Goal: Task Accomplishment & Management: Complete application form

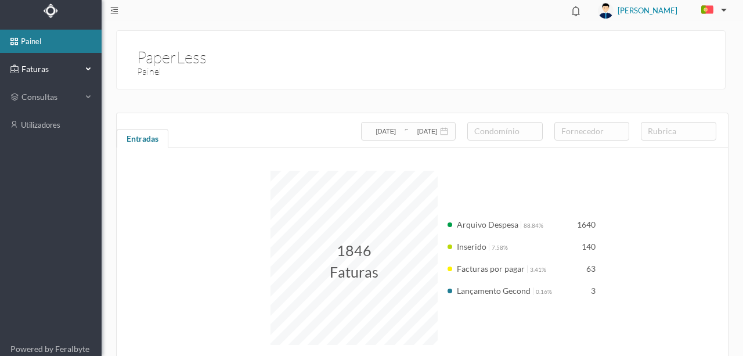
click at [37, 74] on span "Faturas" at bounding box center [51, 69] width 64 height 12
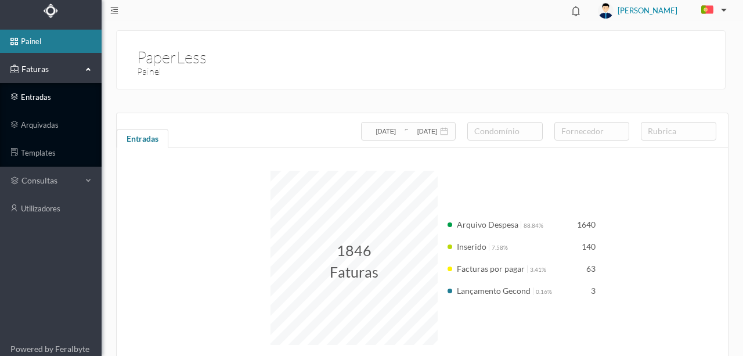
click at [32, 96] on link "entradas" at bounding box center [51, 96] width 102 height 23
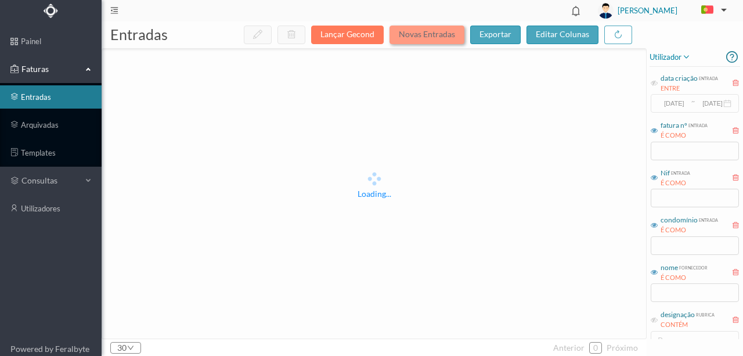
click at [439, 36] on button "Novas Entradas" at bounding box center [426, 35] width 75 height 19
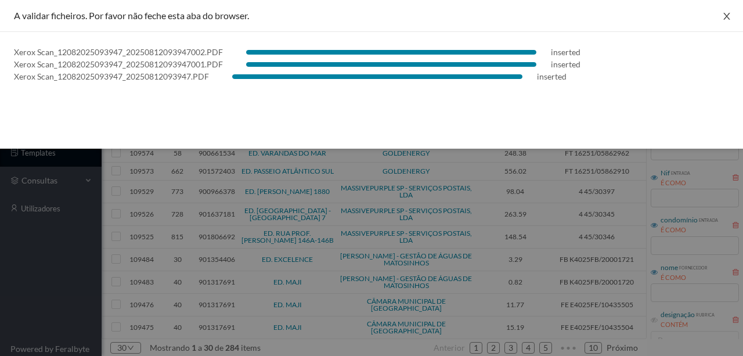
drag, startPoint x: 722, startPoint y: 16, endPoint x: 676, endPoint y: 21, distance: 46.7
click at [722, 16] on icon "icon: close" at bounding box center [726, 16] width 9 height 9
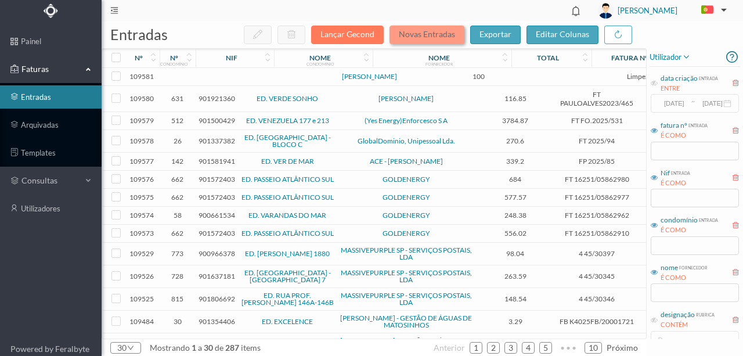
click at [412, 34] on button "Novas Entradas" at bounding box center [426, 35] width 75 height 19
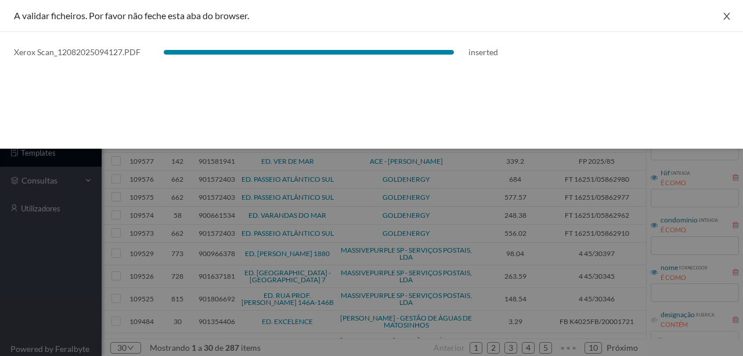
drag, startPoint x: 728, startPoint y: 15, endPoint x: 741, endPoint y: 27, distance: 17.2
click at [728, 15] on icon "icon: close" at bounding box center [726, 16] width 9 height 9
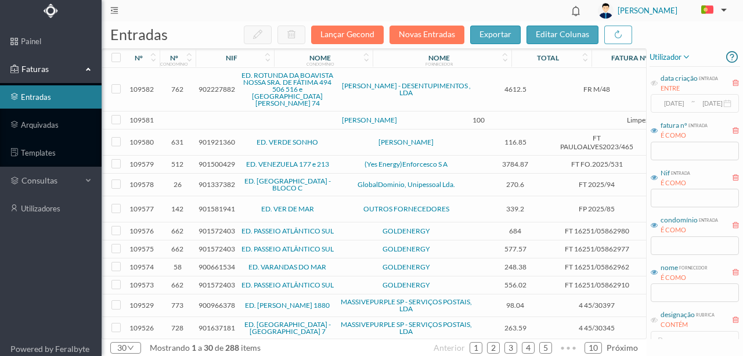
click at [215, 88] on span "902227882" at bounding box center [217, 89] width 37 height 9
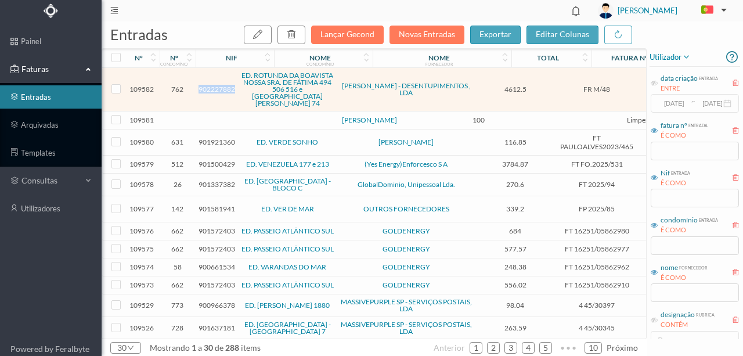
click at [215, 88] on span "902227882" at bounding box center [217, 89] width 37 height 9
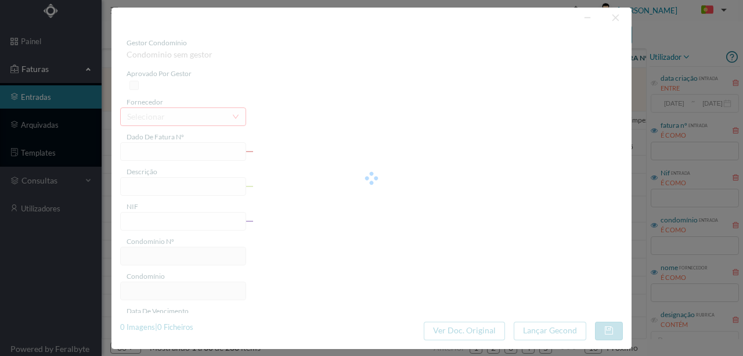
type input "FR M/48"
type input "al a nd 8 9 5 6R Ty SA Servicos de reparacão do telhado em Edifício Boavista"
type input "902227882"
type input "01-07-4025"
type input "15-07-2025"
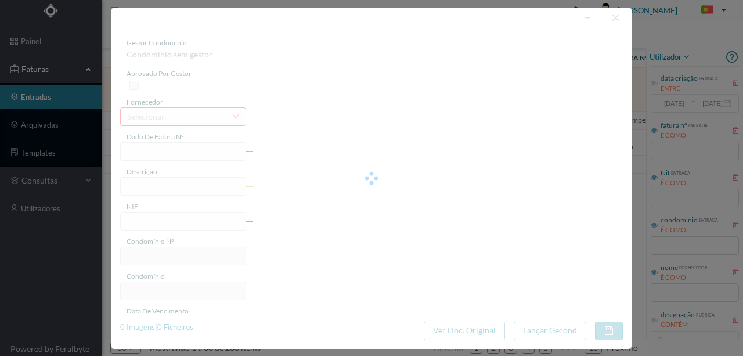
type input "15-07-2025"
type input "4612.50"
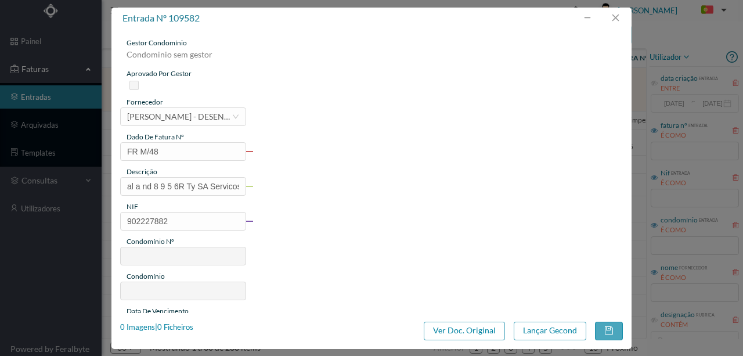
type input "762"
type input "ED. ROTUNDA DA BOAVISTA NOSSA SRA. DE FÁTIMA 494 506 516 e PRAÇA MOUZINHO DE AL…"
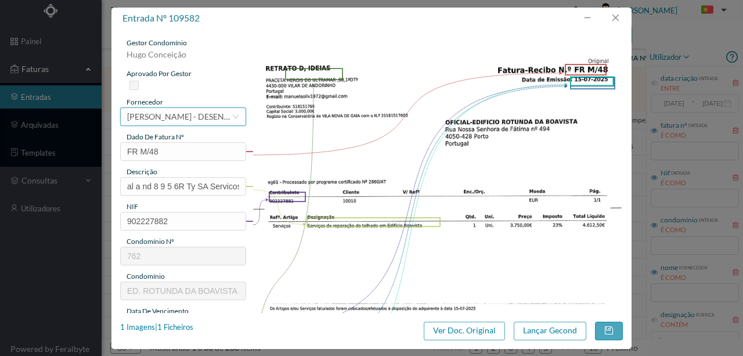
click at [145, 117] on div "CÉSAR CASTRO - DESENTUPIMENTOS , LDA" at bounding box center [179, 116] width 104 height 17
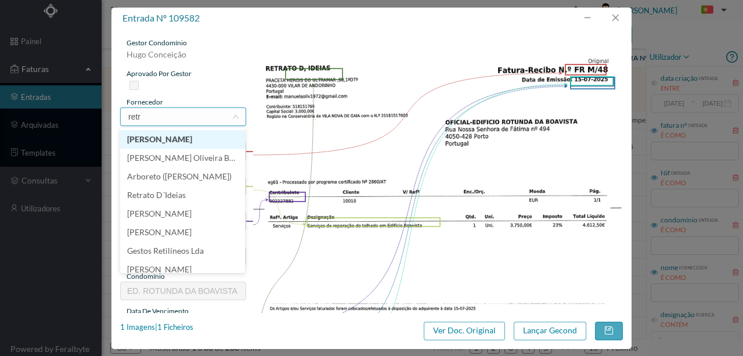
type input "retra"
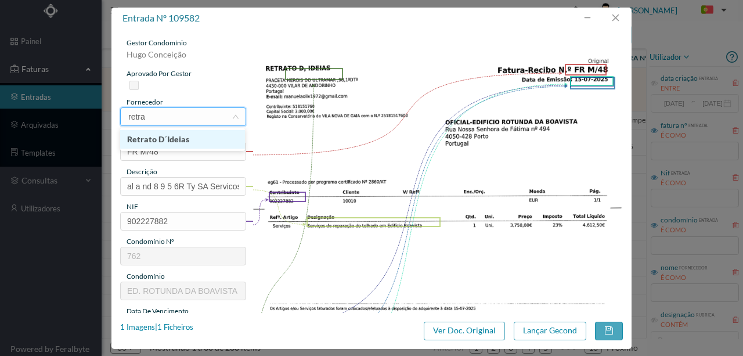
click at [179, 138] on li "Retrato D´Ideias" at bounding box center [182, 139] width 125 height 19
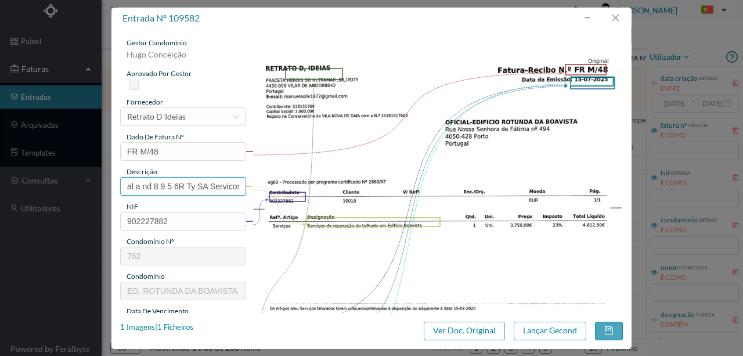
scroll to position [0, 169]
drag, startPoint x: 120, startPoint y: 185, endPoint x: 340, endPoint y: 187, distance: 220.0
click at [340, 187] on div "gestor condomínio Hugo Conceição aprovado por gestor fornecedor selecionar Retr…" at bounding box center [371, 308] width 503 height 541
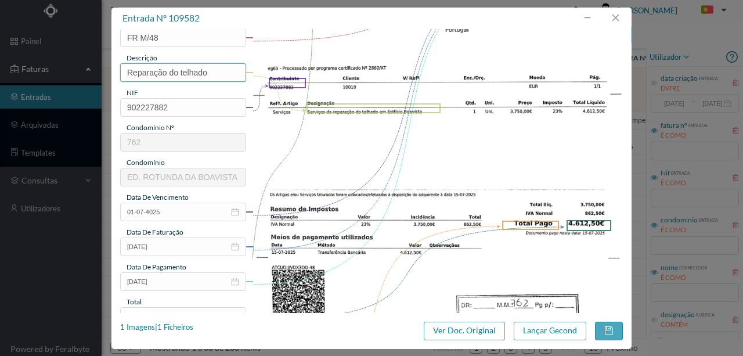
scroll to position [116, 0]
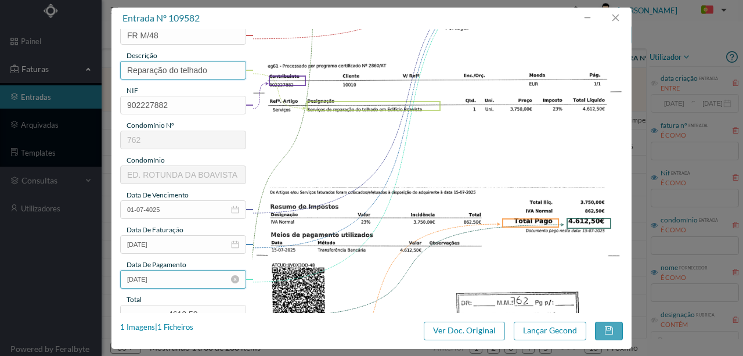
type input "Reparação do telhado"
click at [178, 281] on input "15-07-2025" at bounding box center [183, 279] width 126 height 19
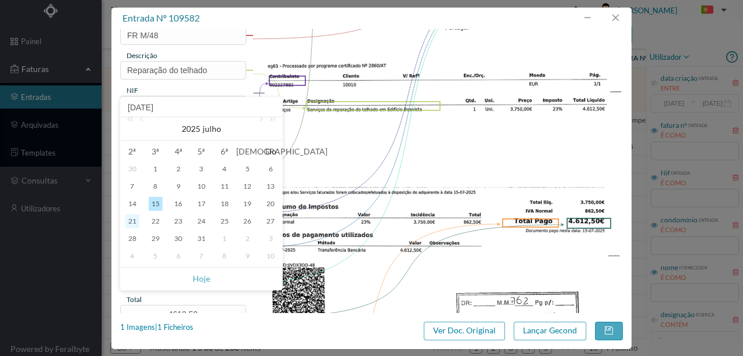
click at [136, 221] on div "21" at bounding box center [132, 221] width 14 height 14
type input "21-07-2025"
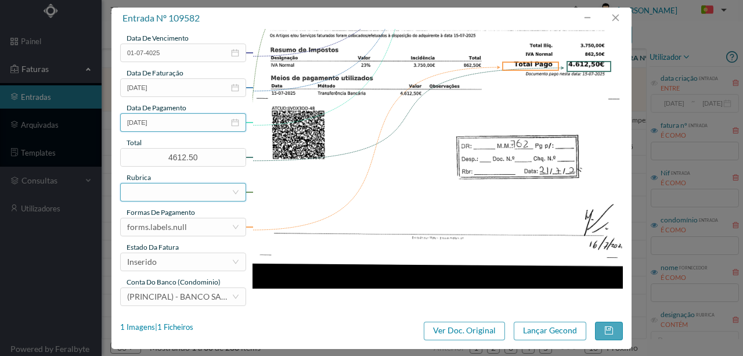
scroll to position [275, 0]
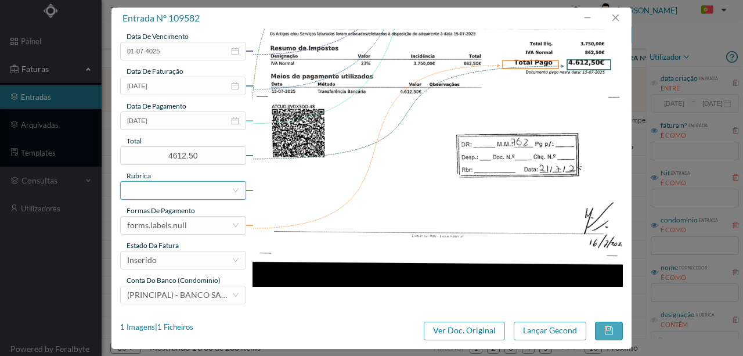
click at [136, 195] on div at bounding box center [179, 190] width 104 height 17
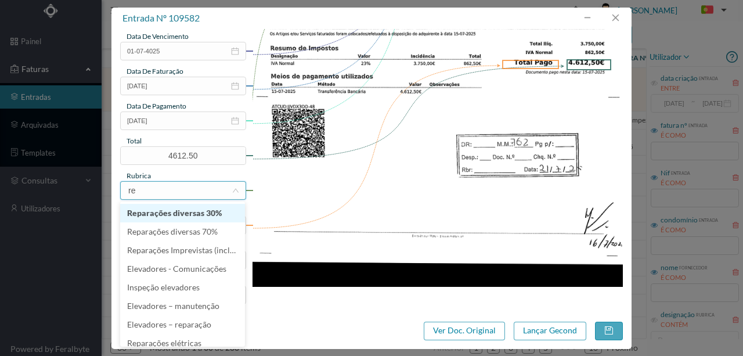
type input "rep"
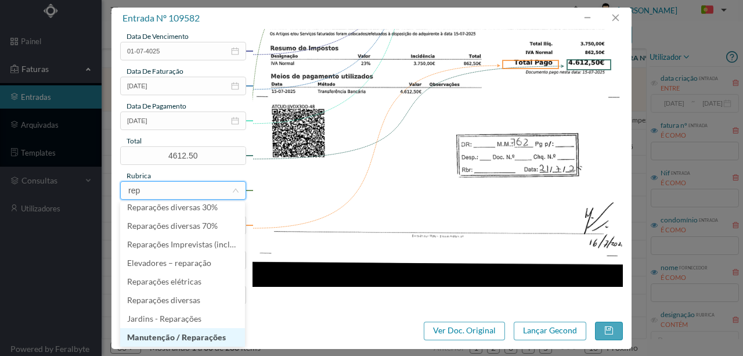
click at [183, 337] on li "Manutenção / Reparações" at bounding box center [182, 337] width 125 height 19
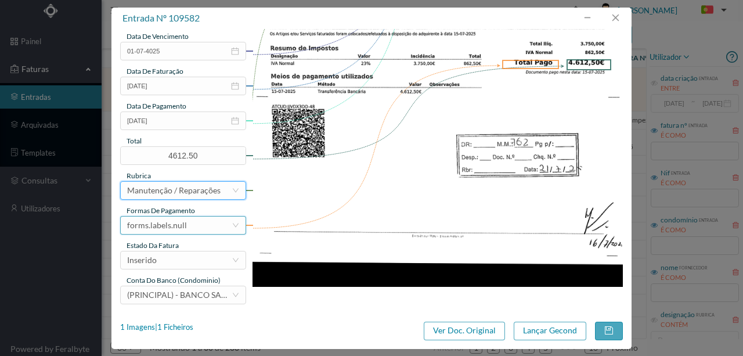
click at [176, 224] on div "forms.labels.null" at bounding box center [157, 225] width 60 height 17
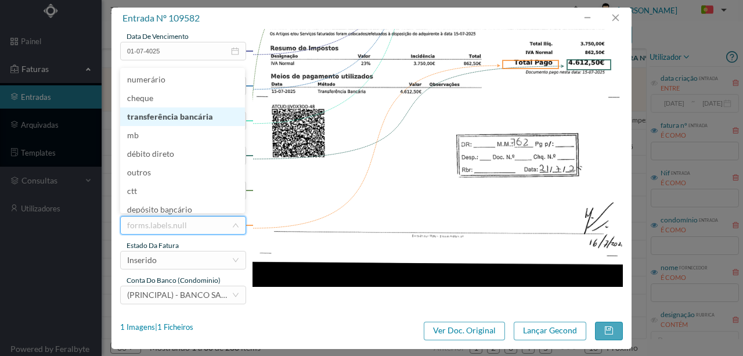
click at [186, 116] on li "transferência bancária" at bounding box center [182, 116] width 125 height 19
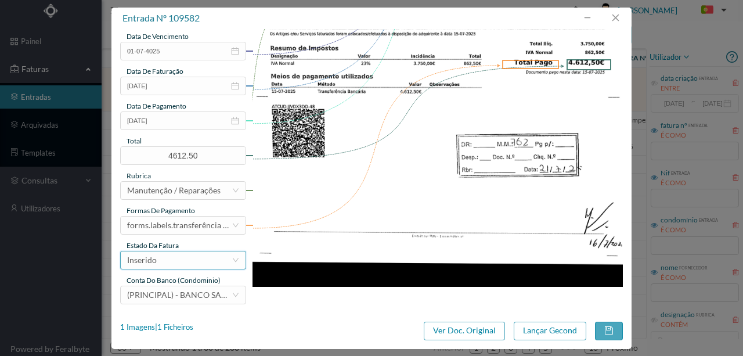
click at [167, 260] on div "Inserido" at bounding box center [179, 259] width 104 height 17
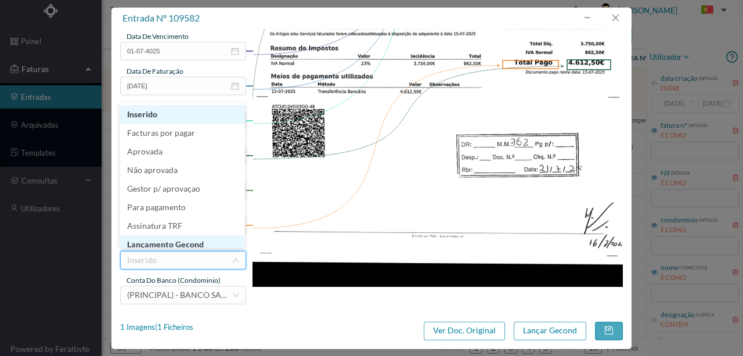
scroll to position [6, 0]
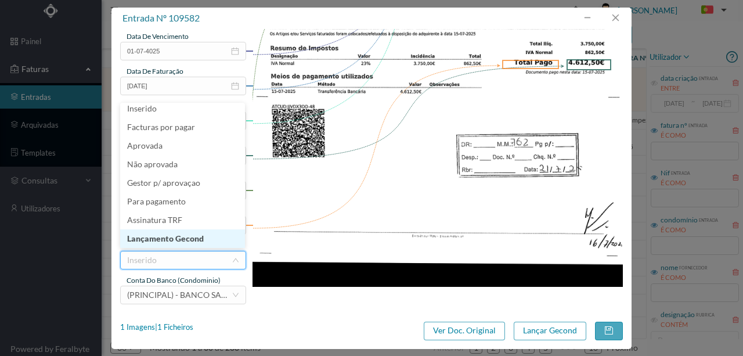
click at [178, 239] on li "Lançamento Gecond" at bounding box center [182, 238] width 125 height 19
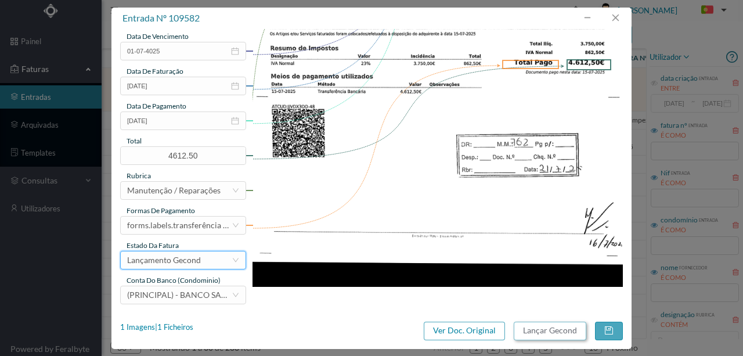
click at [566, 329] on button "Lançar Gecond" at bounding box center [550, 331] width 73 height 19
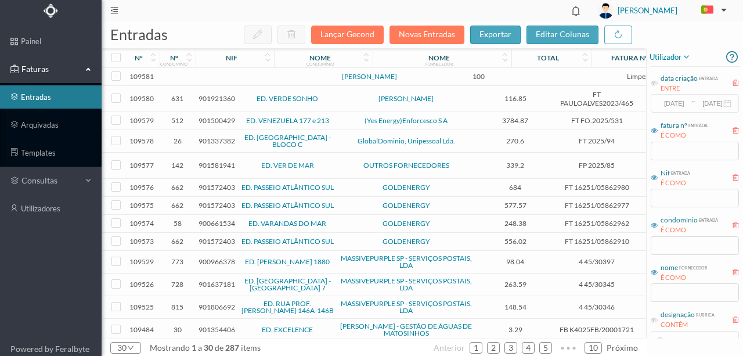
click at [270, 74] on td at bounding box center [250, 77] width 99 height 18
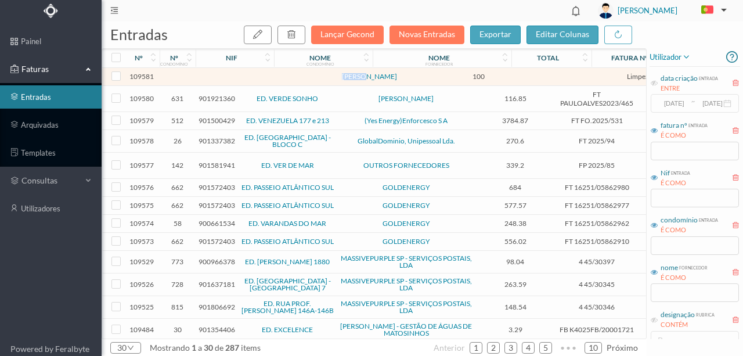
click at [270, 74] on td at bounding box center [250, 77] width 99 height 18
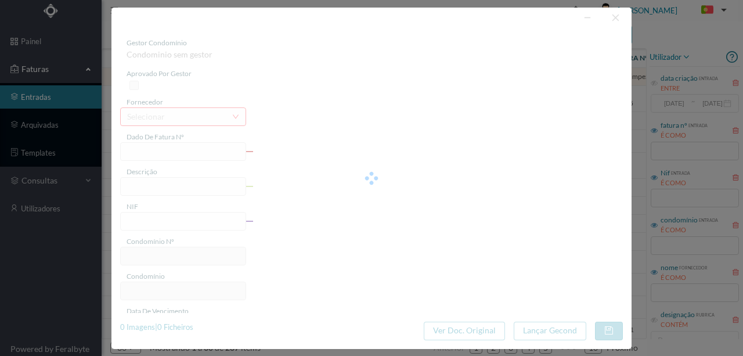
type input "LIMPEZA GARAGEM"
type input "0"
type input "2025-08-07"
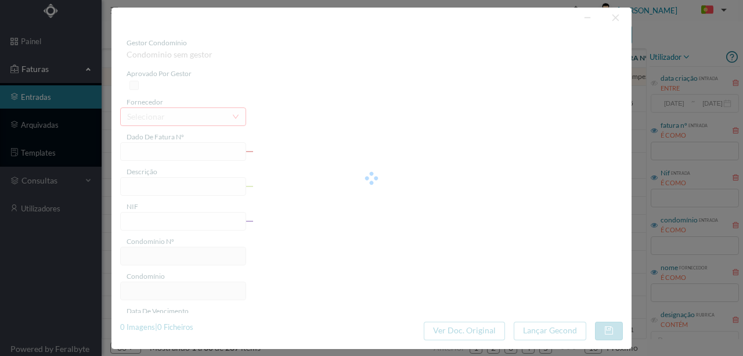
type input "100.00"
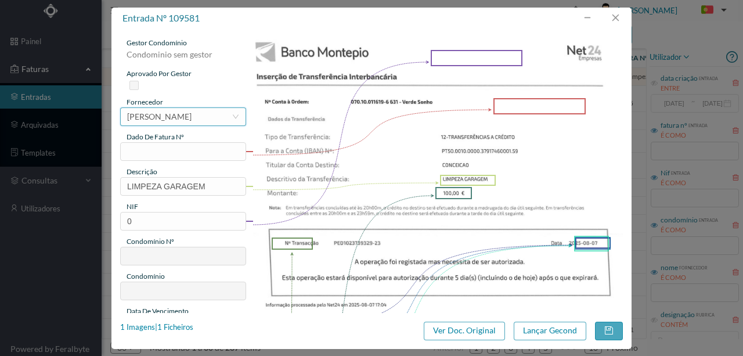
click at [185, 114] on div "MARIA DO CARMO BRAGA DA SILVA CARDOSO" at bounding box center [159, 116] width 64 height 17
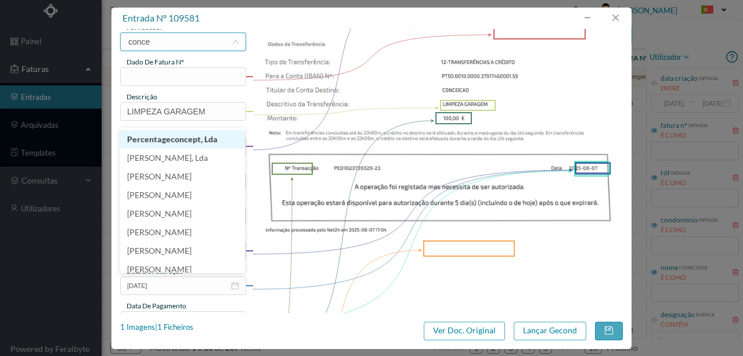
scroll to position [77, 0]
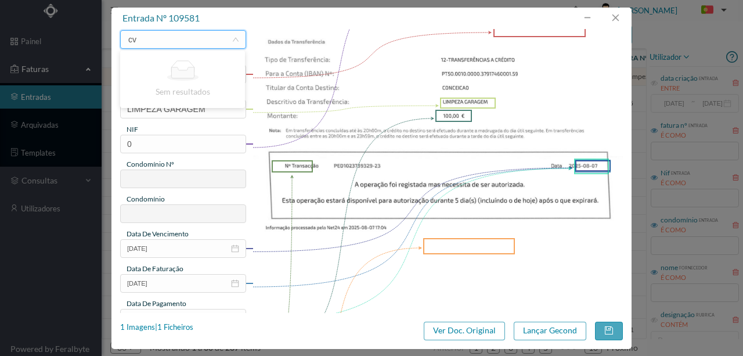
type input "c"
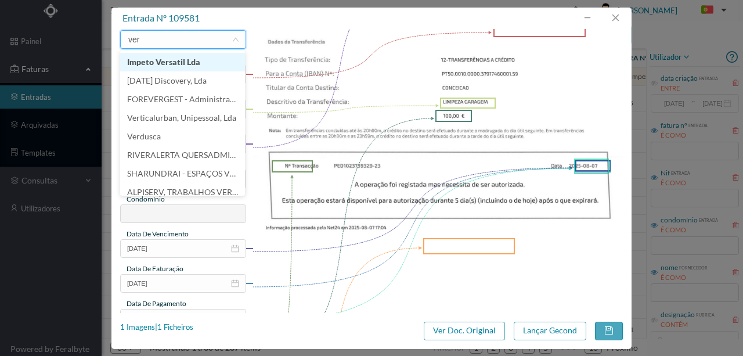
type input "verd"
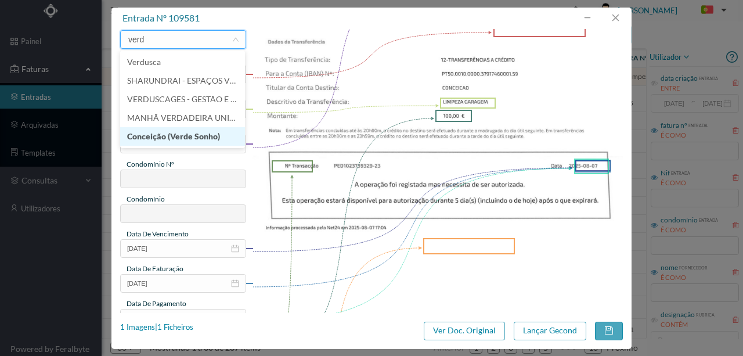
click at [176, 141] on li "Conceição (Verde Sonho)" at bounding box center [182, 136] width 125 height 19
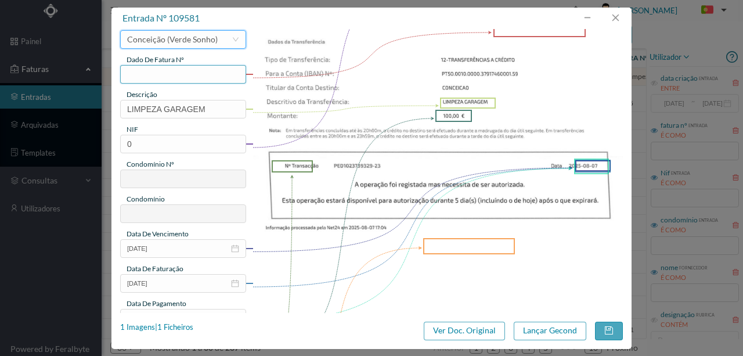
click at [140, 77] on input "text" at bounding box center [183, 74] width 126 height 19
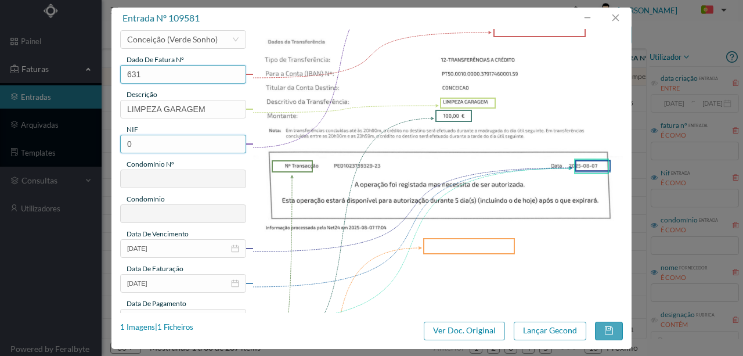
type input "631"
drag, startPoint x: 138, startPoint y: 142, endPoint x: 106, endPoint y: 139, distance: 31.5
click at [107, 140] on div "entrada nº 109581 gestor condomínio Condominio sem gestor aprovado por gestor f…" at bounding box center [371, 178] width 743 height 356
click at [143, 143] on input "0" at bounding box center [183, 144] width 126 height 19
drag, startPoint x: 132, startPoint y: 142, endPoint x: 114, endPoint y: 141, distance: 17.4
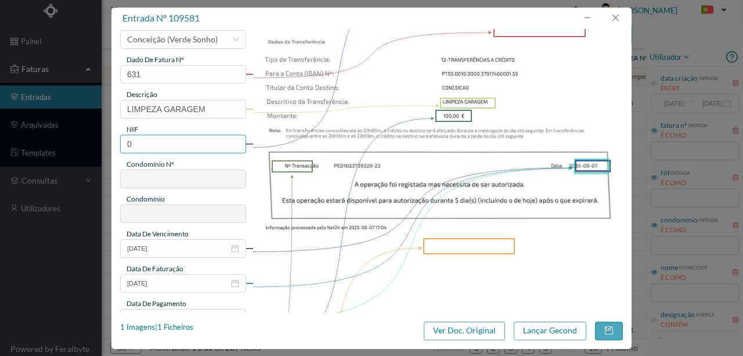
click at [114, 141] on div "gestor condomínio Condominio sem gestor aprovado por gestor fornecedor selecion…" at bounding box center [371, 171] width 520 height 284
paste input "90192136"
type input "901921360"
type input "631"
type input "ED. VERDE SONHO"
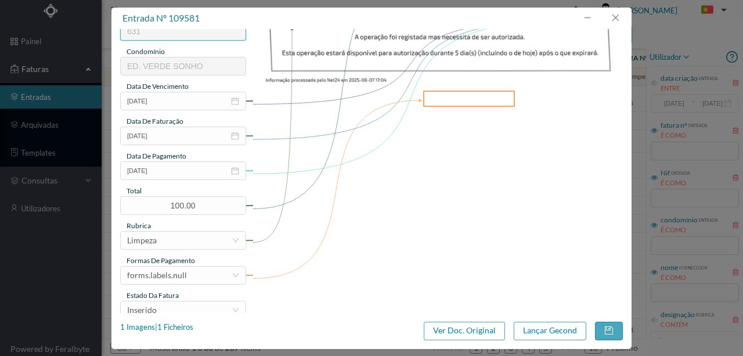
scroll to position [232, 0]
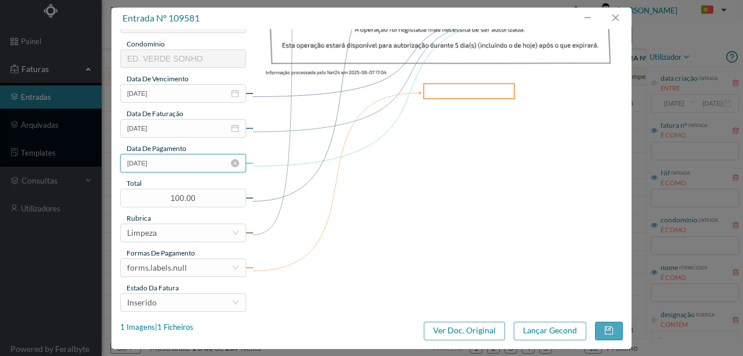
type input "901921360"
click at [178, 165] on input "2025-08-07" at bounding box center [183, 163] width 126 height 19
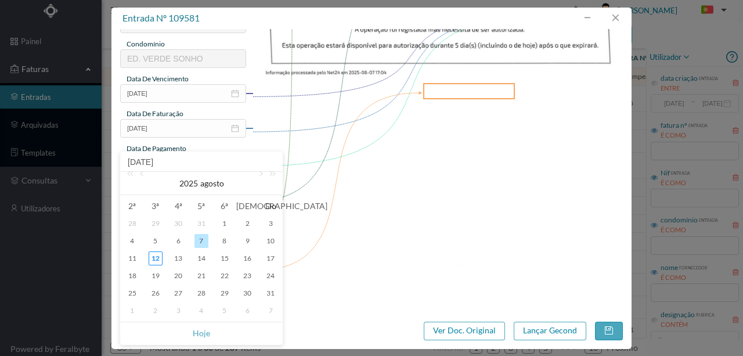
click at [194, 239] on div "7" at bounding box center [201, 241] width 14 height 14
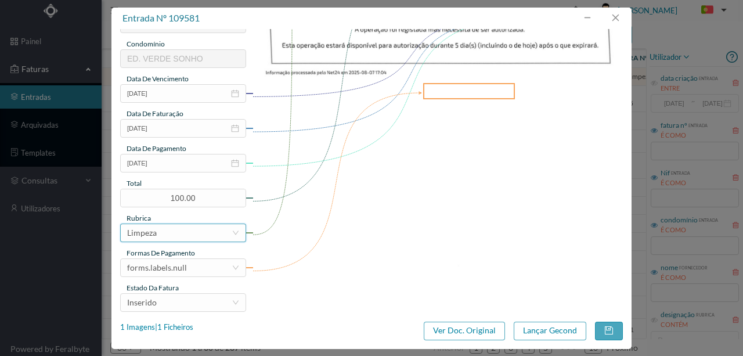
click at [162, 230] on div "Limpeza" at bounding box center [179, 232] width 104 height 17
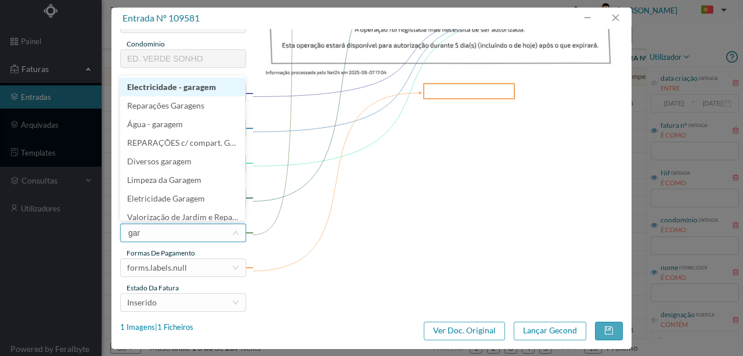
type input "gara"
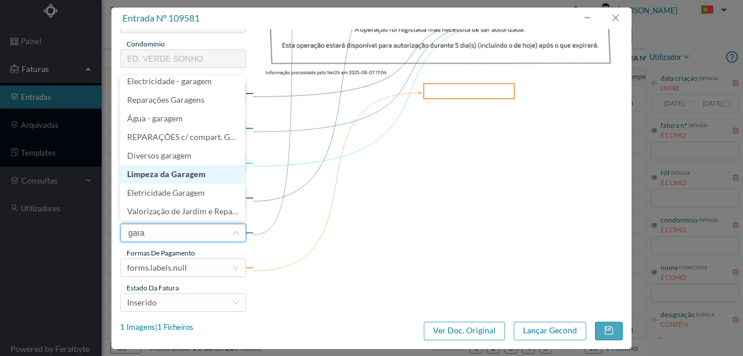
click at [183, 176] on li "Limpeza da Garagem" at bounding box center [182, 174] width 125 height 19
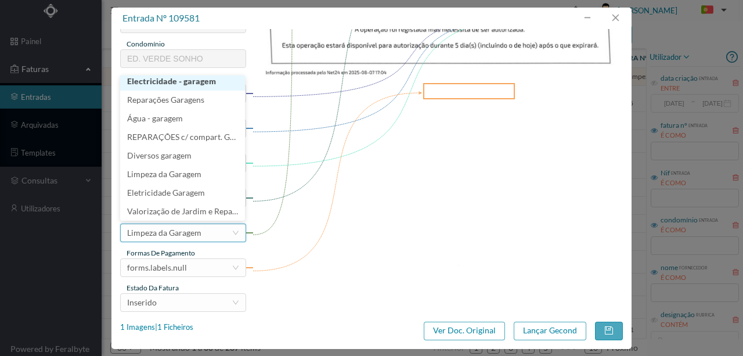
scroll to position [2, 0]
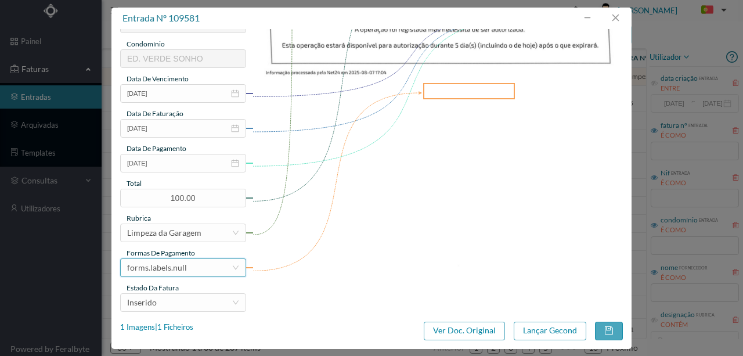
click at [176, 268] on div "forms.labels.null" at bounding box center [157, 267] width 60 height 17
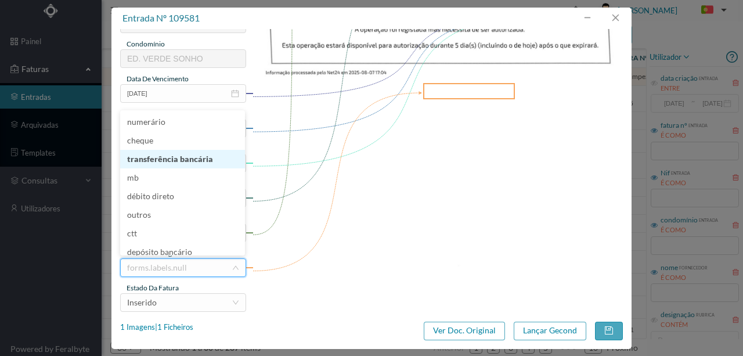
click at [195, 161] on li "transferência bancária" at bounding box center [182, 159] width 125 height 19
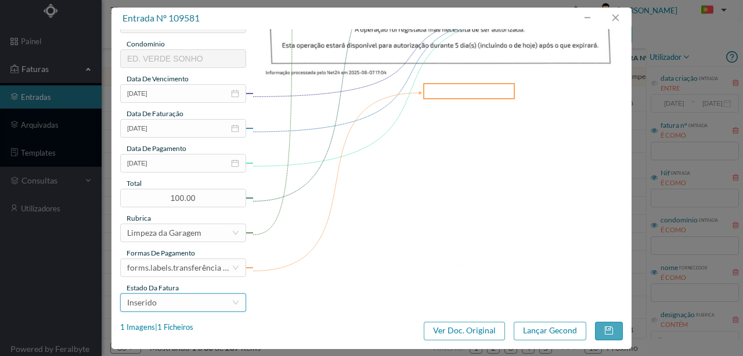
click at [165, 310] on div "Inserido" at bounding box center [179, 302] width 104 height 17
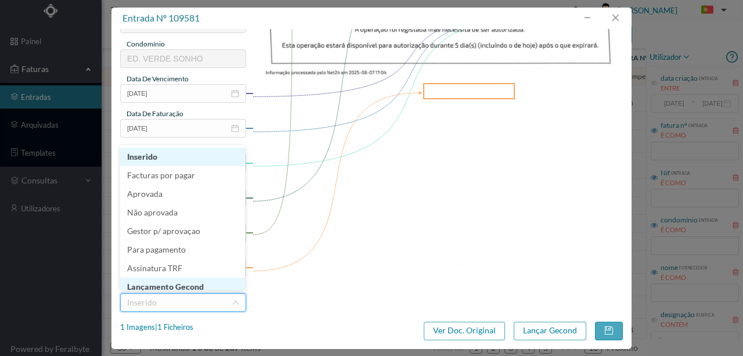
scroll to position [6, 0]
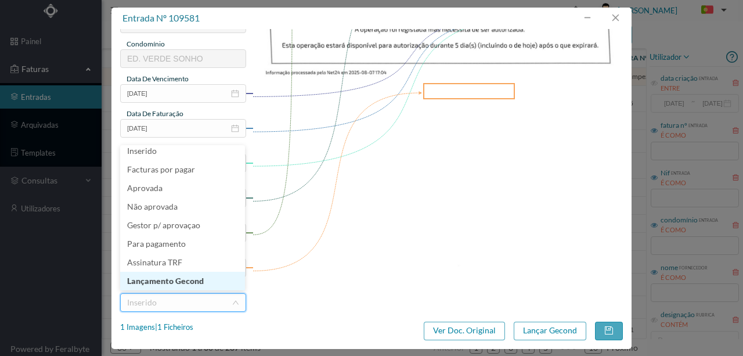
click at [192, 284] on li "Lançamento Gecond" at bounding box center [182, 281] width 125 height 19
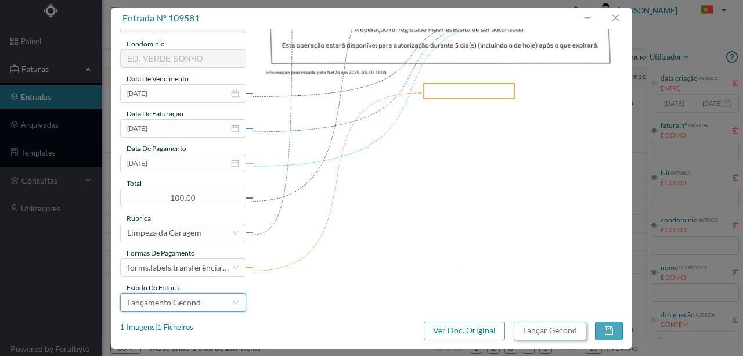
click at [544, 332] on button "Lançar Gecond" at bounding box center [550, 331] width 73 height 19
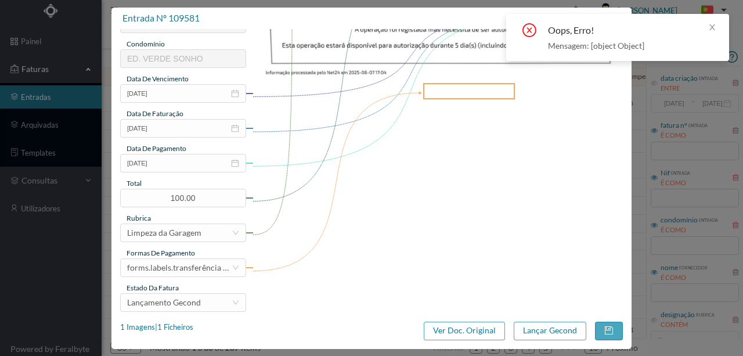
click at [463, 204] on img at bounding box center [437, 68] width 371 height 525
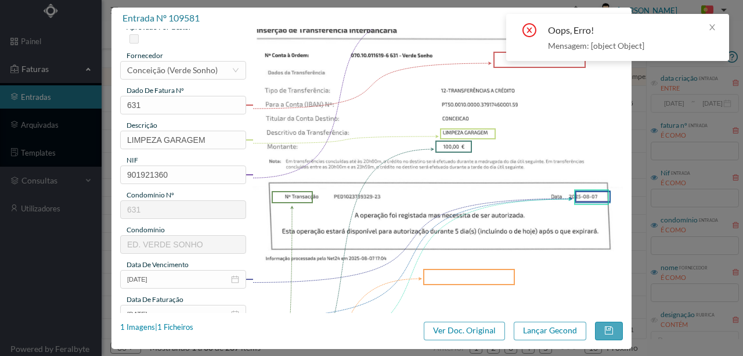
scroll to position [38, 0]
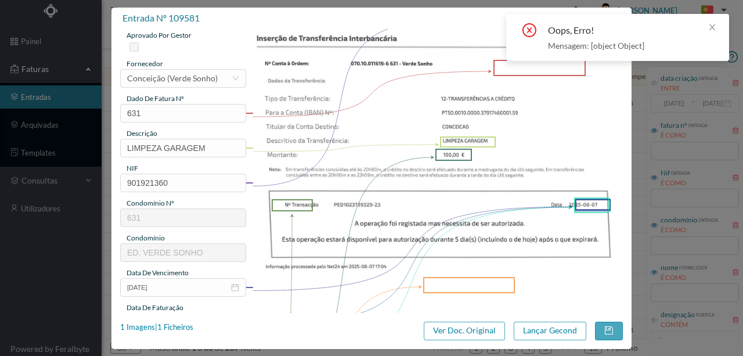
click at [717, 30] on div "Oops, Erro! Mensagem: [object Object]" at bounding box center [617, 37] width 223 height 47
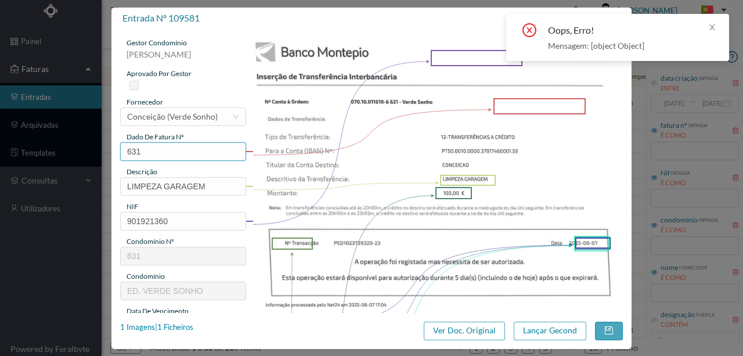
click at [149, 151] on input "631" at bounding box center [183, 151] width 126 height 19
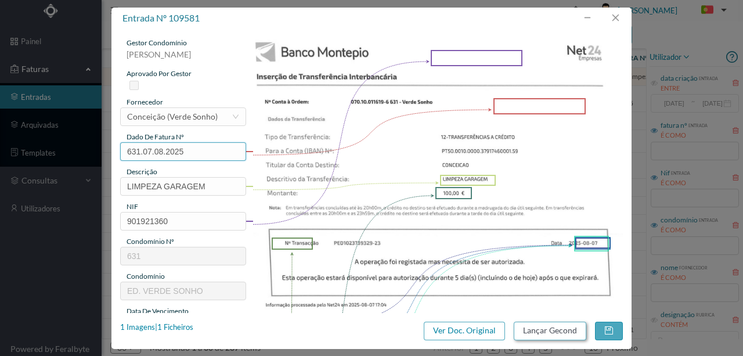
type input "631.07.08.2025"
click at [539, 330] on button "Lançar Gecond" at bounding box center [550, 331] width 73 height 19
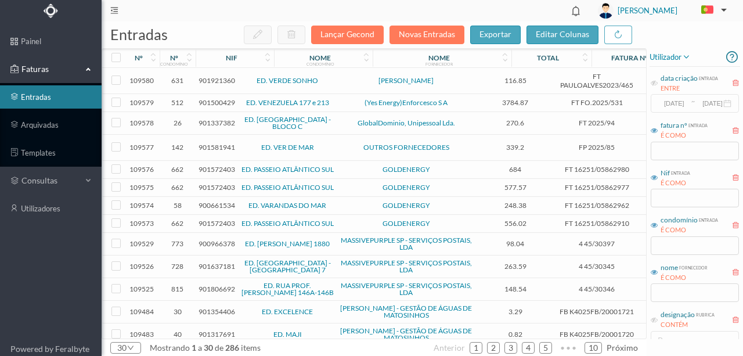
click at [222, 81] on span "901921360" at bounding box center [217, 80] width 37 height 9
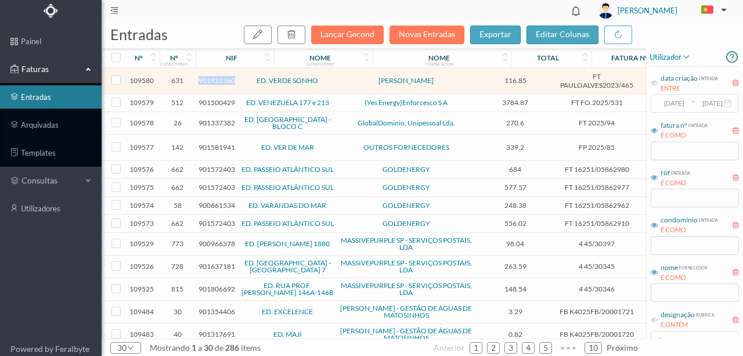
click at [222, 81] on span "901921360" at bounding box center [217, 80] width 37 height 9
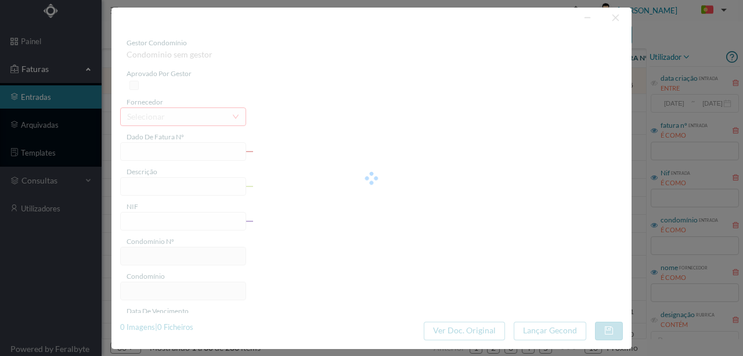
type input "FT PAULOALVES2023/465"
type input "| DR: M.M.ÁD, 5 iene Cam Isenção."
type input "901921360"
type input "2025-08-02"
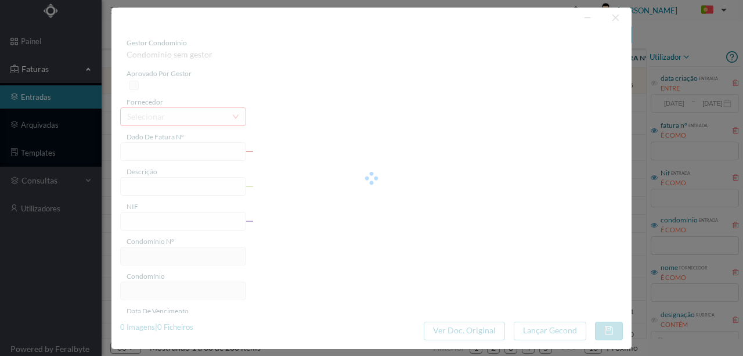
type input "2025-08-02"
type input "116.85"
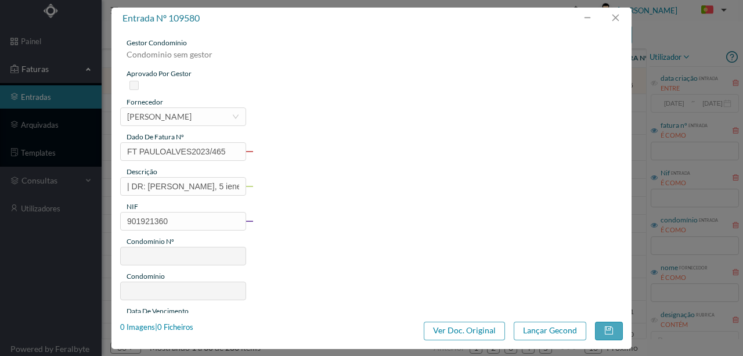
type input "631"
type input "ED. VERDE SONHO"
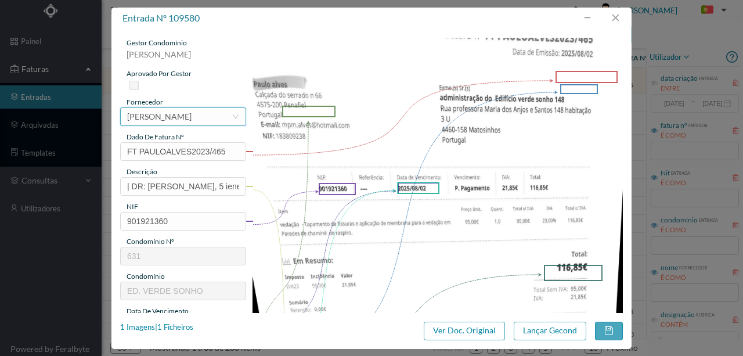
click at [178, 121] on div "ANA CRISTINA PONTE" at bounding box center [159, 116] width 64 height 17
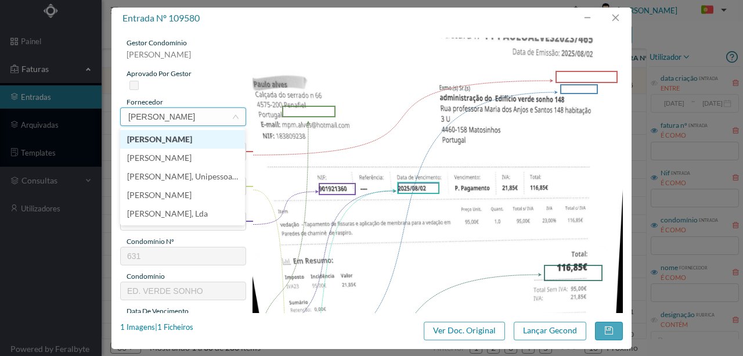
type input "paulo al"
click at [165, 137] on li "Paulo Alves" at bounding box center [182, 139] width 125 height 19
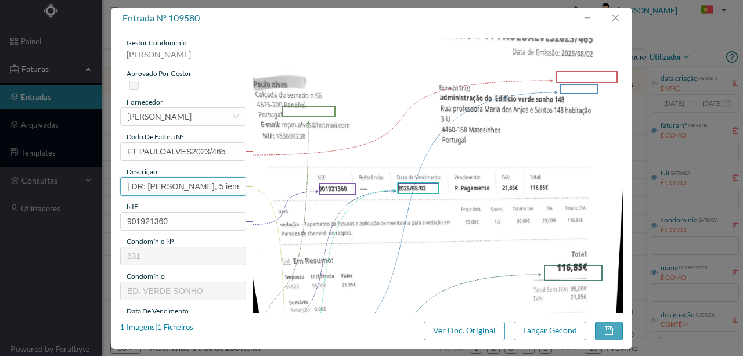
scroll to position [0, 17]
drag, startPoint x: 122, startPoint y: 185, endPoint x: 373, endPoint y: 185, distance: 250.2
click at [373, 185] on div "gestor condomínio Rui Marques aprovado por gestor fornecedor selecionar Paulo A…" at bounding box center [371, 308] width 503 height 541
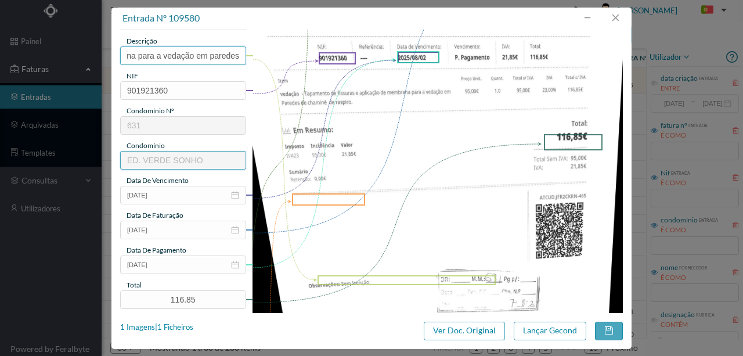
scroll to position [154, 0]
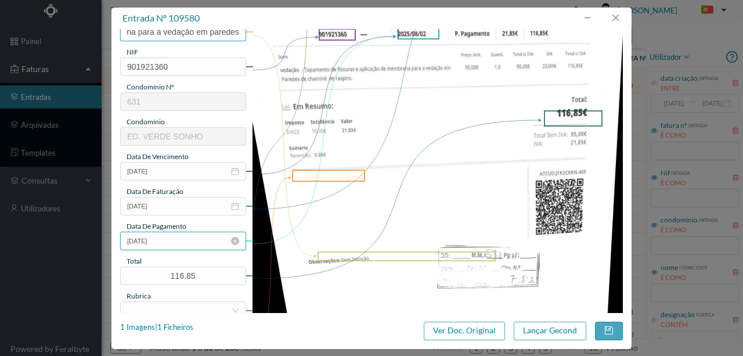
type input "Tapamento de fissuras e aplicação de membrana para a vedação em paredes"
click at [179, 243] on input "2025-08-02" at bounding box center [183, 241] width 126 height 19
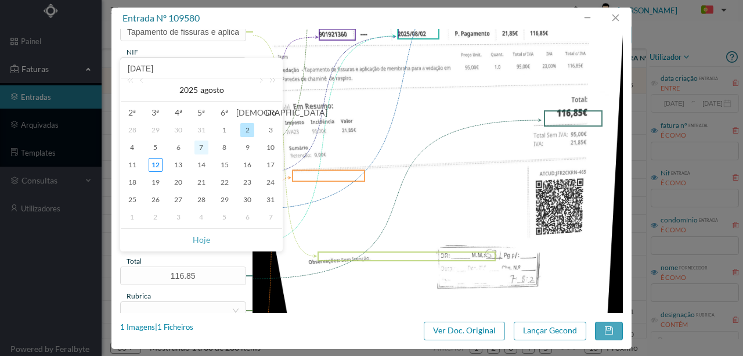
click at [200, 147] on div "7" at bounding box center [201, 147] width 14 height 14
type input "2025-08-07"
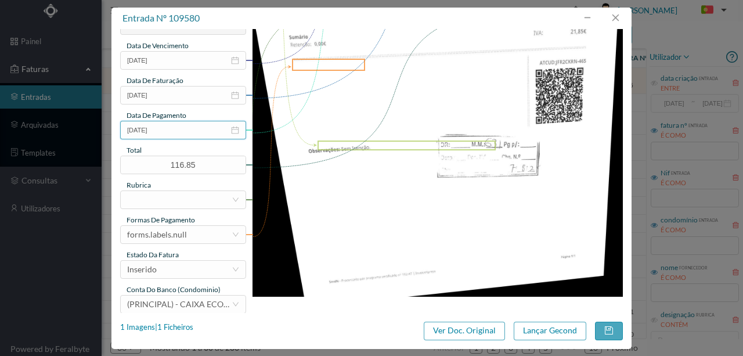
scroll to position [275, 0]
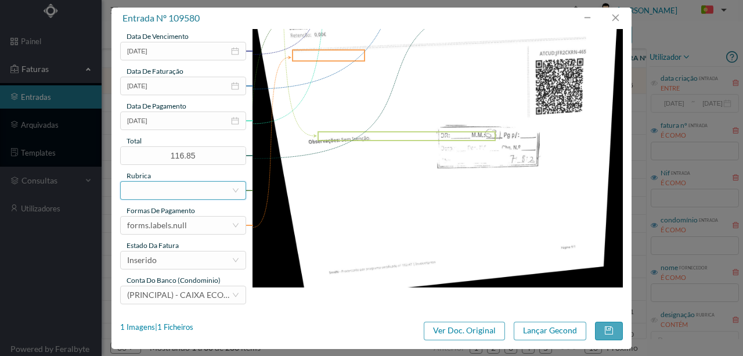
click at [175, 189] on div at bounding box center [179, 190] width 104 height 17
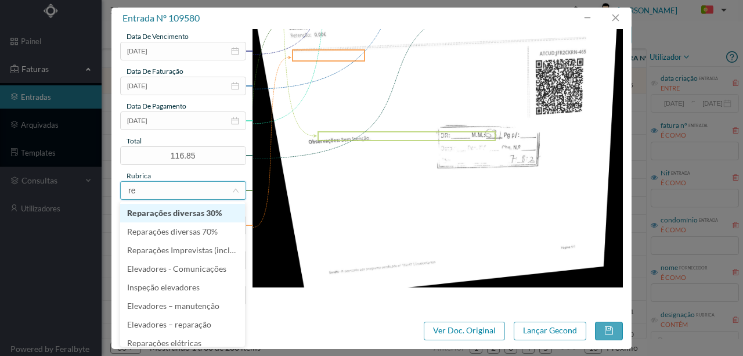
type input "rep"
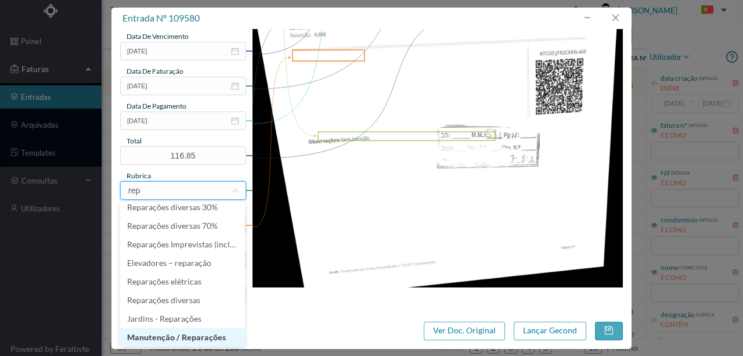
click at [152, 338] on li "Manutenção / Reparações" at bounding box center [182, 337] width 125 height 19
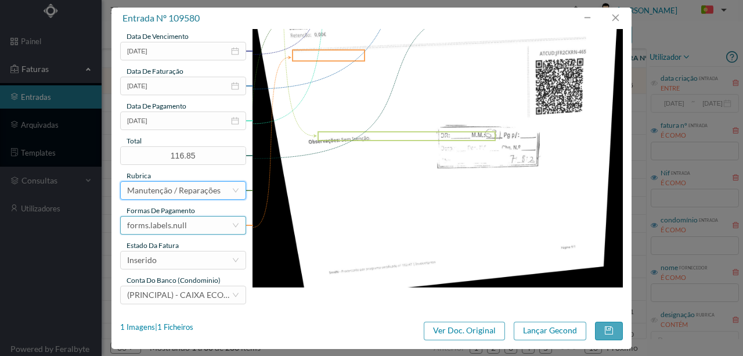
click at [186, 221] on div "forms.labels.null" at bounding box center [179, 225] width 104 height 17
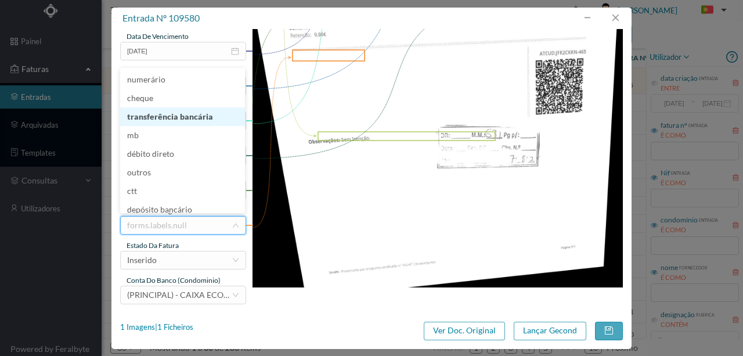
click at [174, 115] on li "transferência bancária" at bounding box center [182, 116] width 125 height 19
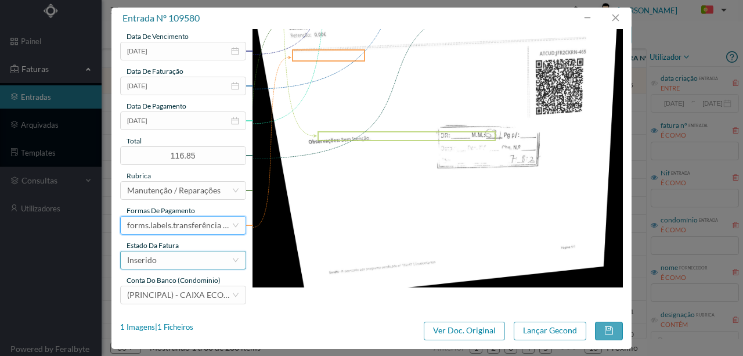
click at [187, 261] on div "Inserido" at bounding box center [179, 259] width 104 height 17
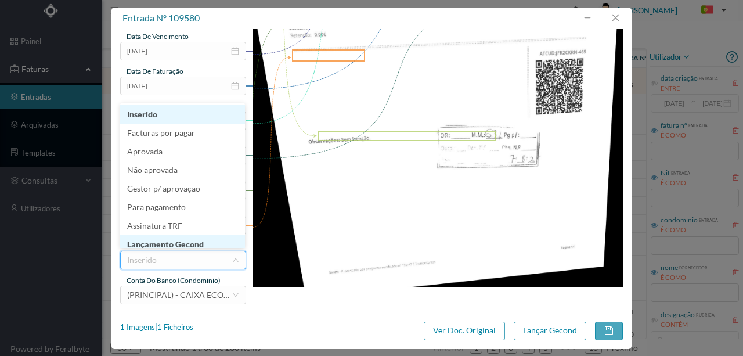
scroll to position [6, 0]
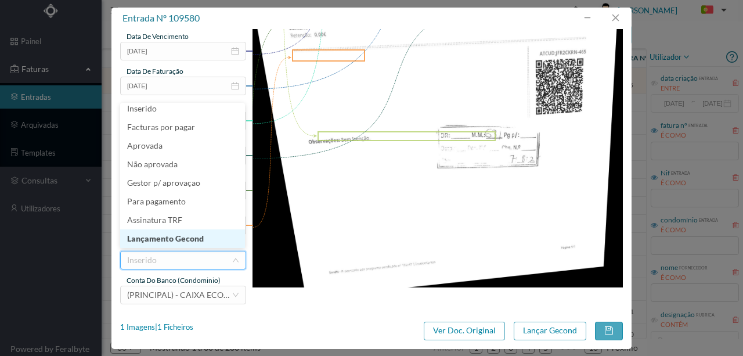
click at [192, 238] on li "Lançamento Gecond" at bounding box center [182, 238] width 125 height 19
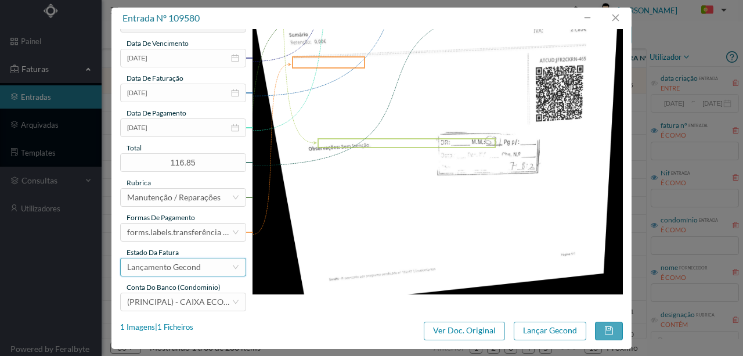
scroll to position [270, 0]
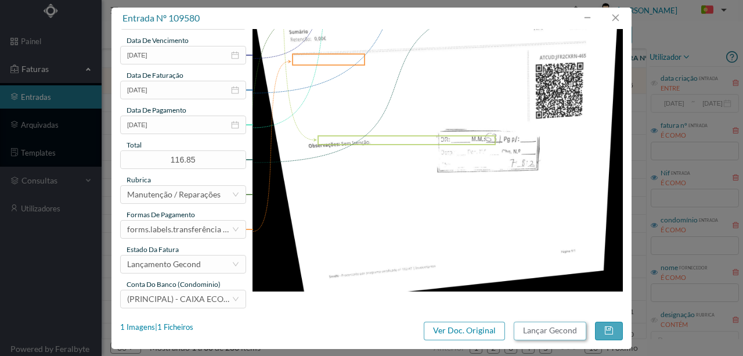
click at [549, 331] on button "Lançar Gecond" at bounding box center [550, 331] width 73 height 19
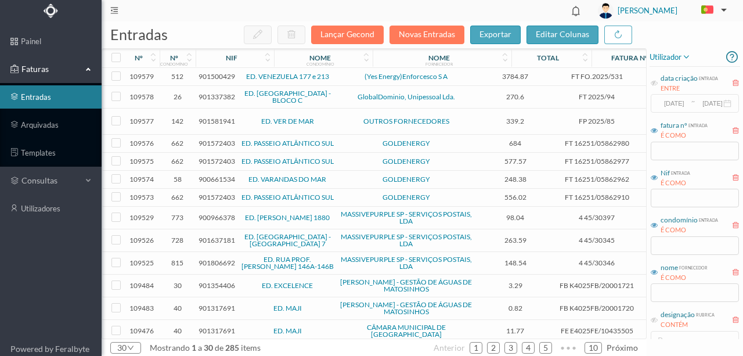
click at [222, 77] on span "901500429" at bounding box center [217, 76] width 37 height 9
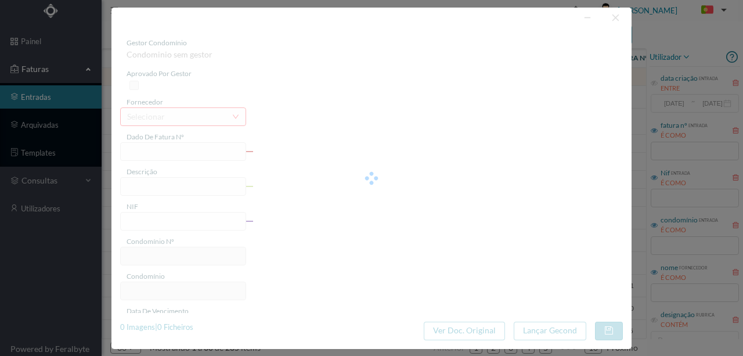
type input "FT FO.2025/531"
type input "901500429"
type input "Invalid date"
type input "12-05-2025"
type input "3784.87"
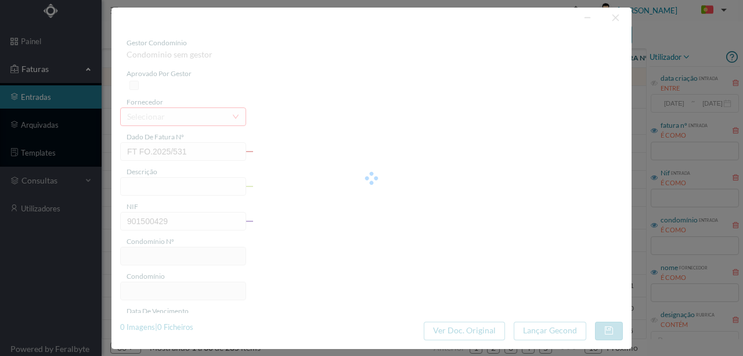
type input "512"
type input "ED. VENEZUELA 177 e 213"
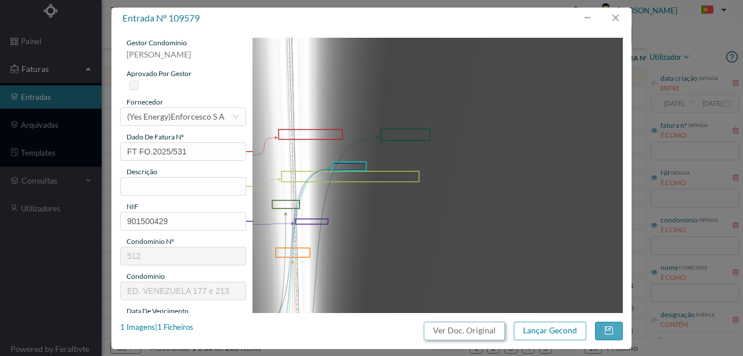
click at [480, 324] on button "Ver Doc. Original" at bounding box center [464, 331] width 81 height 19
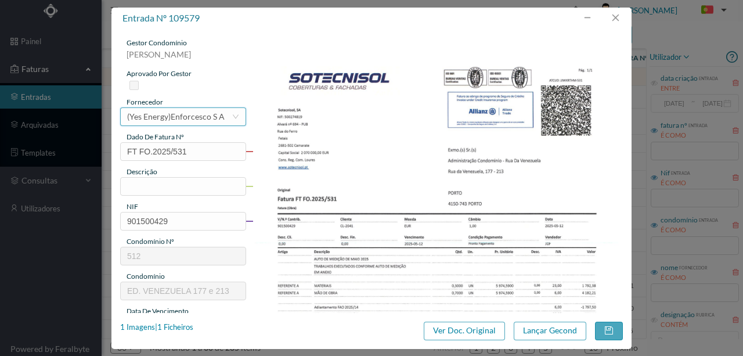
click at [147, 114] on div "(Yes Energy)Enforcesco S A" at bounding box center [176, 116] width 98 height 17
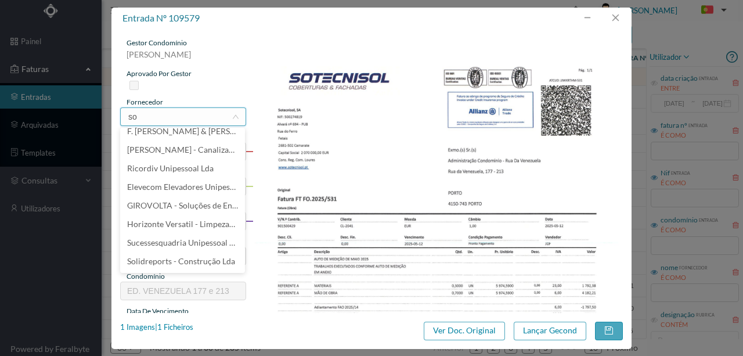
scroll to position [0, 0]
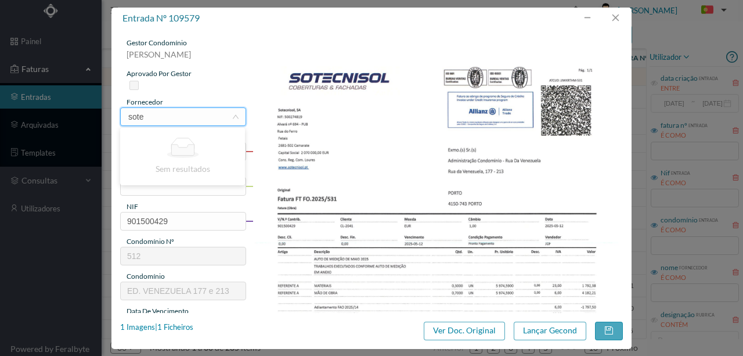
type input "sote"
click at [171, 104] on div "fornecedor" at bounding box center [183, 102] width 126 height 10
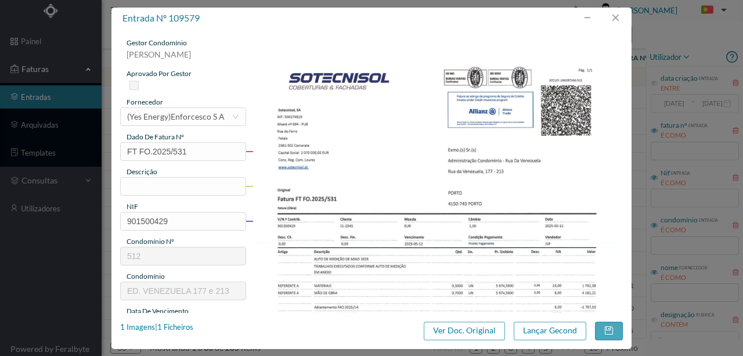
click at [163, 101] on div "fornecedor" at bounding box center [183, 102] width 126 height 10
click at [169, 114] on div "(Yes Energy)Enforcesco S A" at bounding box center [176, 116] width 98 height 17
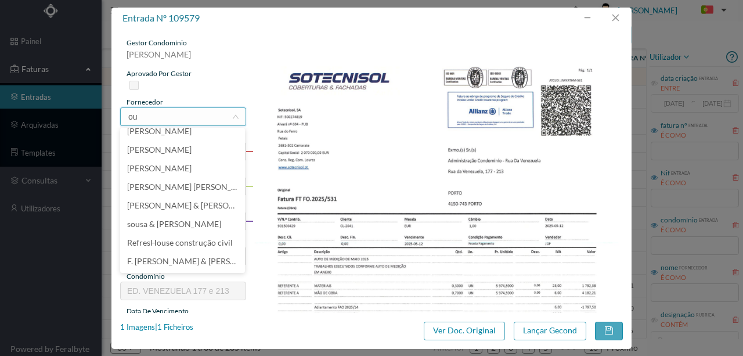
scroll to position [2, 0]
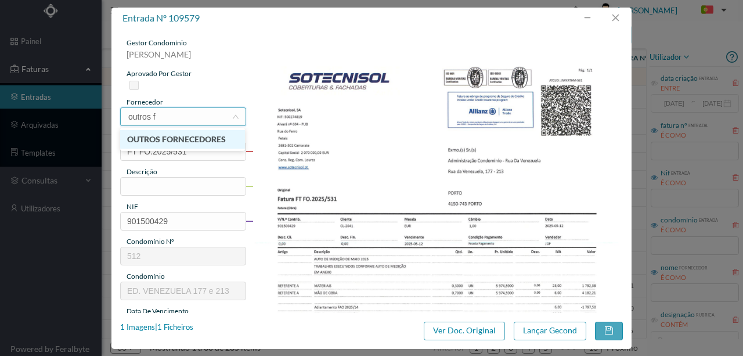
type input "outros fo"
click at [182, 139] on li "OUTROS FORNECEDORES" at bounding box center [182, 139] width 125 height 19
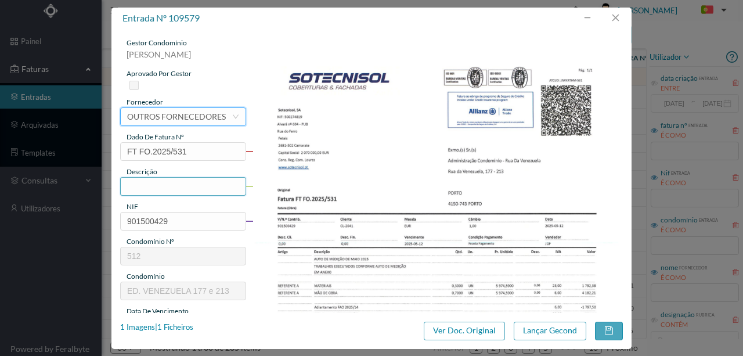
click at [135, 185] on input "text" at bounding box center [183, 186] width 126 height 19
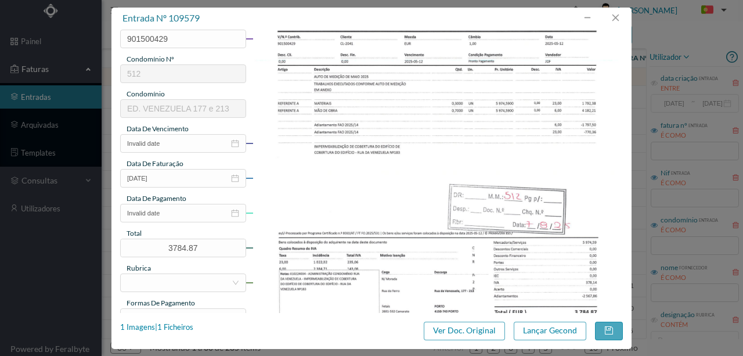
scroll to position [193, 0]
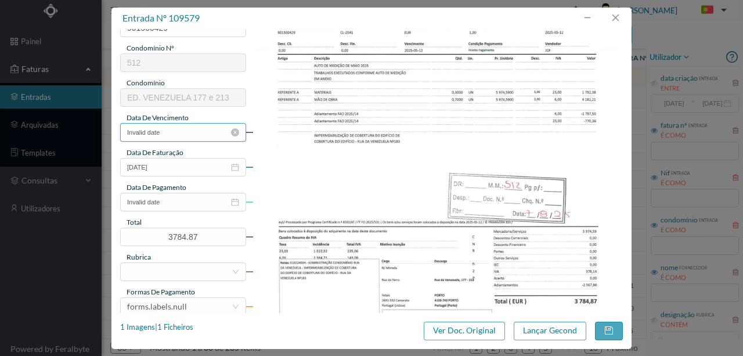
type input "Impermeabilização da cobertura"
click at [173, 131] on input "Invalid date" at bounding box center [183, 132] width 126 height 19
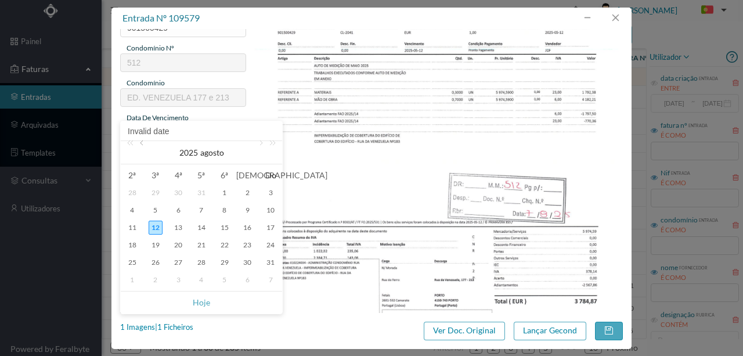
click at [139, 146] on link at bounding box center [143, 152] width 10 height 23
click at [145, 145] on link at bounding box center [143, 152] width 10 height 23
click at [134, 228] on div "12" at bounding box center [132, 228] width 14 height 14
type input "12-05-2025"
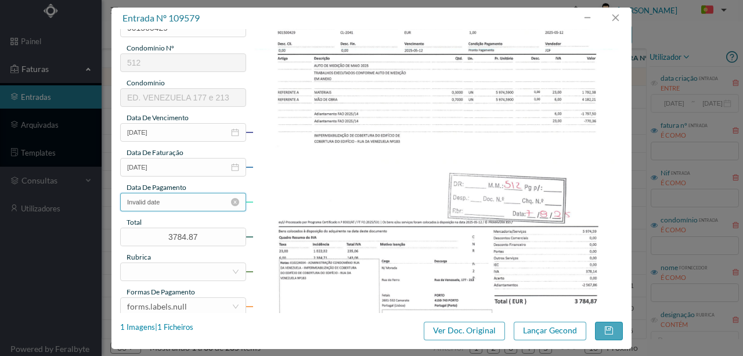
click at [186, 203] on input "Invalid date" at bounding box center [183, 202] width 126 height 19
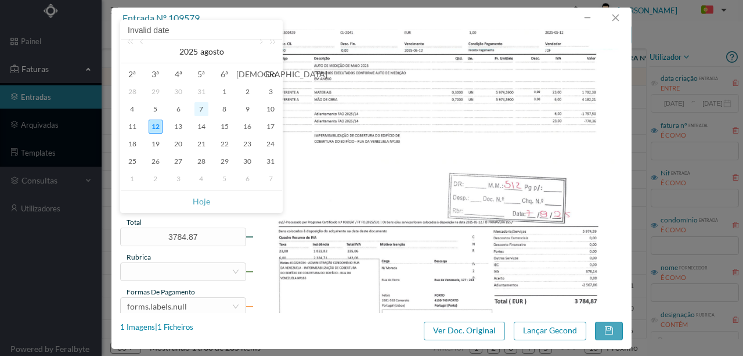
click at [200, 107] on div "7" at bounding box center [201, 109] width 14 height 14
type input "07-08-2025"
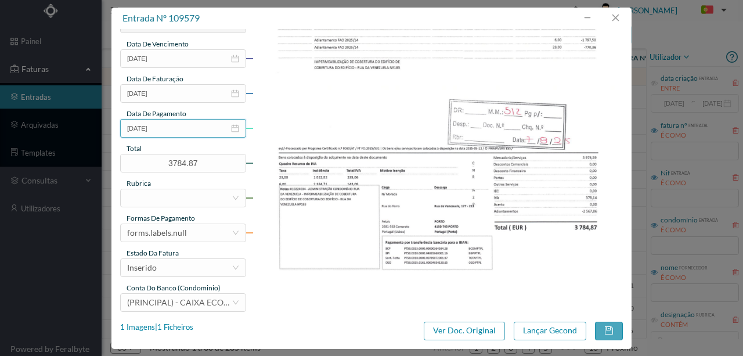
scroll to position [270, 0]
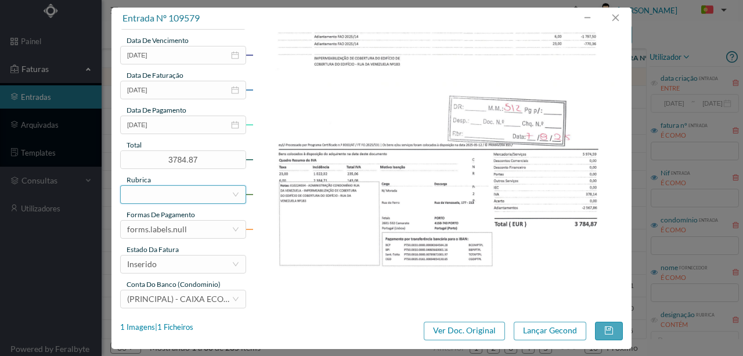
click at [157, 194] on div at bounding box center [179, 194] width 104 height 17
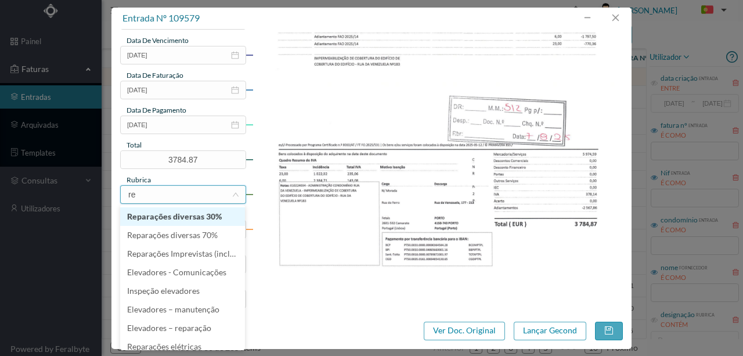
type input "rep"
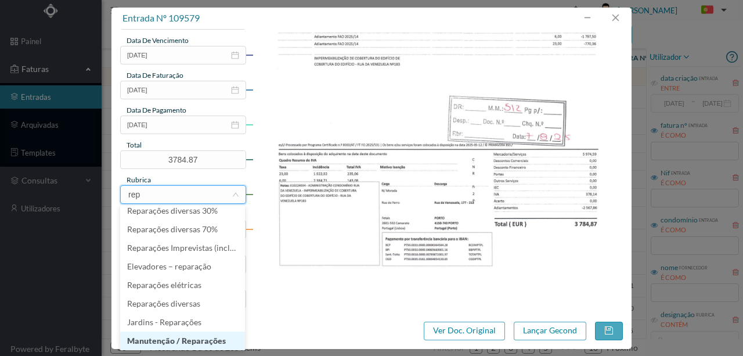
click at [199, 342] on li "Manutenção / Reparações" at bounding box center [182, 340] width 125 height 19
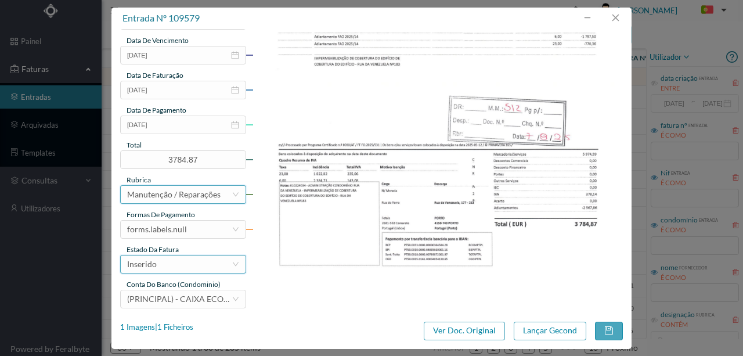
scroll to position [2, 0]
click at [170, 232] on div "forms.labels.null" at bounding box center [157, 229] width 60 height 17
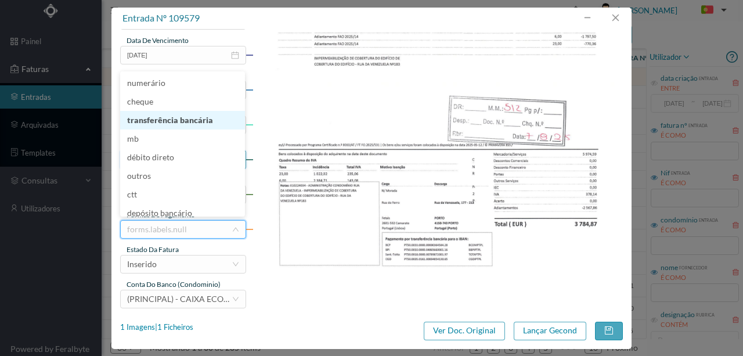
drag, startPoint x: 172, startPoint y: 121, endPoint x: 189, endPoint y: 152, distance: 35.6
click at [173, 120] on li "transferência bancária" at bounding box center [182, 120] width 125 height 19
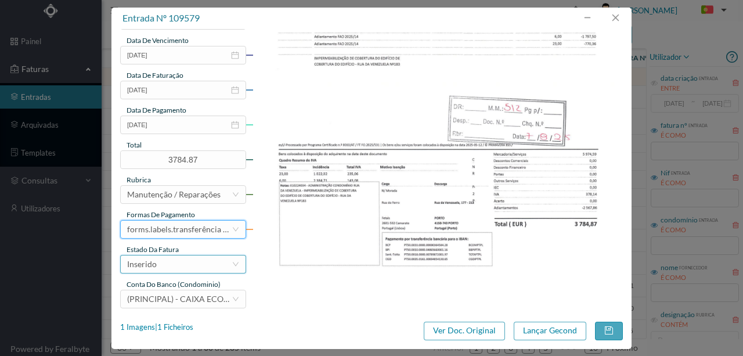
click at [183, 264] on div "Inserido" at bounding box center [179, 263] width 104 height 17
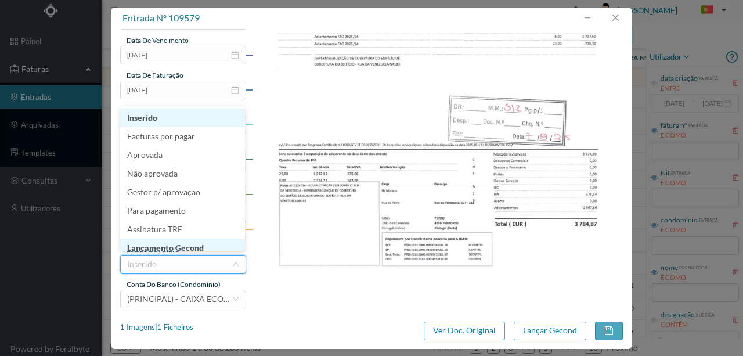
scroll to position [6, 0]
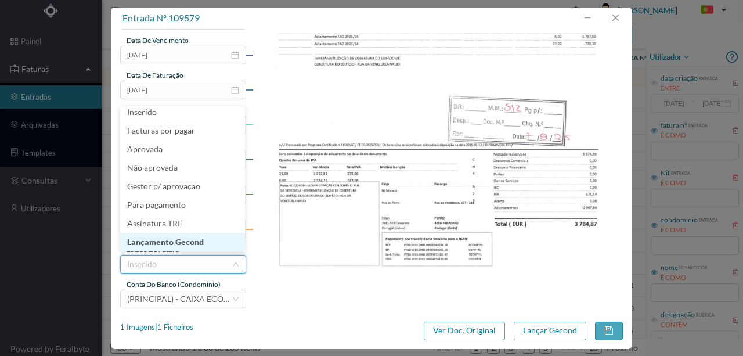
click at [183, 244] on li "Lançamento Gecond" at bounding box center [182, 242] width 125 height 19
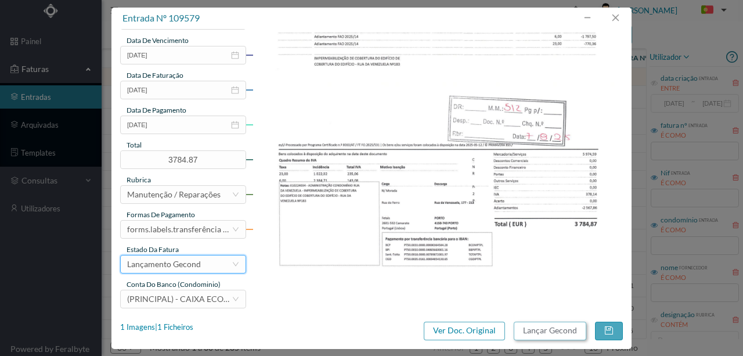
click at [547, 328] on button "Lançar Gecond" at bounding box center [550, 331] width 73 height 19
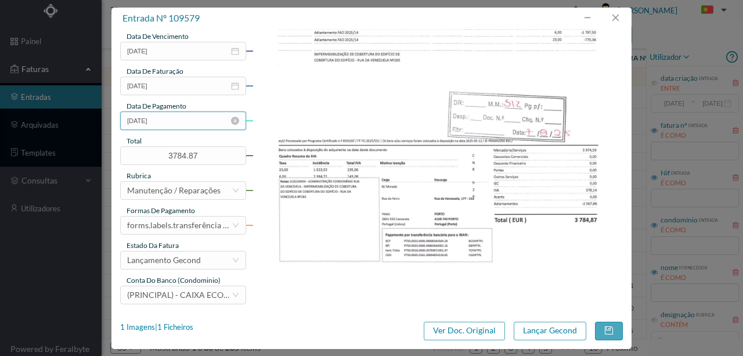
scroll to position [236, 0]
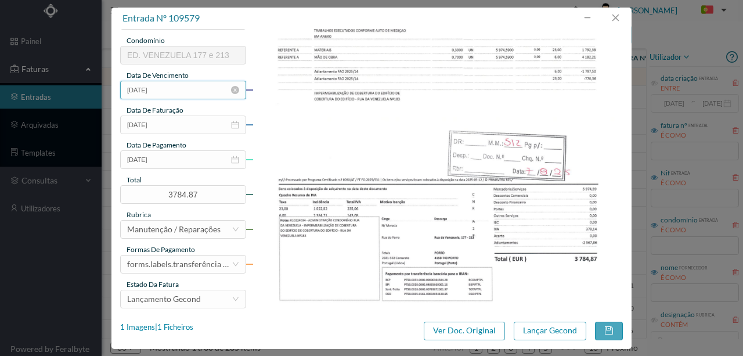
click at [181, 83] on input "12-05-2025" at bounding box center [183, 90] width 126 height 19
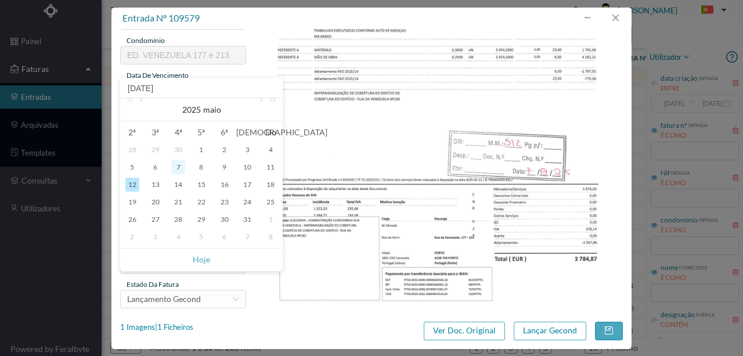
click at [177, 165] on div "7" at bounding box center [178, 167] width 14 height 14
type input "07-05-2025"
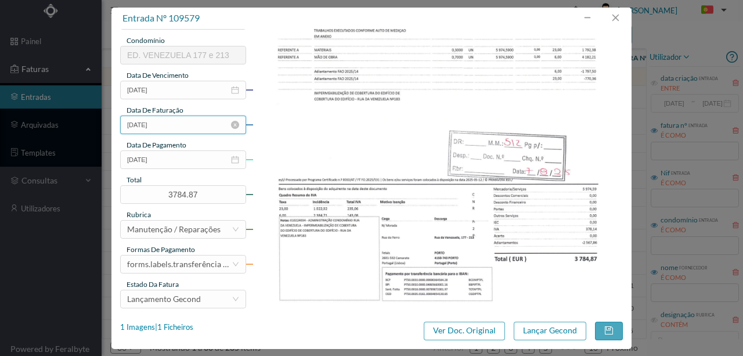
click at [173, 127] on input "12-05-2025" at bounding box center [183, 125] width 126 height 19
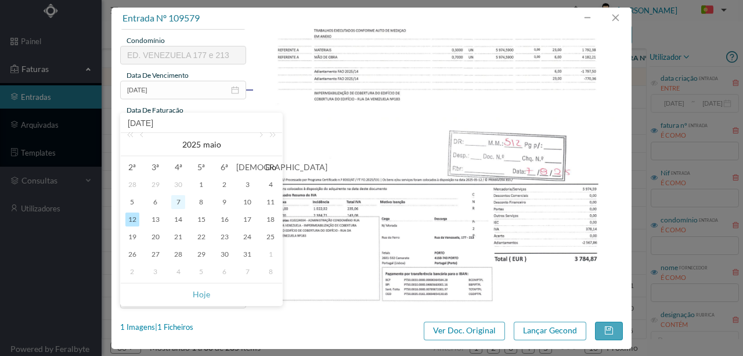
click at [178, 202] on div "7" at bounding box center [178, 202] width 14 height 14
type input "07-05-2025"
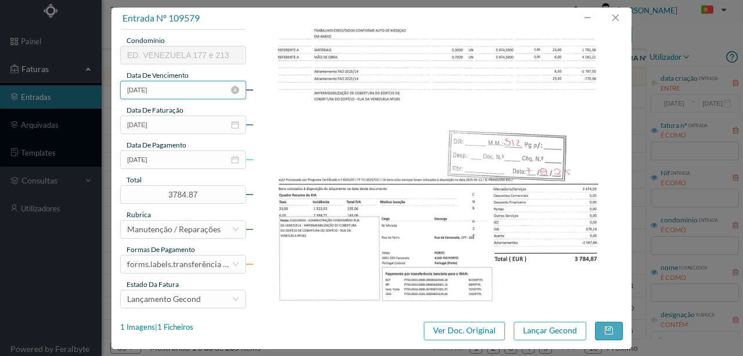
click at [172, 91] on input "07-05-2025" at bounding box center [183, 90] width 126 height 19
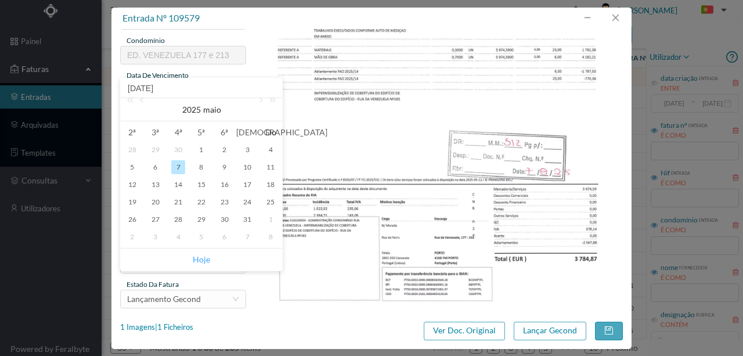
drag, startPoint x: 203, startPoint y: 262, endPoint x: 199, endPoint y: 250, distance: 12.3
click at [203, 261] on link "Hoje" at bounding box center [201, 259] width 17 height 22
type input "12-08-2025"
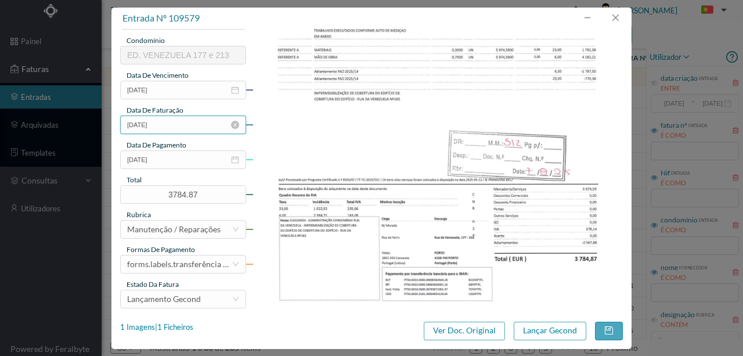
click at [185, 125] on input "07-05-2025" at bounding box center [183, 125] width 126 height 19
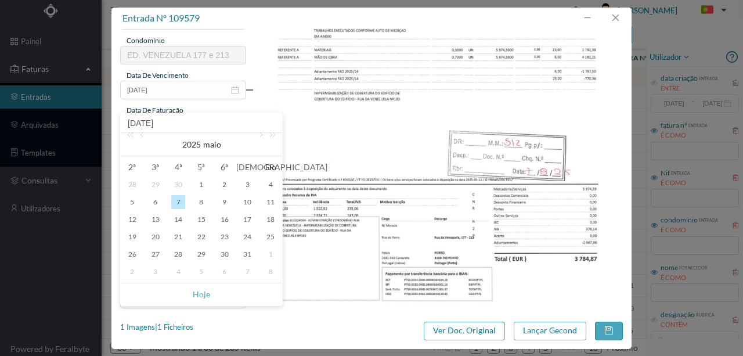
click at [199, 287] on link "Hoje" at bounding box center [201, 294] width 17 height 22
type input "12-08-2025"
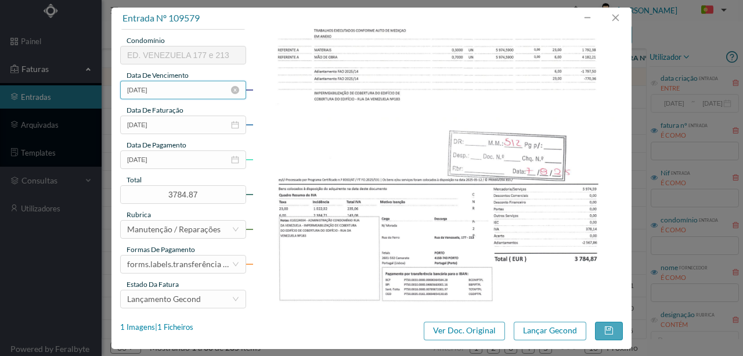
click at [169, 90] on input "12-08-2025" at bounding box center [183, 90] width 126 height 19
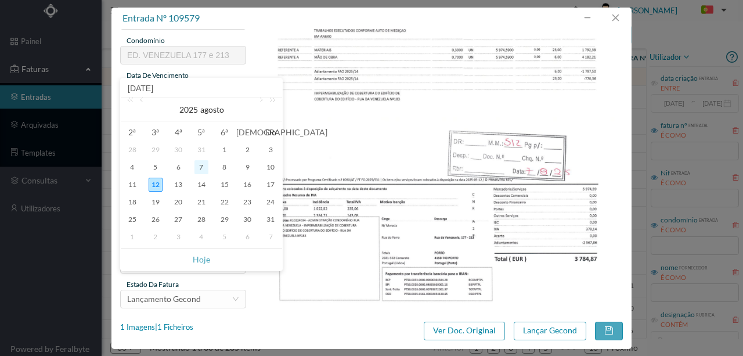
click at [201, 167] on div "7" at bounding box center [201, 167] width 14 height 14
type input "07-08-2025"
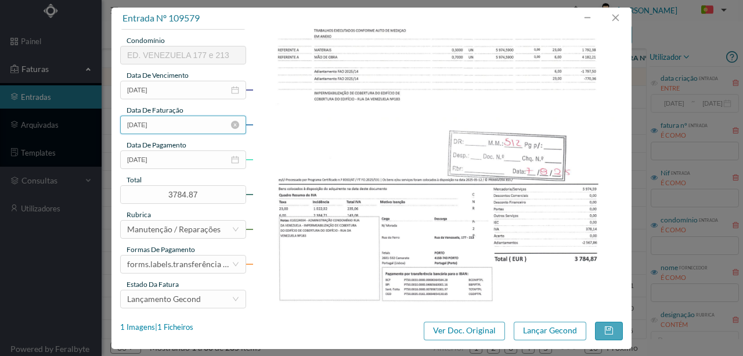
click at [187, 120] on input "12-08-2025" at bounding box center [183, 125] width 126 height 19
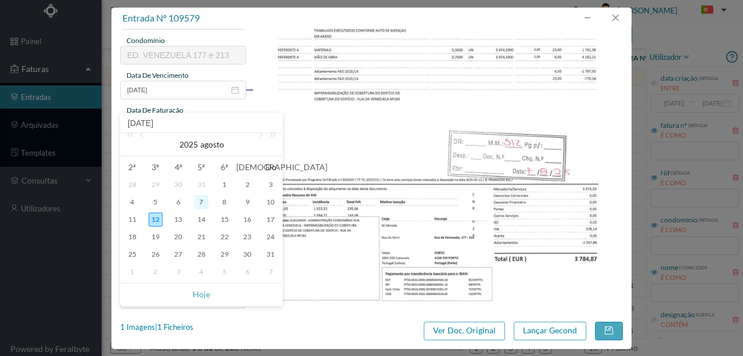
click at [201, 199] on div "7" at bounding box center [201, 202] width 14 height 14
type input "07-08-2025"
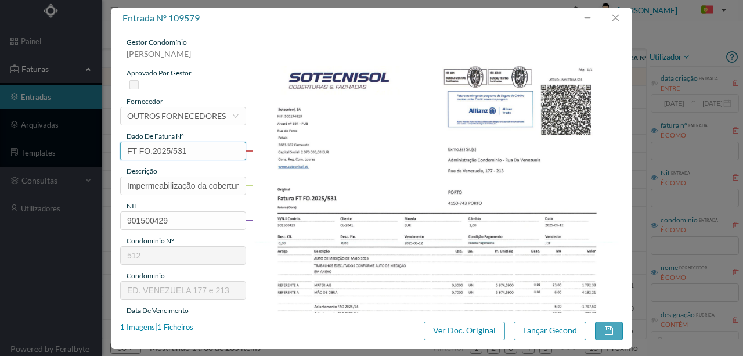
scroll to position [0, 0]
click at [606, 327] on button "button" at bounding box center [609, 331] width 28 height 19
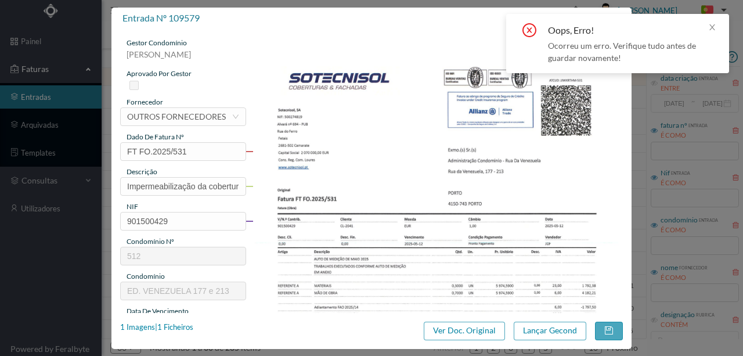
click at [373, 168] on img at bounding box center [437, 300] width 371 height 524
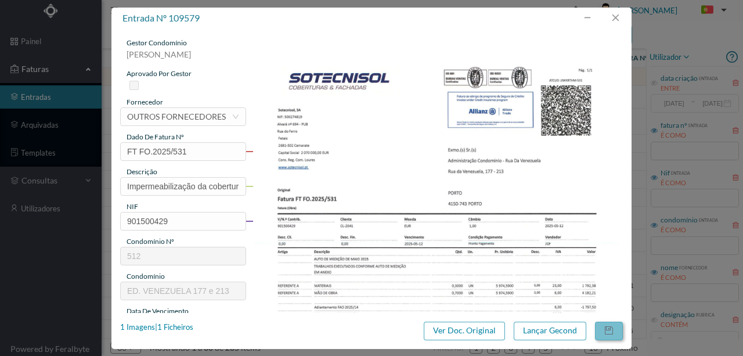
click at [613, 333] on button "button" at bounding box center [609, 331] width 28 height 19
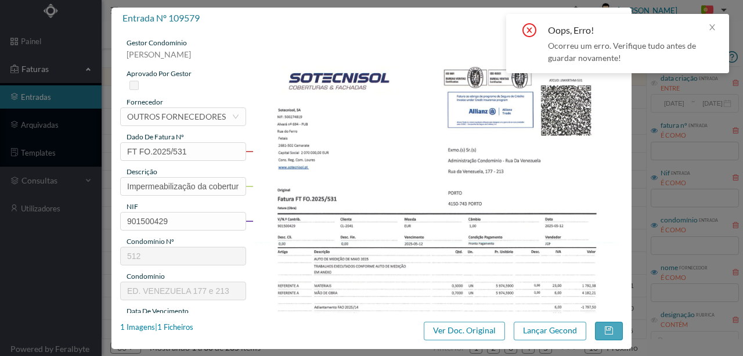
click at [268, 41] on img at bounding box center [437, 300] width 371 height 524
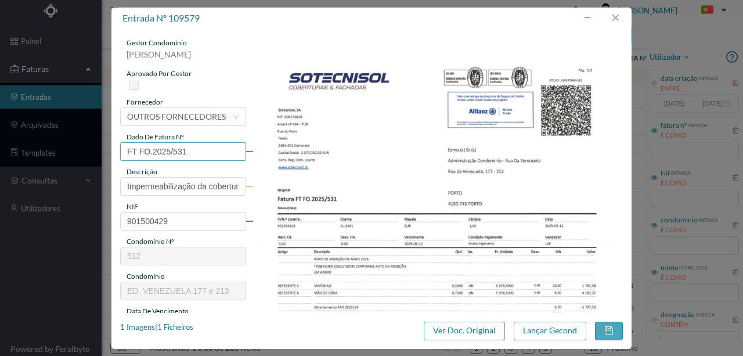
click at [197, 153] on input "FT FO.2025/531" at bounding box center [183, 151] width 126 height 19
drag, startPoint x: 199, startPoint y: 151, endPoint x: 93, endPoint y: 150, distance: 105.6
click at [93, 150] on div "entrada nº 109579 gestor condomínio Rui Marques aprovado por gestor fornecedor …" at bounding box center [371, 178] width 743 height 356
type input "531"
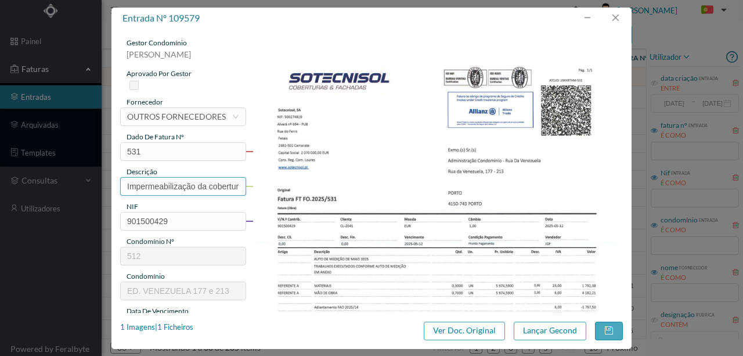
click at [173, 182] on input "Impermeabilização da cobertura" at bounding box center [183, 186] width 126 height 19
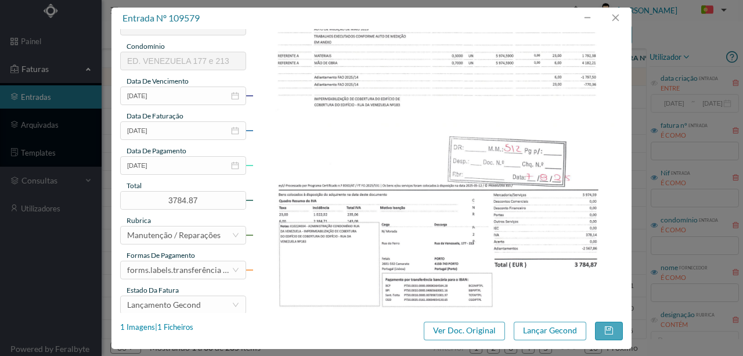
scroll to position [270, 0]
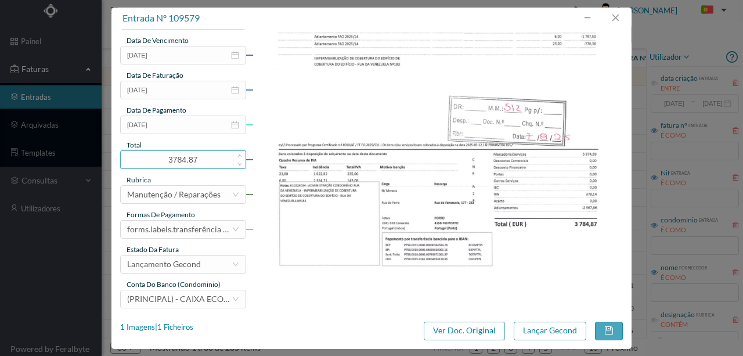
click at [204, 159] on input "3784.87" at bounding box center [183, 159] width 125 height 17
drag, startPoint x: 204, startPoint y: 159, endPoint x: 120, endPoint y: 154, distance: 84.3
click at [122, 154] on input "3784.87" at bounding box center [183, 159] width 125 height 17
type input "3784.87"
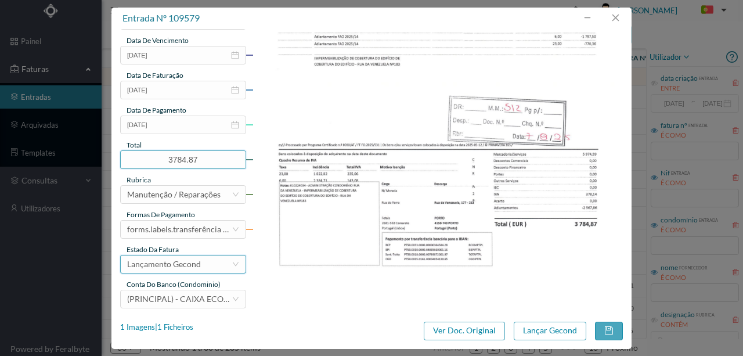
click at [181, 264] on div "Lançamento Gecond" at bounding box center [164, 263] width 74 height 17
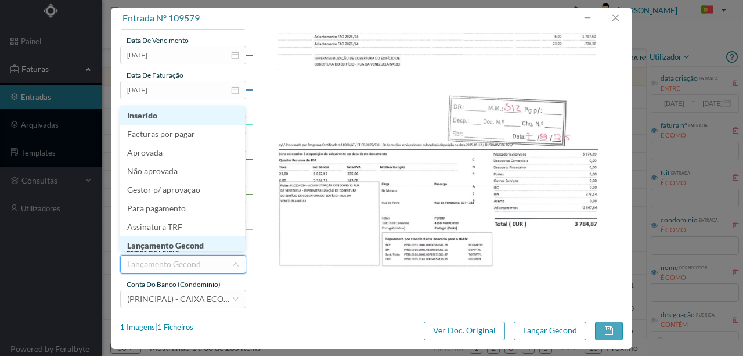
scroll to position [6, 0]
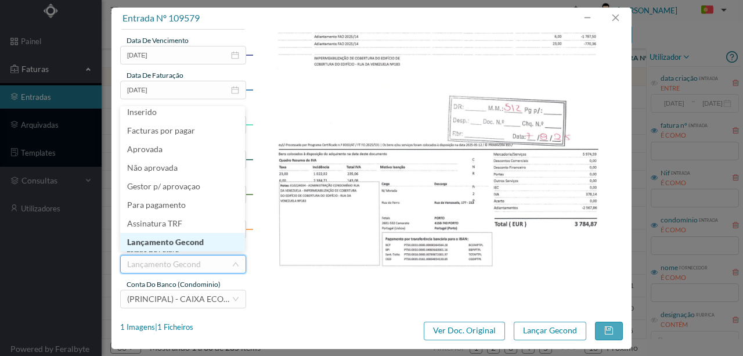
click at [183, 241] on li "Lançamento Gecond" at bounding box center [182, 242] width 125 height 19
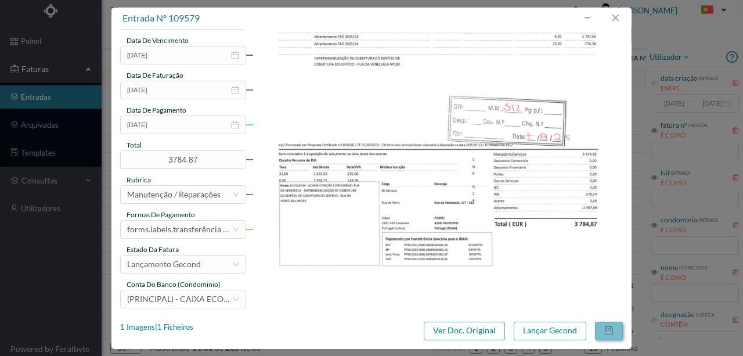
click at [608, 329] on button "button" at bounding box center [609, 331] width 28 height 19
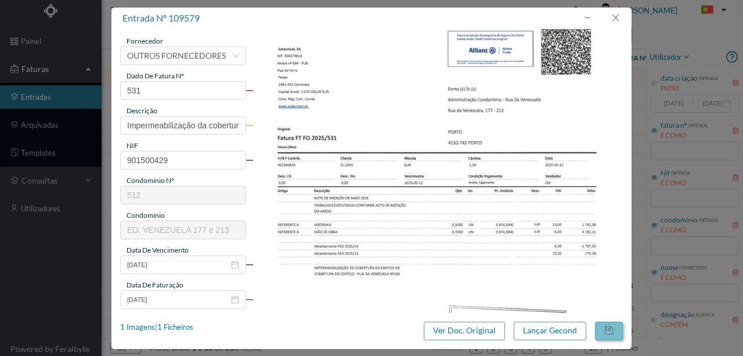
scroll to position [0, 0]
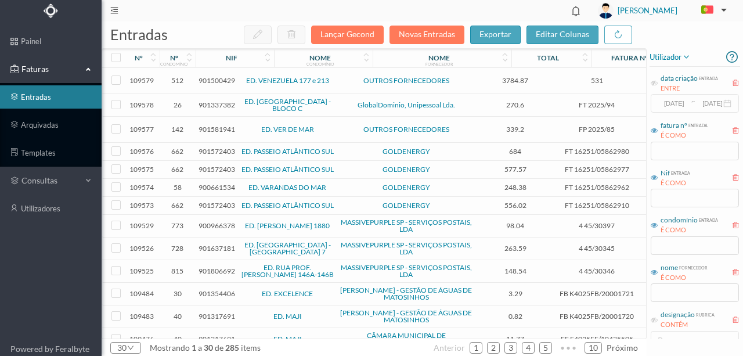
click at [217, 126] on span "901581941" at bounding box center [217, 129] width 37 height 9
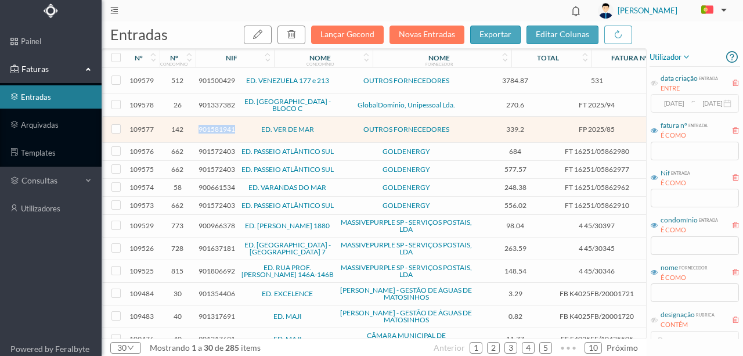
click at [217, 126] on span "901581941" at bounding box center [217, 129] width 37 height 9
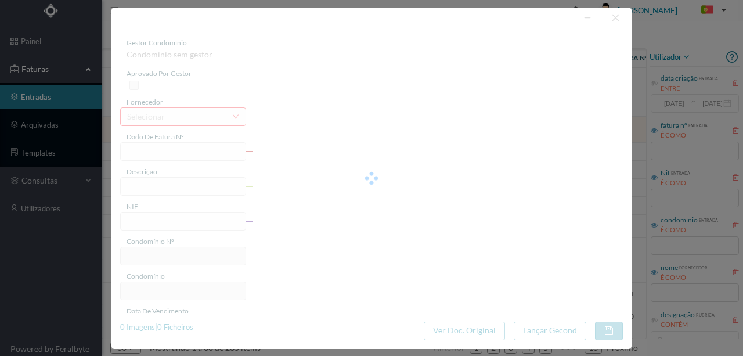
type input "FP 2025/85"
type input "Trabalhos de pesquisa de fugas/infiltrações de agua por meios não invasivos"
type input "901581941"
type input "2025-08-19"
type input "2025-08-11"
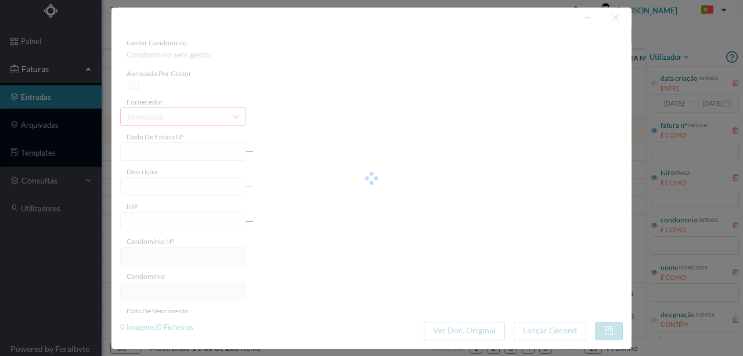
type input "[DATE]"
type input "339.20"
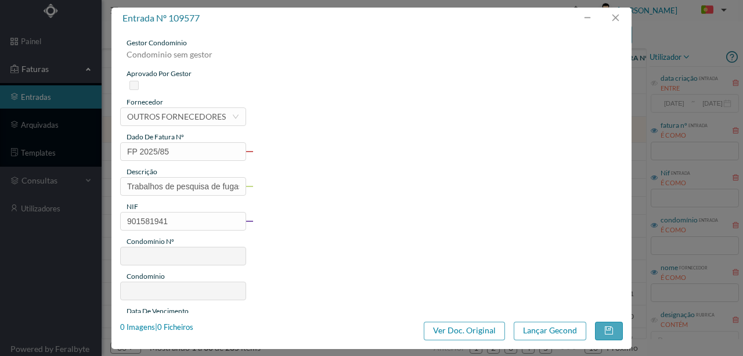
type input "142"
type input "ED. VER DE MAR"
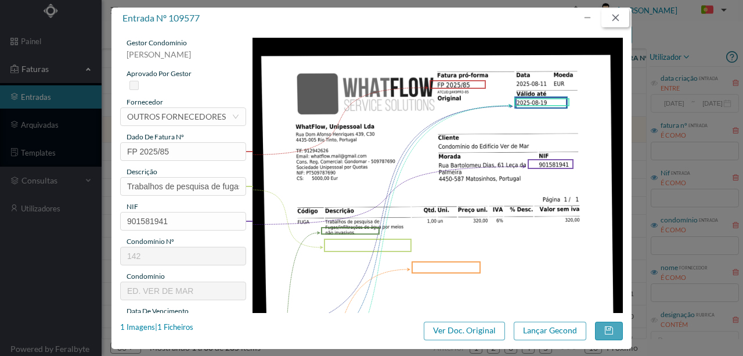
click at [614, 17] on button "button" at bounding box center [615, 18] width 28 height 19
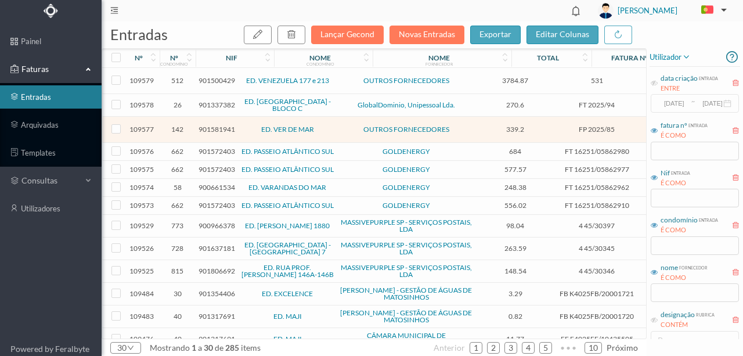
click at [213, 80] on span "901500429" at bounding box center [217, 80] width 37 height 9
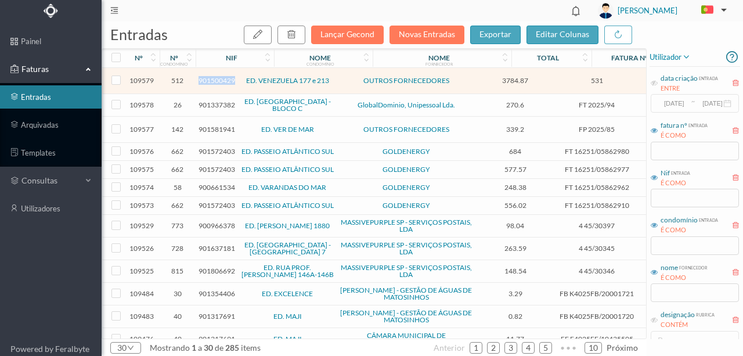
click at [213, 80] on span "901500429" at bounding box center [217, 80] width 37 height 9
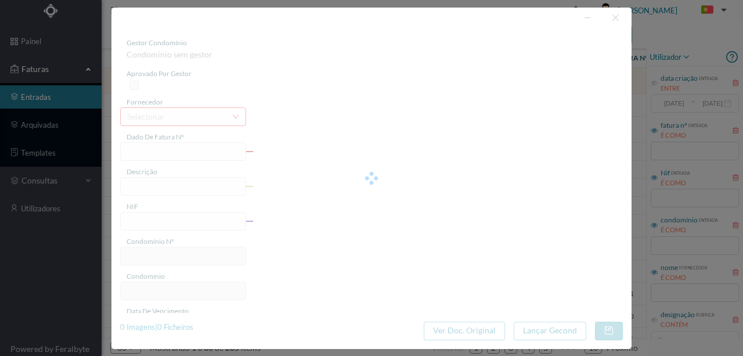
type input "531"
type input "Impermeabilização da cobertura"
type input "901500429"
type input "07-08-2025"
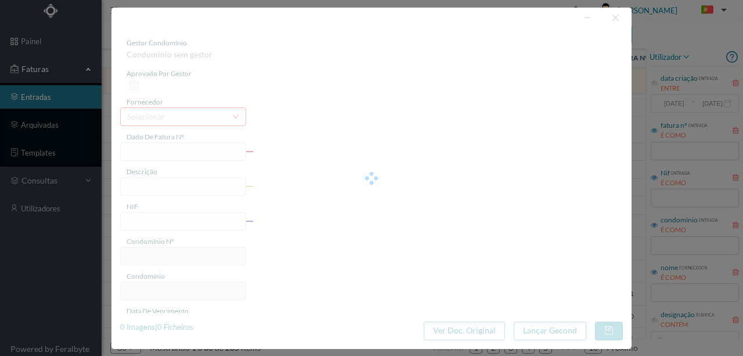
type input "07-08-2025"
type input "3784.87"
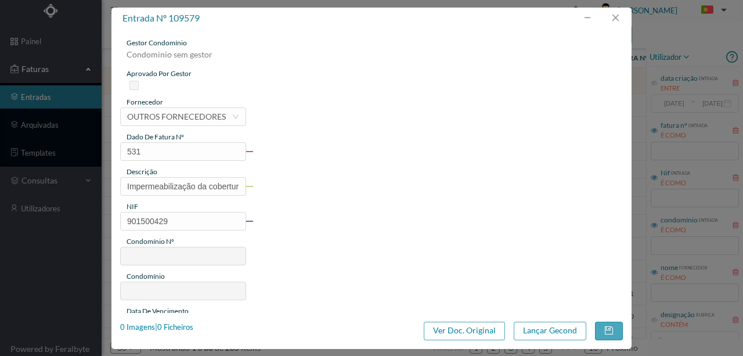
type input "512"
type input "ED. VENEZUELA 177 e 213"
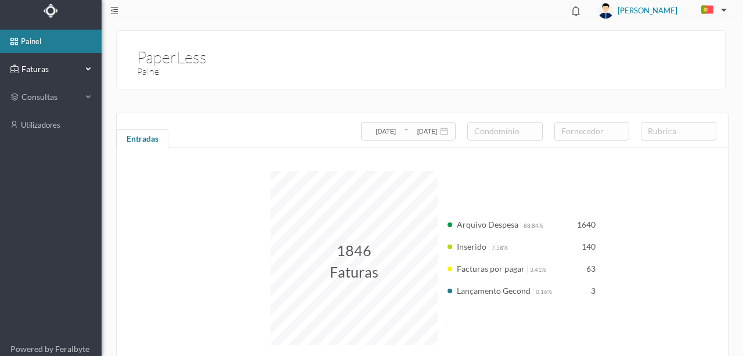
click at [41, 70] on span "Faturas" at bounding box center [51, 69] width 64 height 12
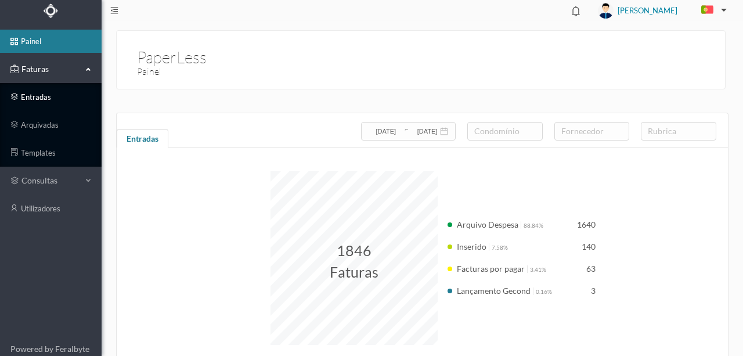
click at [33, 96] on link "entradas" at bounding box center [51, 96] width 102 height 23
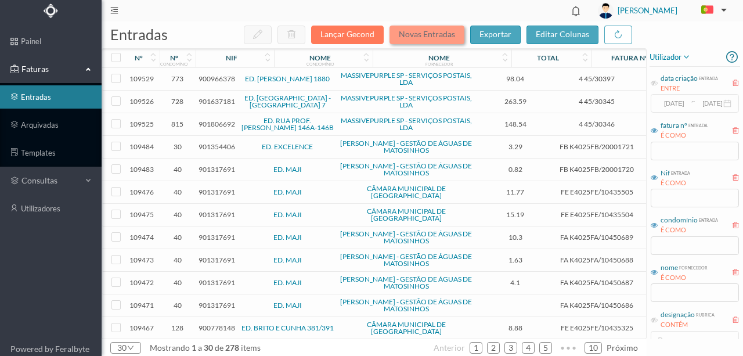
click at [428, 35] on button "Novas Entradas" at bounding box center [426, 35] width 75 height 19
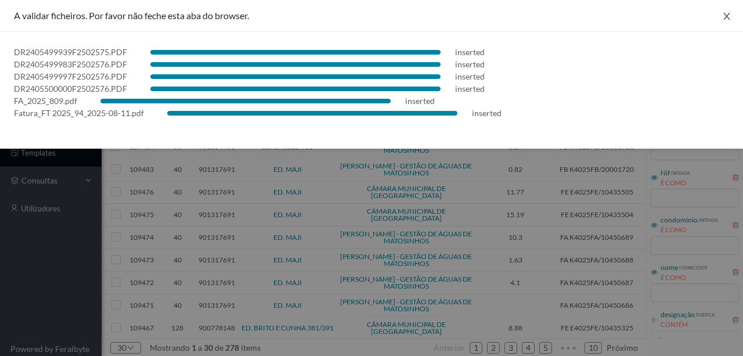
drag, startPoint x: 730, startPoint y: 14, endPoint x: 686, endPoint y: 14, distance: 44.1
click at [730, 14] on icon "icon: close" at bounding box center [726, 16] width 9 height 9
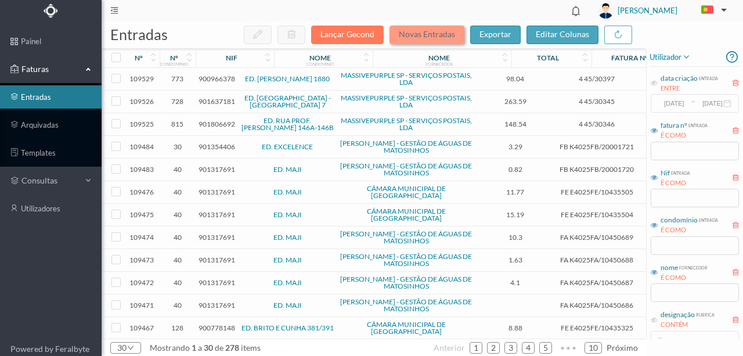
click at [441, 33] on button "Novas Entradas" at bounding box center [426, 35] width 75 height 19
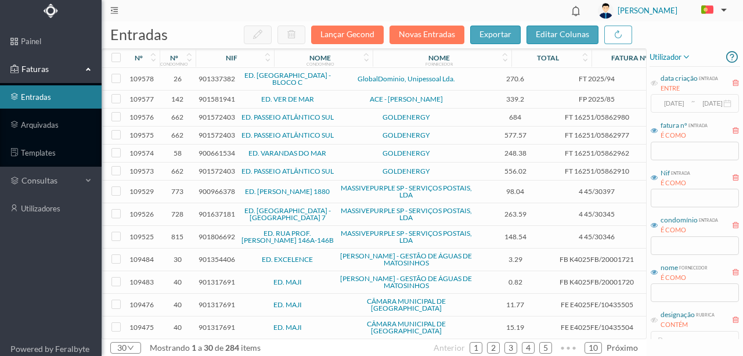
click at [219, 99] on span "901581941" at bounding box center [217, 99] width 37 height 9
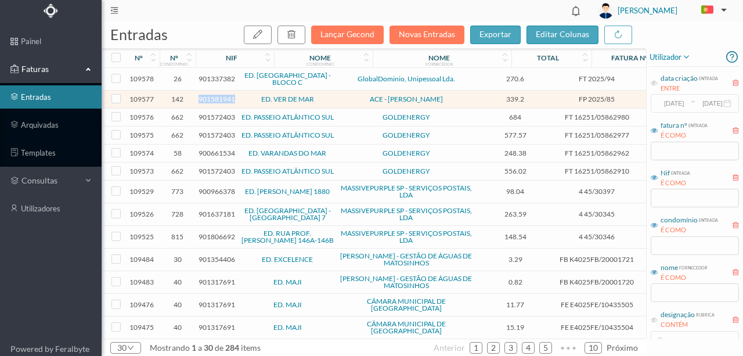
click at [219, 99] on span "901581941" at bounding box center [217, 99] width 37 height 9
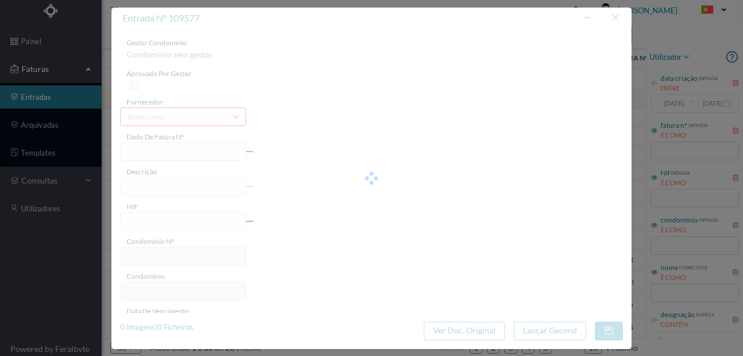
type input "FP 2025/85"
type input "901581941"
type input "[DATE]"
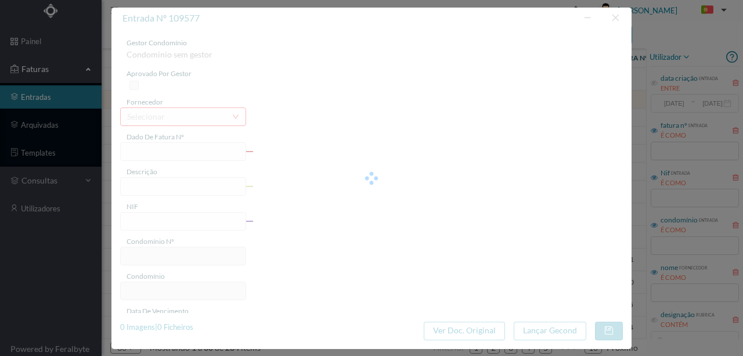
type input "339.20"
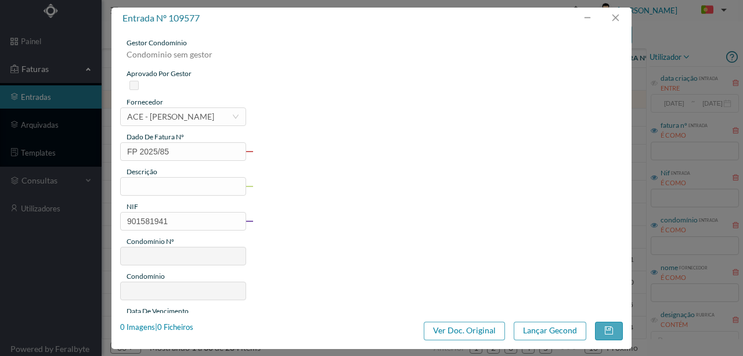
type input "142"
type input "ED. VER DE MAR"
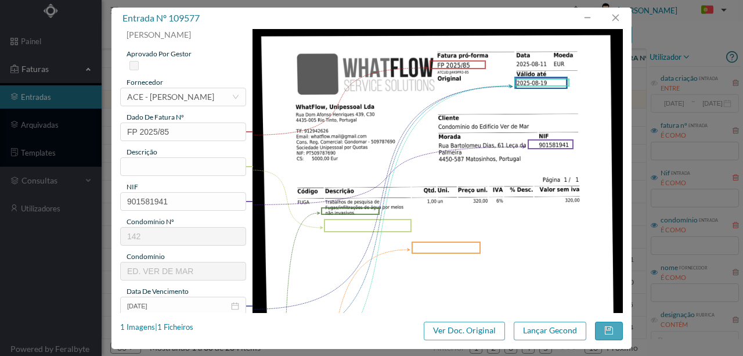
scroll to position [38, 0]
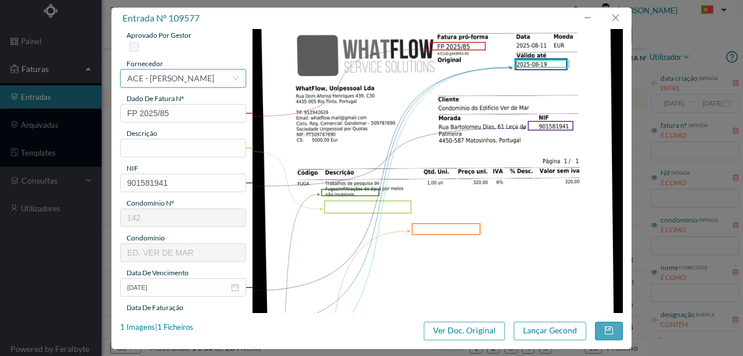
click at [174, 77] on div "ACE - [PERSON_NAME]" at bounding box center [170, 78] width 87 height 17
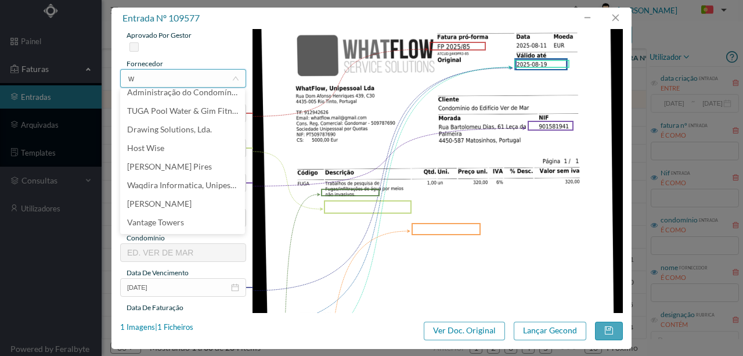
scroll to position [2, 0]
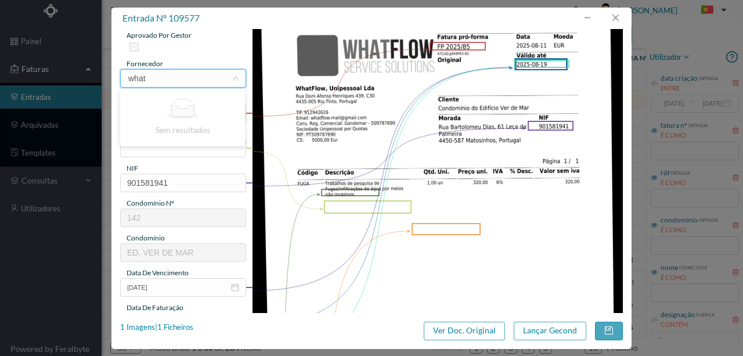
drag, startPoint x: 165, startPoint y: 80, endPoint x: 116, endPoint y: 80, distance: 49.3
click at [116, 80] on div "gestor condomínio Rui Marques aprovado por gestor fornecedor selecionar ACE - S…" at bounding box center [371, 171] width 520 height 284
type input "outros f"
click at [191, 100] on li "OUTROS FORNECEDORES" at bounding box center [182, 100] width 125 height 19
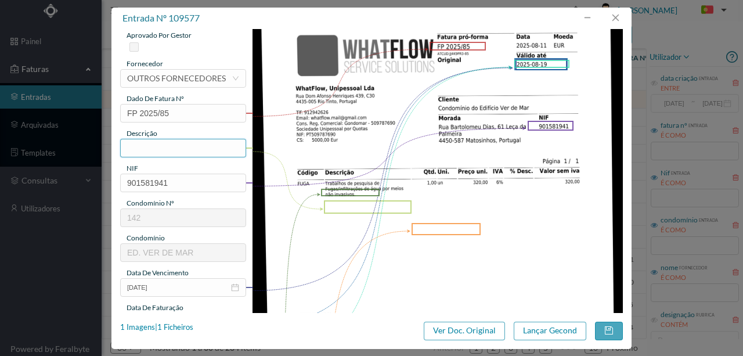
drag, startPoint x: 127, startPoint y: 150, endPoint x: 143, endPoint y: 153, distance: 15.9
click at [135, 151] on input "text" at bounding box center [183, 148] width 126 height 19
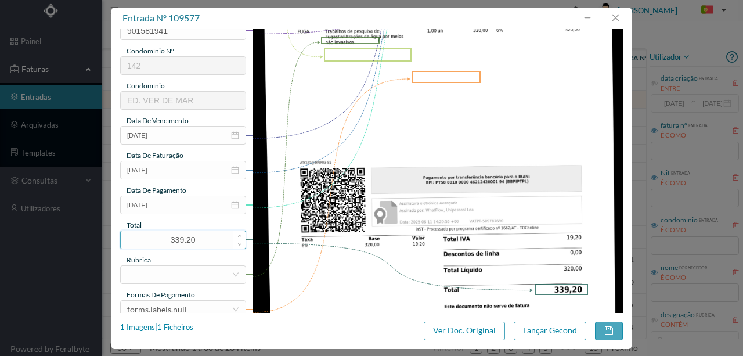
scroll to position [193, 0]
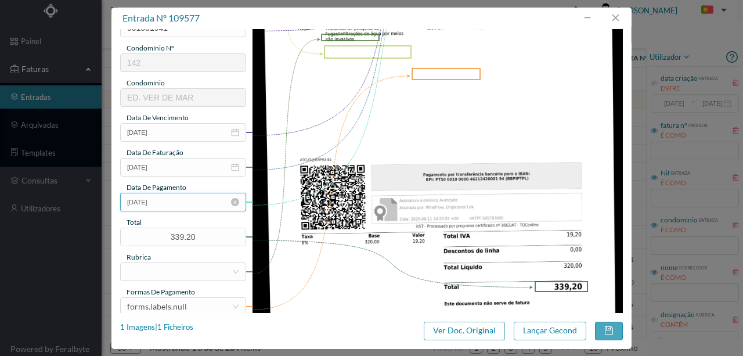
type input "Trabalhos de pesquisa de fugas/infiltrações de agua por meios não invasivos"
click at [187, 206] on input "[DATE]" at bounding box center [183, 202] width 126 height 19
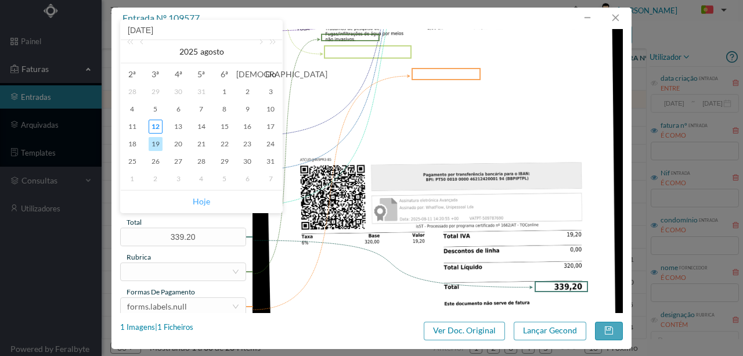
click at [201, 201] on link "Hoje" at bounding box center [201, 201] width 17 height 22
type input "[DATE]"
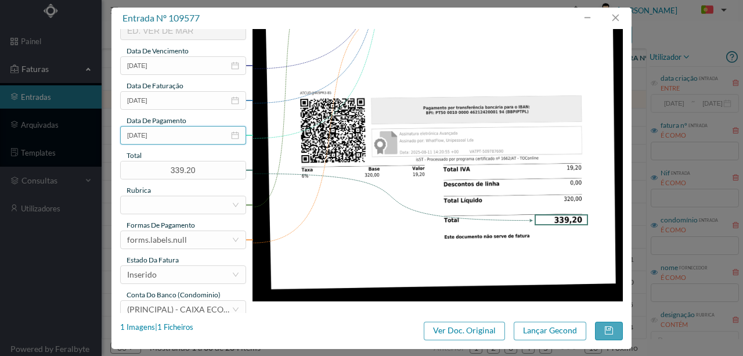
scroll to position [270, 0]
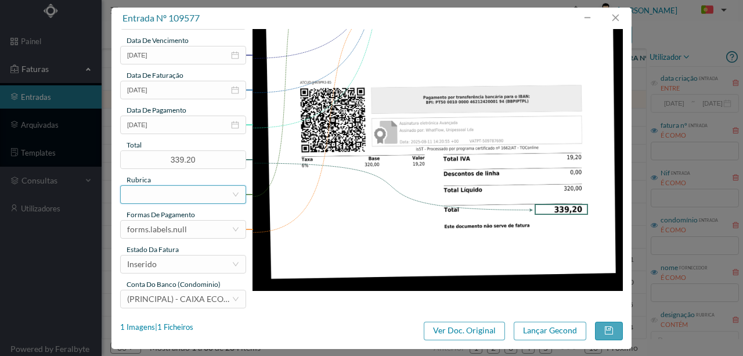
click at [146, 199] on div at bounding box center [179, 194] width 104 height 17
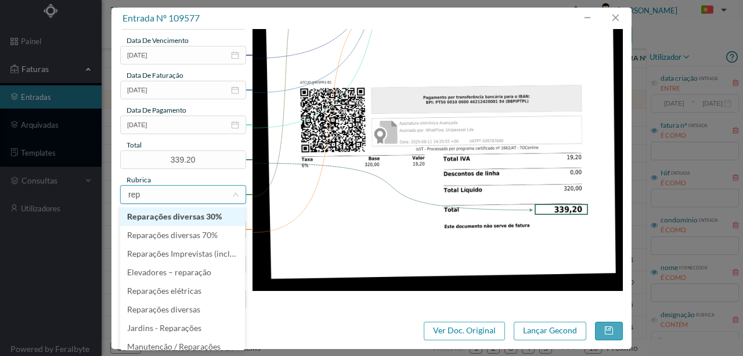
type input "repa"
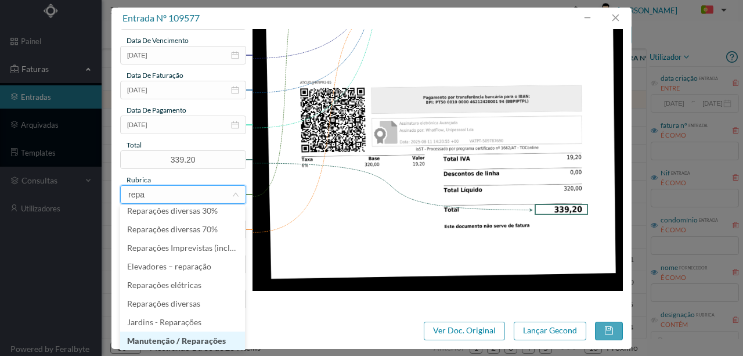
click at [165, 341] on li "Manutenção / Reparações" at bounding box center [182, 340] width 125 height 19
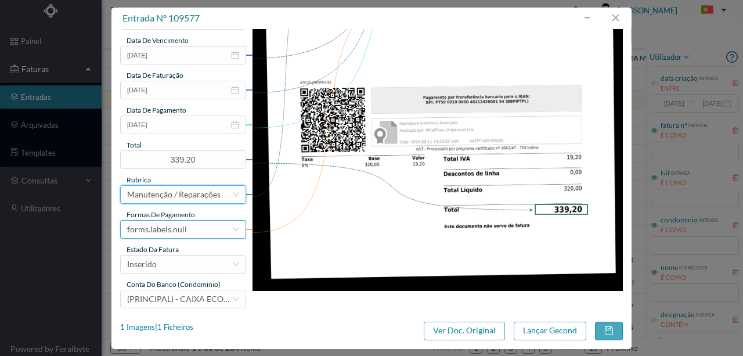
click at [193, 231] on div "forms.labels.null" at bounding box center [179, 229] width 104 height 17
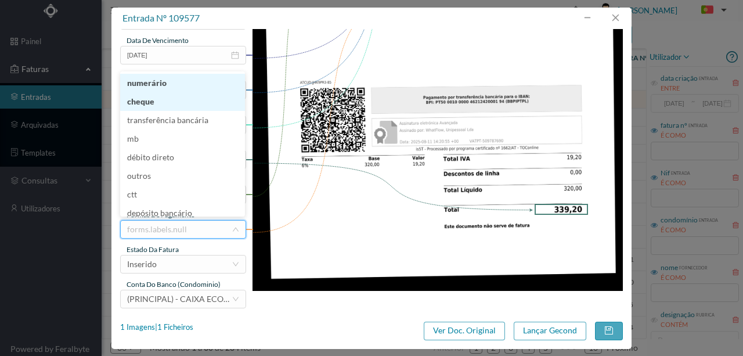
scroll to position [3, 0]
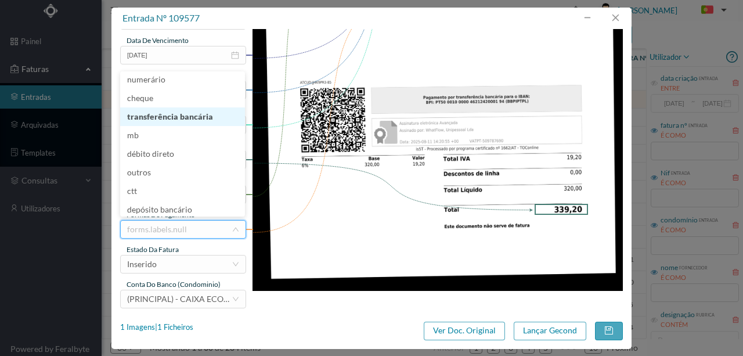
click at [188, 118] on li "transferência bancária" at bounding box center [182, 116] width 125 height 19
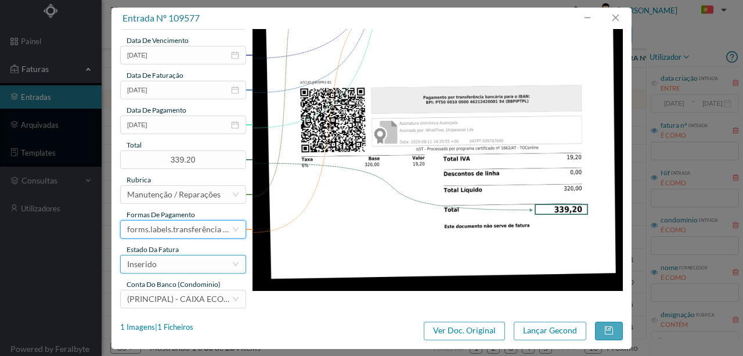
click at [159, 262] on div "Inserido" at bounding box center [179, 263] width 104 height 17
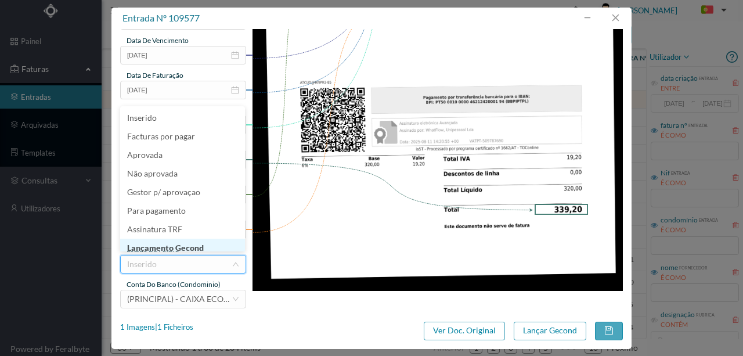
scroll to position [6, 0]
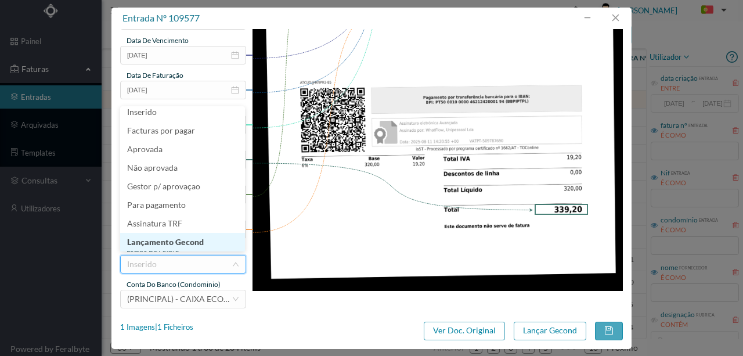
click at [158, 243] on li "Lançamento Gecond" at bounding box center [182, 242] width 125 height 19
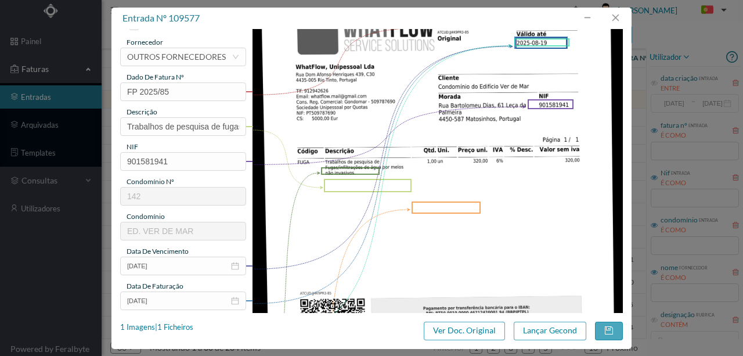
scroll to position [42, 0]
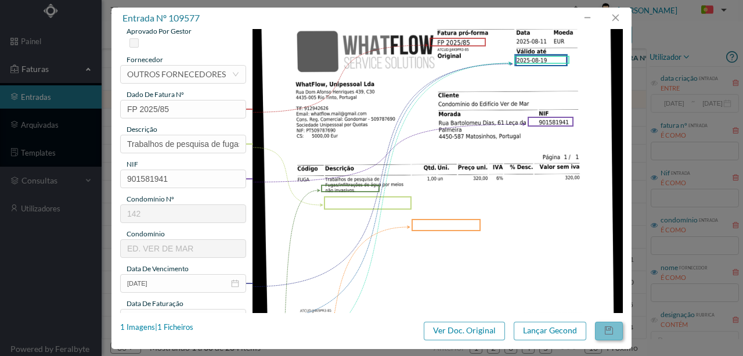
click at [609, 332] on button "button" at bounding box center [609, 331] width 28 height 19
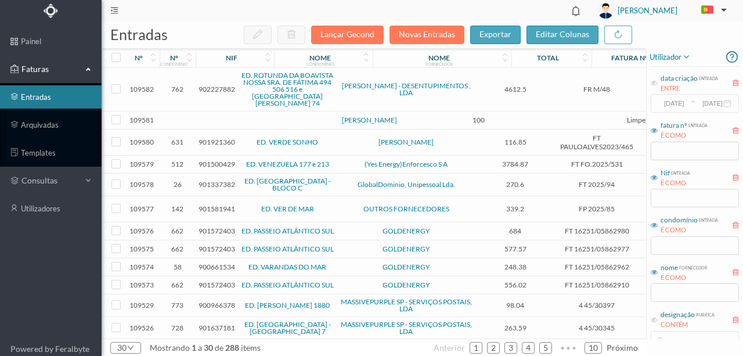
click at [207, 89] on span "902227882" at bounding box center [217, 89] width 37 height 9
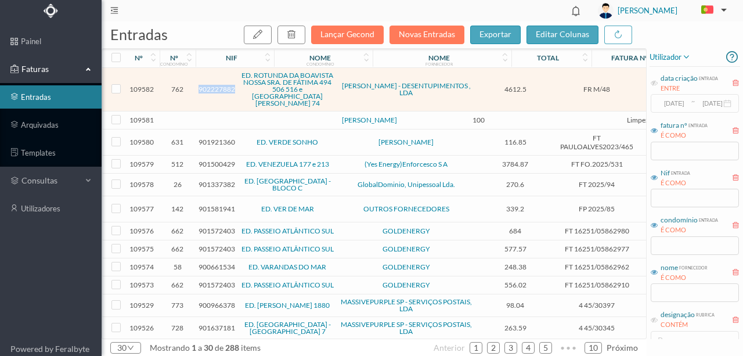
click at [207, 89] on span "902227882" at bounding box center [217, 89] width 37 height 9
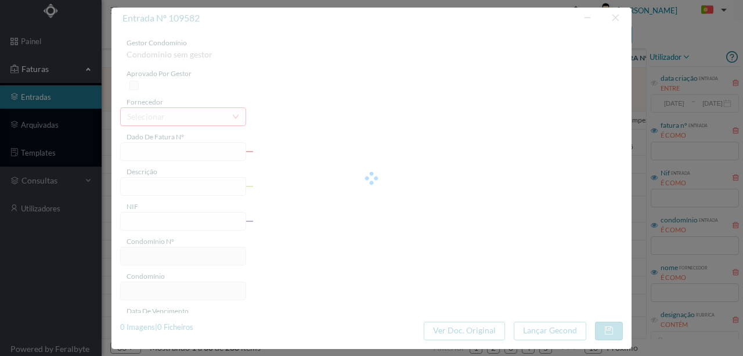
type input "FR M/48"
type input "Reparação do telhado"
type input "902227882"
type input "01-07-4025"
type input "15-07-2025"
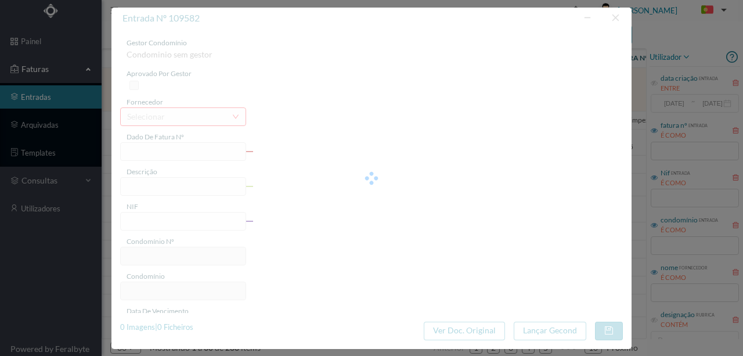
type input "21-07-2025"
type input "4612.50"
type input "762"
type input "ED. ROTUNDA DA BOAVISTA NOSSA SRA. DE FÁTIMA 494 506 516 e PRAÇA MOUZINHO DE AL…"
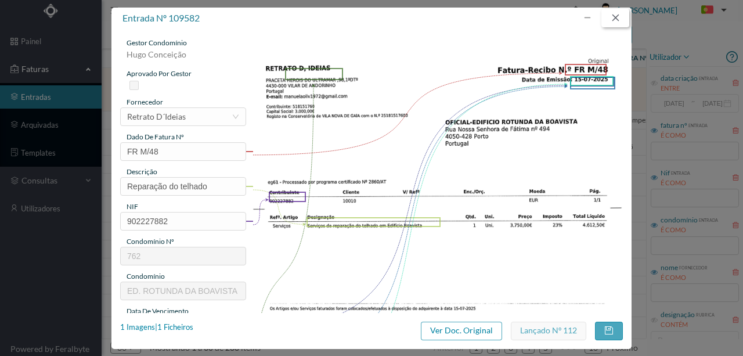
click at [616, 16] on button "button" at bounding box center [615, 18] width 28 height 19
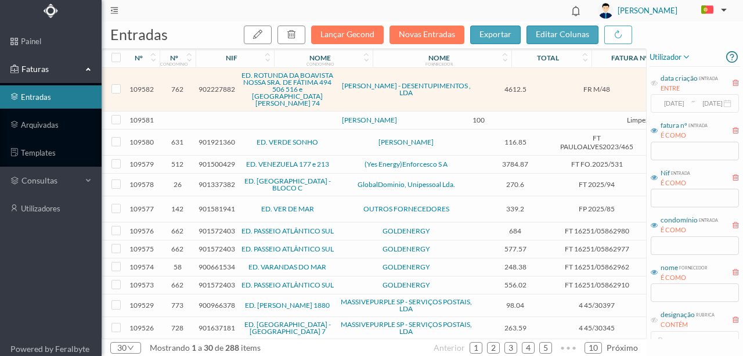
click at [231, 122] on td at bounding box center [250, 120] width 99 height 18
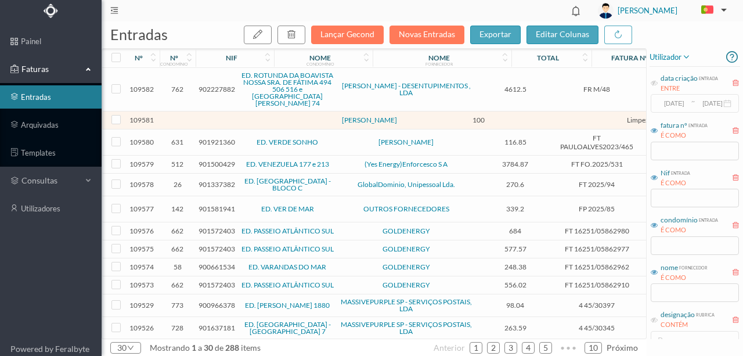
click at [244, 124] on td at bounding box center [250, 120] width 99 height 18
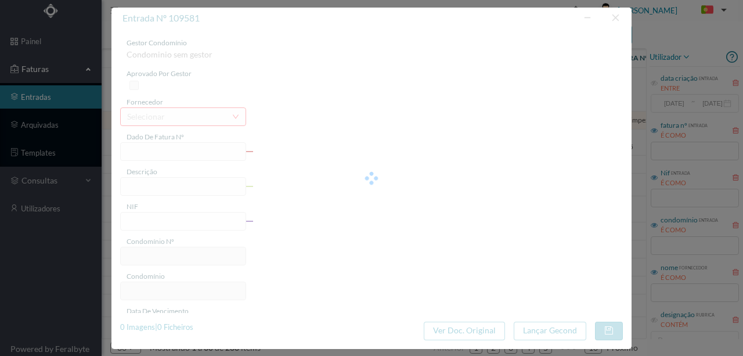
type input "631.07.08.2025"
type input "LIMPEZA GARAGEM"
type input "901921360"
type input "2025-08-07"
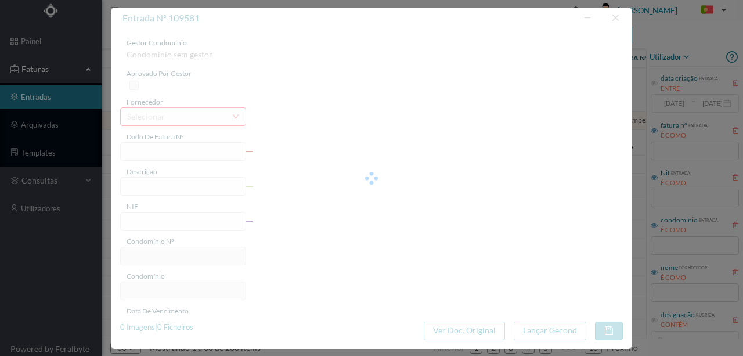
type input "2025-08-07"
type input "100.00"
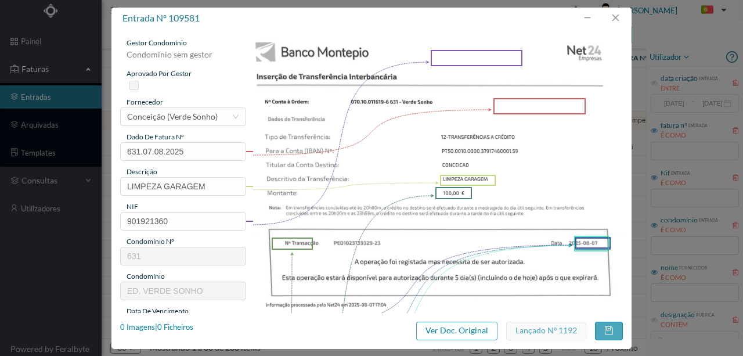
type input "631"
type input "ED. VERDE SONHO"
click at [620, 17] on button "button" at bounding box center [615, 18] width 28 height 19
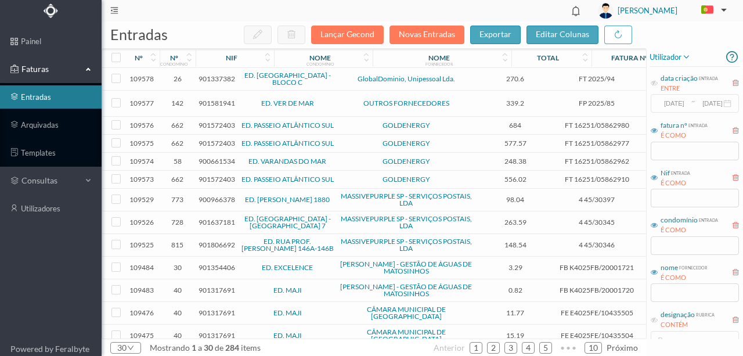
click at [216, 102] on span "901581941" at bounding box center [217, 103] width 37 height 9
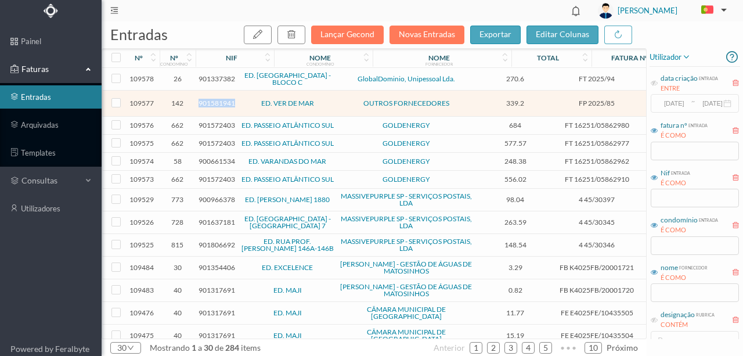
click at [216, 102] on span "901581941" at bounding box center [217, 103] width 37 height 9
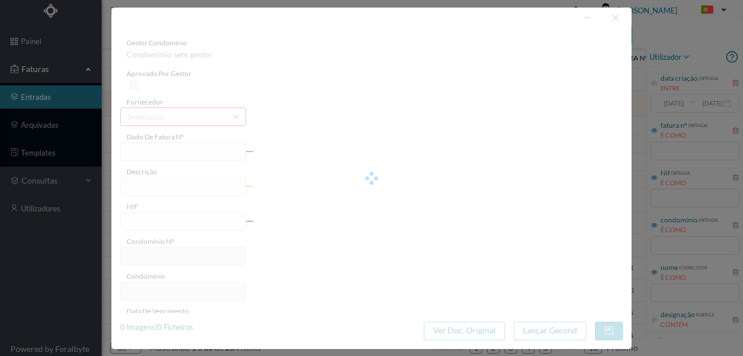
type input "FP 2025/85"
type input "Trabalhos de pesquisa de fugas/infiltrações de agua por meios não invasivos"
type input "901581941"
type input "[DATE]"
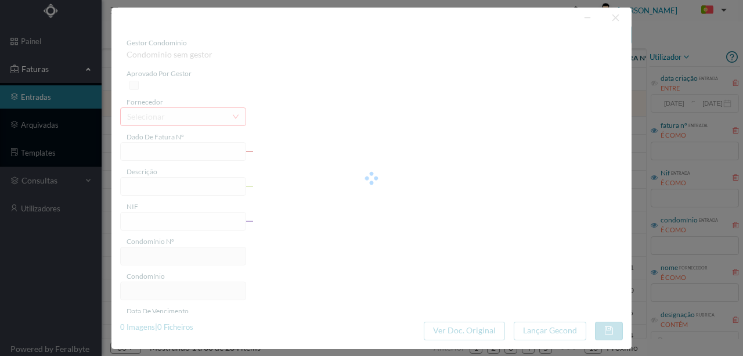
type input "[DATE]"
type input "339.20"
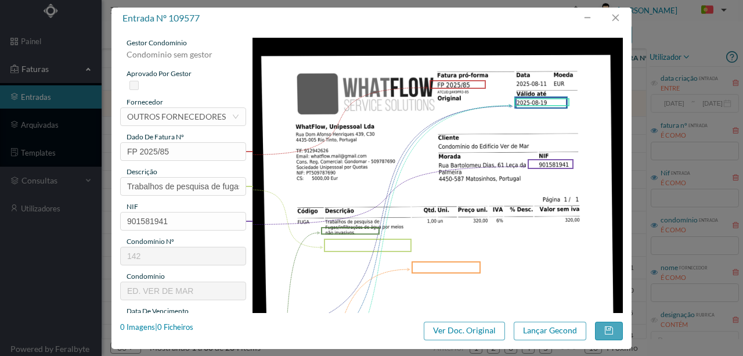
type input "142"
type input "ED. VER DE MAR"
click at [616, 16] on button "button" at bounding box center [615, 18] width 28 height 19
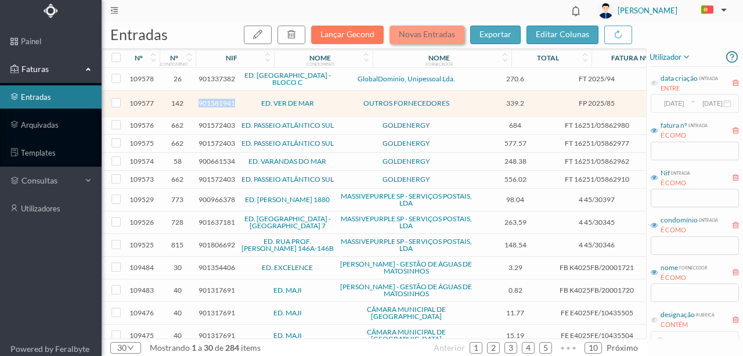
click at [427, 31] on button "Novas Entradas" at bounding box center [426, 35] width 75 height 19
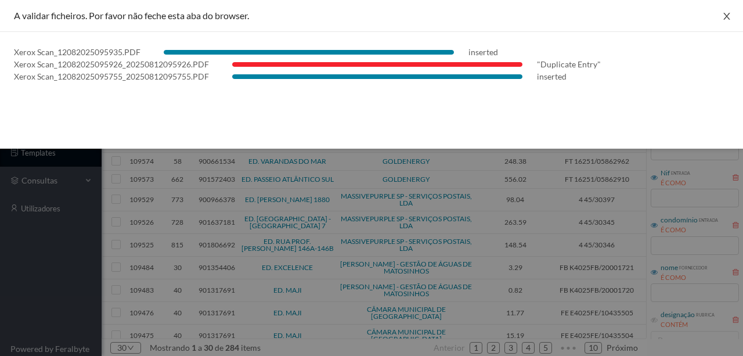
click at [729, 15] on icon "icon: close" at bounding box center [726, 16] width 9 height 9
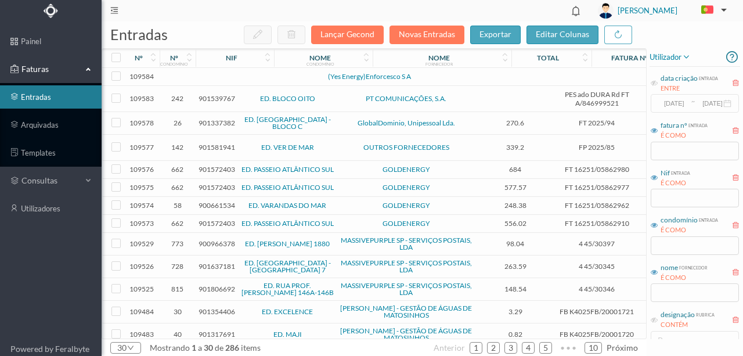
click at [216, 98] on span "901539767" at bounding box center [217, 98] width 37 height 9
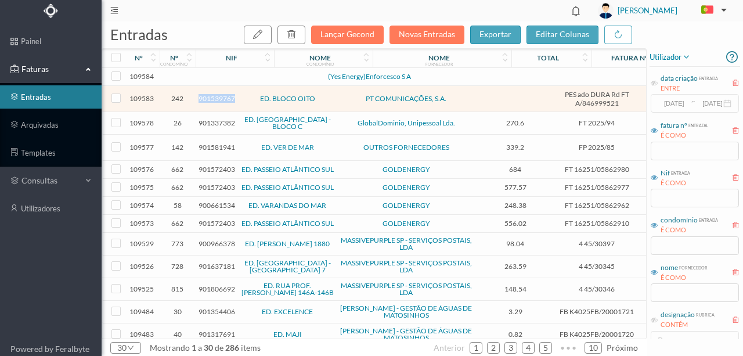
click at [216, 98] on span "901539767" at bounding box center [217, 98] width 37 height 9
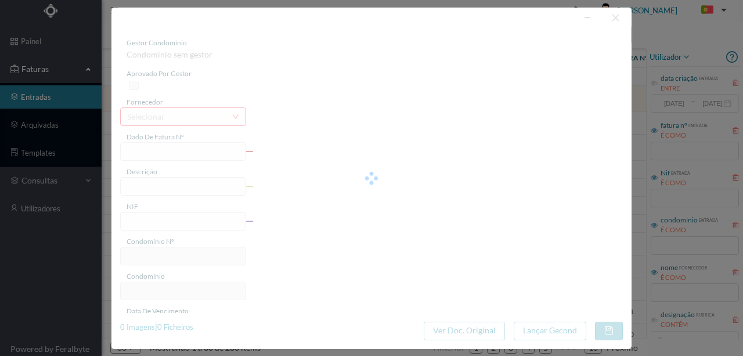
type input "PES ado DURA Rd FT A/846999521"
type input "COMUNICAÇÃO ELEVADORES"
type input "901539767"
type input "Invalid date"
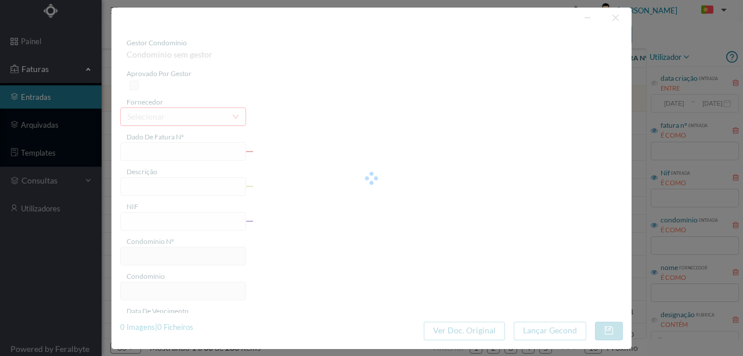
type input "[DATE]"
type input "242"
type input "ED. BLOCO OITO"
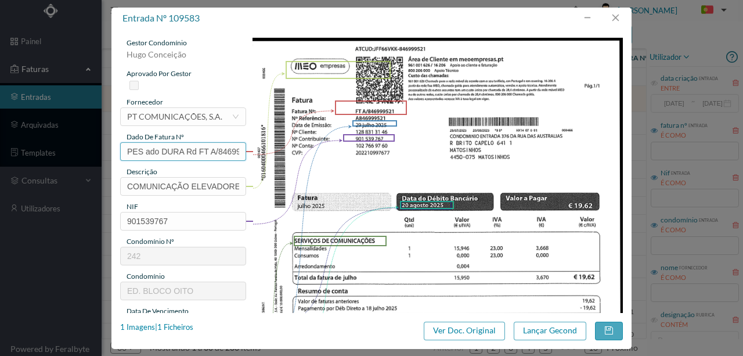
scroll to position [0, 20]
drag, startPoint x: 125, startPoint y: 150, endPoint x: 277, endPoint y: 148, distance: 152.1
click at [277, 148] on div "gestor condomínio Hugo Conceição aprovado por gestor fornecedor selecionar PT C…" at bounding box center [371, 308] width 503 height 541
click at [183, 147] on input "PES ado DURA Rd FT A/846999521" at bounding box center [183, 151] width 126 height 19
click at [179, 149] on input "PES ado DURA Rd FT A/846999521" at bounding box center [183, 151] width 126 height 19
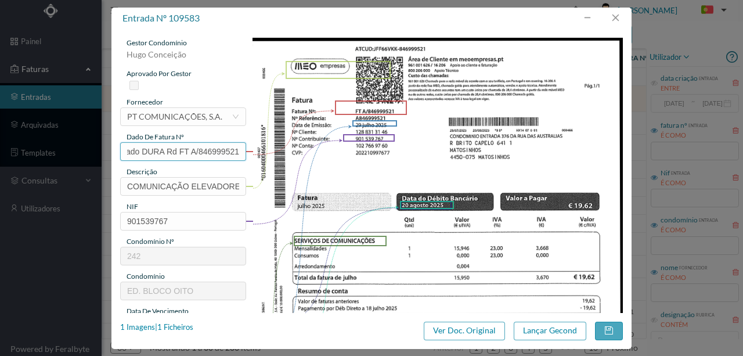
scroll to position [0, 0]
drag, startPoint x: 178, startPoint y: 150, endPoint x: 0, endPoint y: 156, distance: 177.7
click at [0, 153] on div "entrada nº 109583 gestor condomínio Hugo Conceição aprovado por gestor forneced…" at bounding box center [371, 178] width 743 height 356
type input "A/846999521"
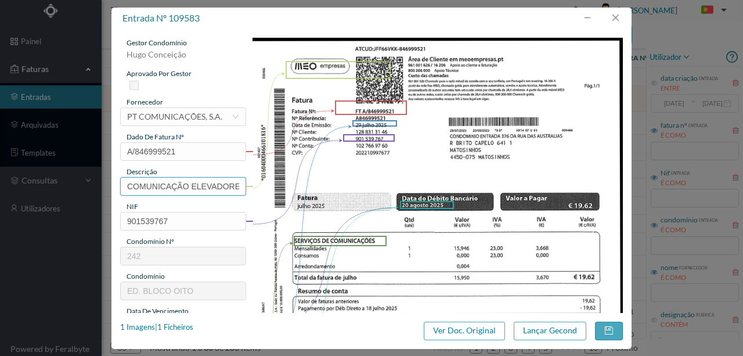
scroll to position [0, 7]
drag, startPoint x: 122, startPoint y: 185, endPoint x: 439, endPoint y: 195, distance: 317.7
click at [439, 195] on div "gestor condomínio Hugo Conceição aprovado por gestor fornecedor selecionar PT C…" at bounding box center [371, 308] width 503 height 541
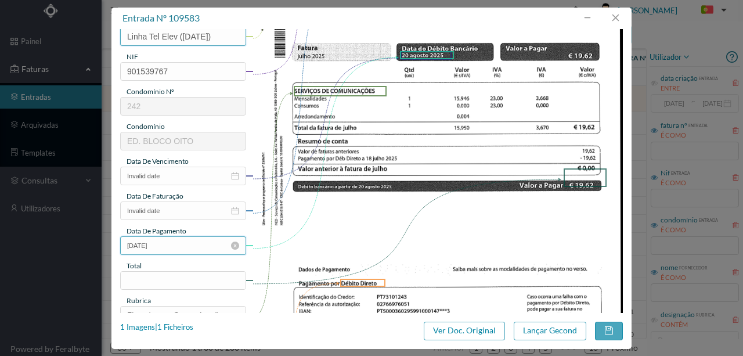
scroll to position [193, 0]
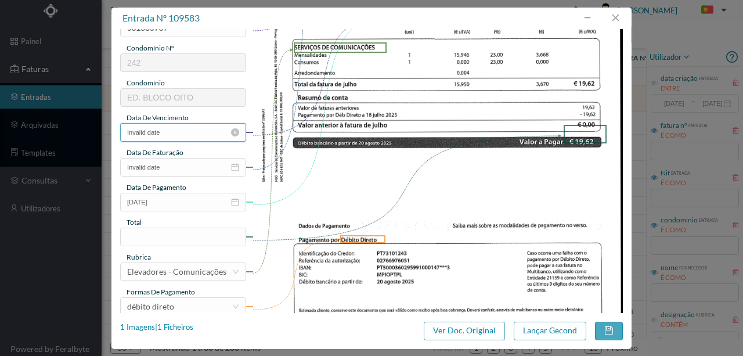
type input "Linha Tel Elev (Julho 2025)"
click at [186, 134] on input "Invalid date" at bounding box center [183, 132] width 126 height 19
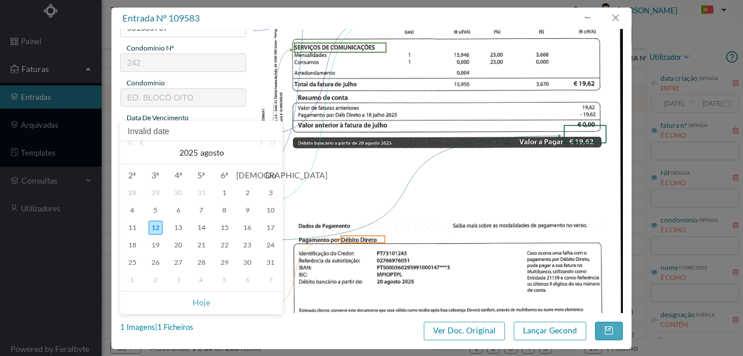
click at [145, 143] on link at bounding box center [143, 152] width 10 height 23
click at [156, 262] on div "29" at bounding box center [156, 262] width 14 height 14
type input "29-07-2025"
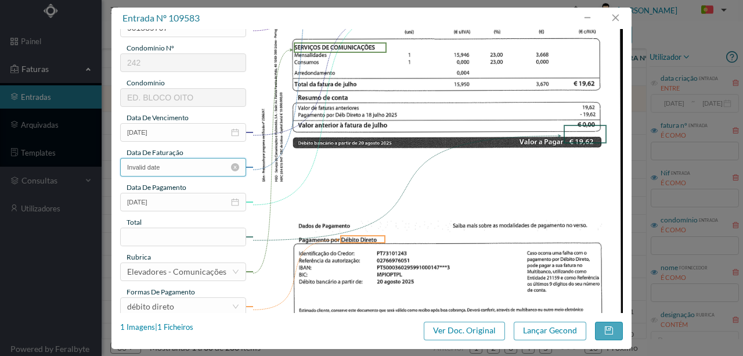
click at [175, 167] on input "Invalid date" at bounding box center [183, 167] width 126 height 19
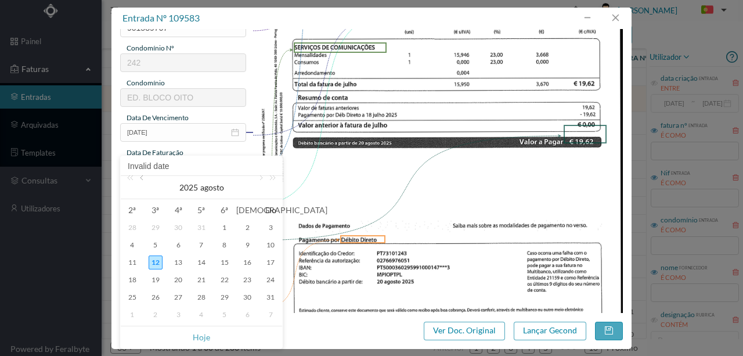
click at [142, 179] on link at bounding box center [143, 187] width 10 height 23
click at [156, 296] on div "29" at bounding box center [156, 297] width 14 height 14
type input "2025-07-29"
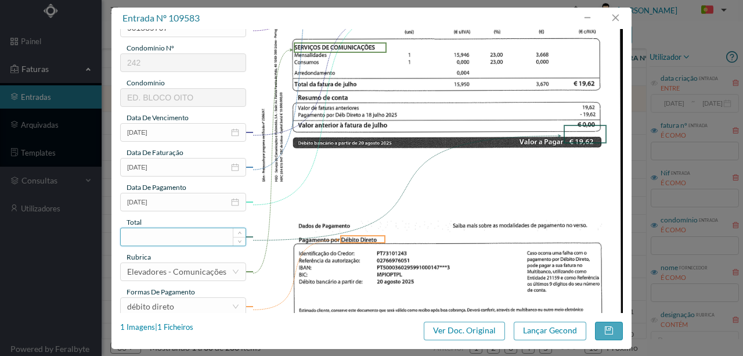
click at [176, 238] on input at bounding box center [183, 236] width 125 height 17
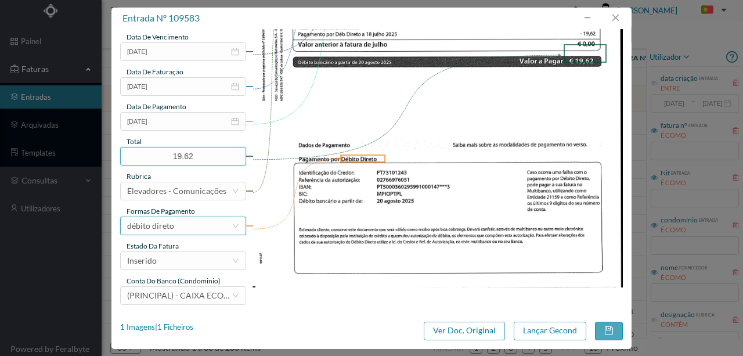
scroll to position [275, 0]
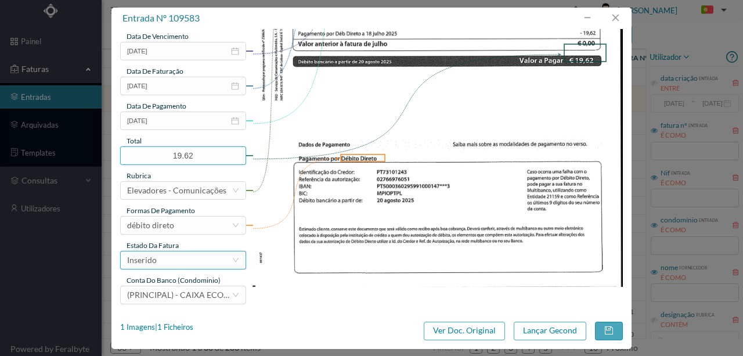
type input "19.62"
click at [182, 260] on div "Inserido" at bounding box center [179, 259] width 104 height 17
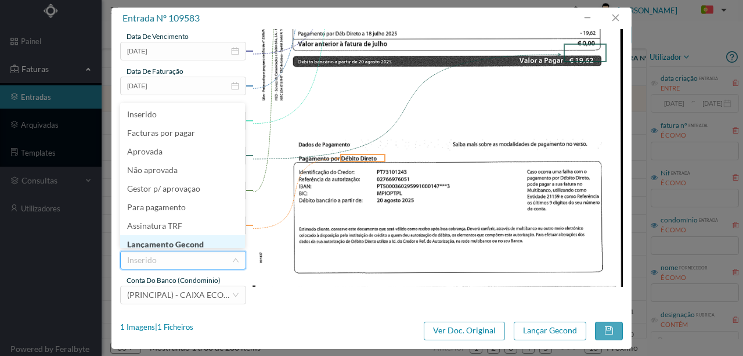
scroll to position [6, 0]
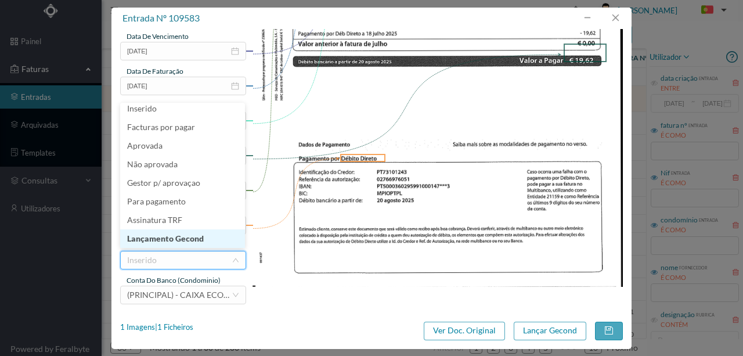
click at [189, 238] on li "Lançamento Gecond" at bounding box center [182, 238] width 125 height 19
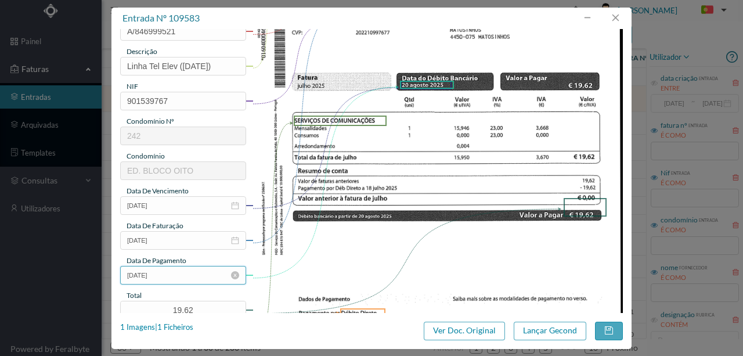
scroll to position [120, 0]
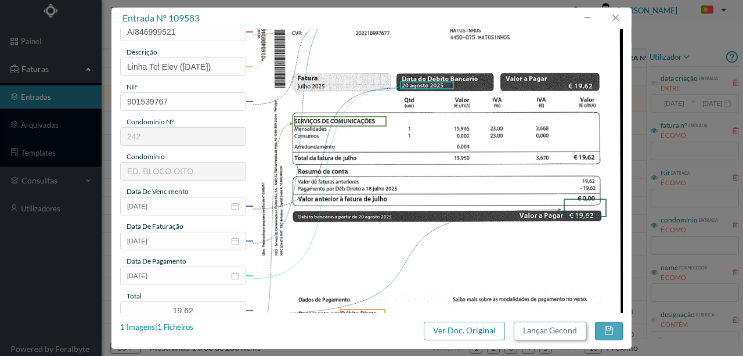
click at [553, 333] on button "Lançar Gecond" at bounding box center [550, 331] width 73 height 19
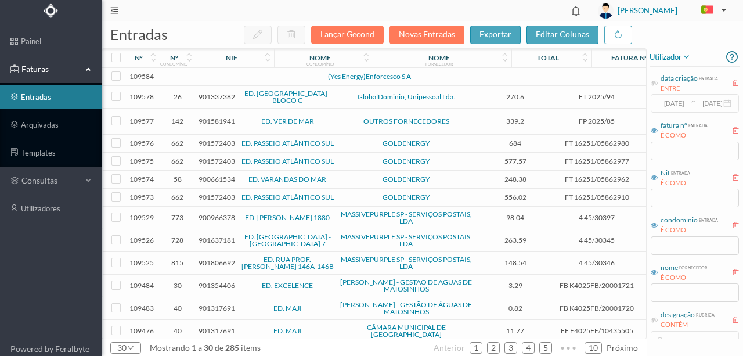
click at [265, 78] on td at bounding box center [250, 77] width 99 height 18
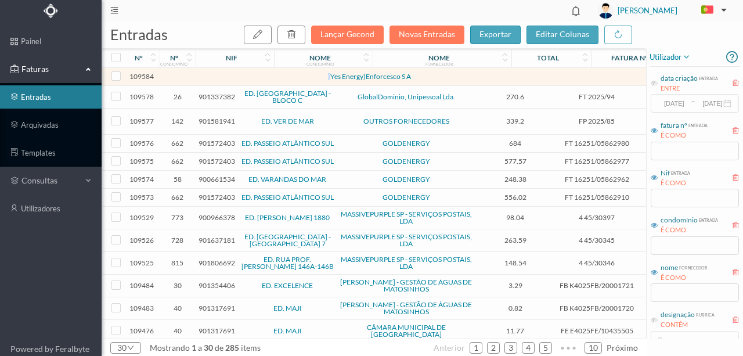
click at [265, 78] on td at bounding box center [250, 77] width 99 height 18
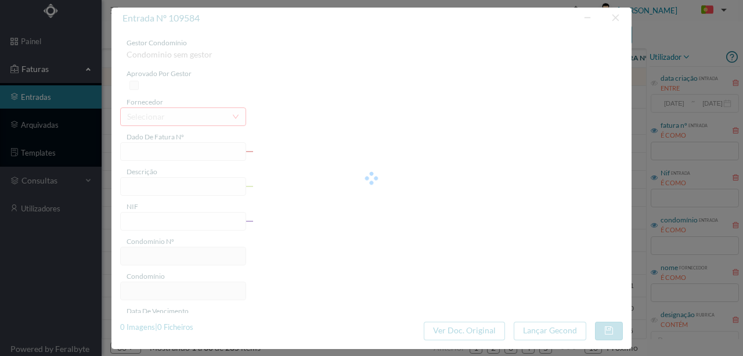
type input "0"
type input "Invalid date"
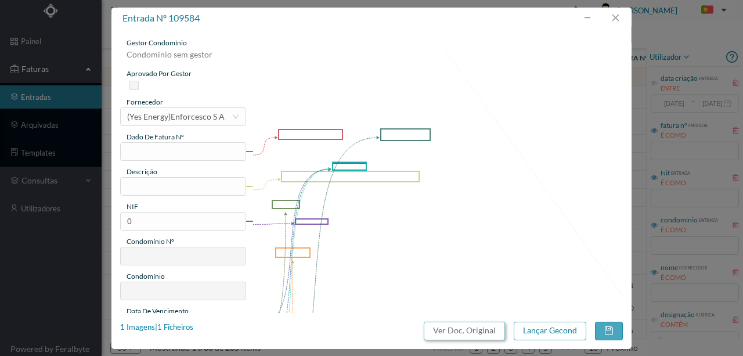
click at [466, 331] on button "Ver Doc. Original" at bounding box center [464, 331] width 81 height 19
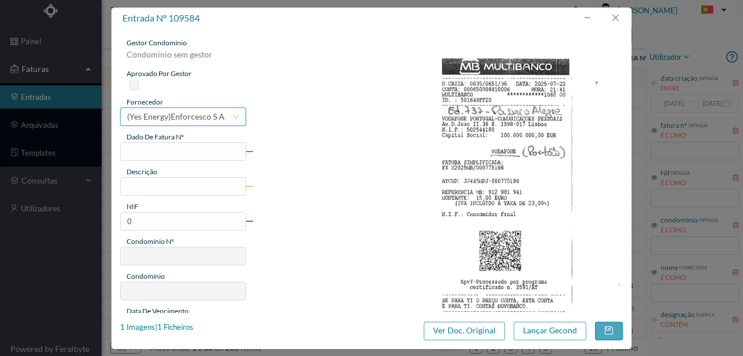
click at [164, 114] on div "(Yes Energy)Enforcesco S A" at bounding box center [176, 116] width 98 height 17
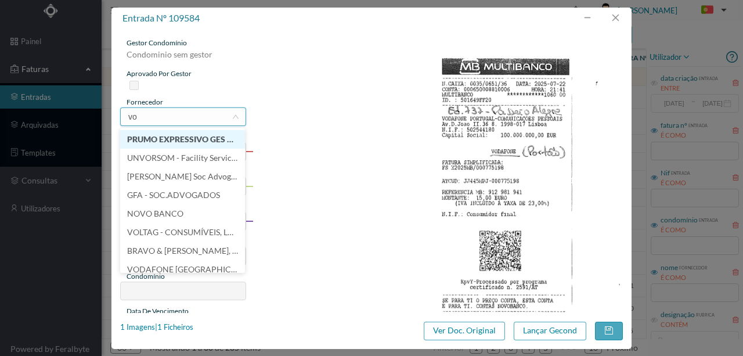
scroll to position [2, 0]
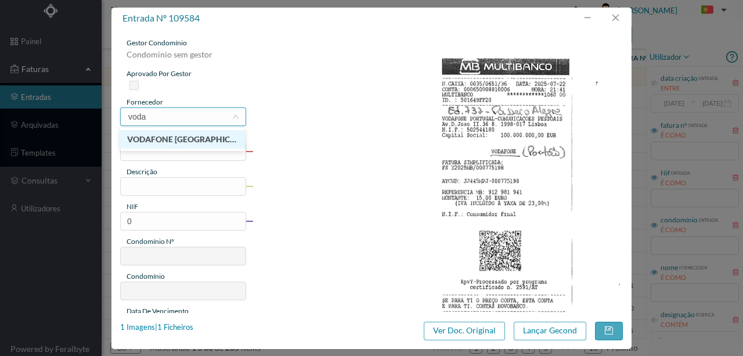
type input "vodaf"
click at [198, 144] on li "VODAFONE [GEOGRAPHIC_DATA]" at bounding box center [182, 139] width 125 height 19
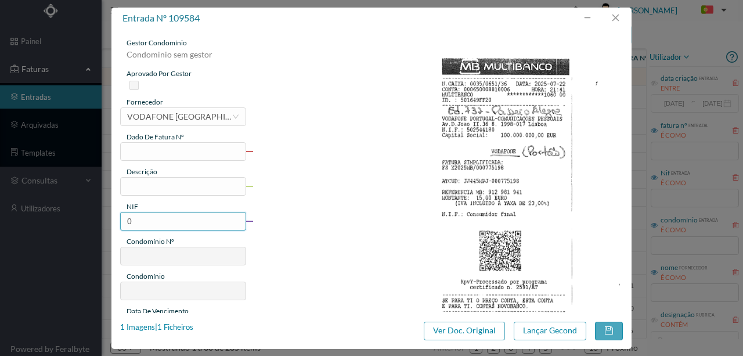
drag, startPoint x: 147, startPoint y: 223, endPoint x: 110, endPoint y: 226, distance: 37.3
click at [110, 226] on div "entrada nº 109584 gestor condomínio Condominio sem gestor aprovado por gestor f…" at bounding box center [371, 178] width 743 height 356
click at [139, 224] on input "0" at bounding box center [183, 221] width 126 height 19
drag, startPoint x: 138, startPoint y: 223, endPoint x: 120, endPoint y: 223, distance: 18.6
click at [120, 223] on div "gestor condomínio Condominio sem gestor aprovado por gestor fornecedor selecion…" at bounding box center [371, 171] width 520 height 284
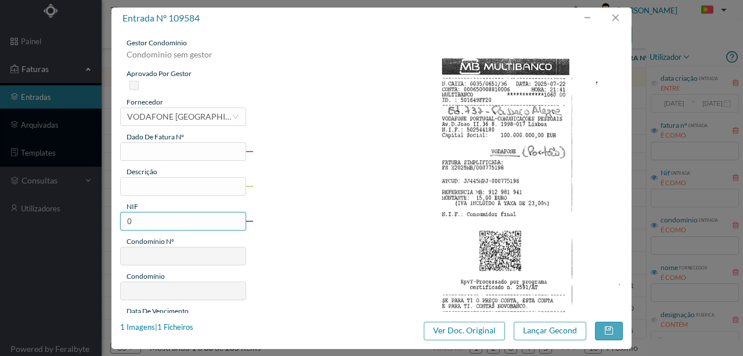
paste input "900604492"
type input "900604492"
type input "737"
type input "ED. R. DO PASSEIO ALEGRE 656-684"
type input "900604492"
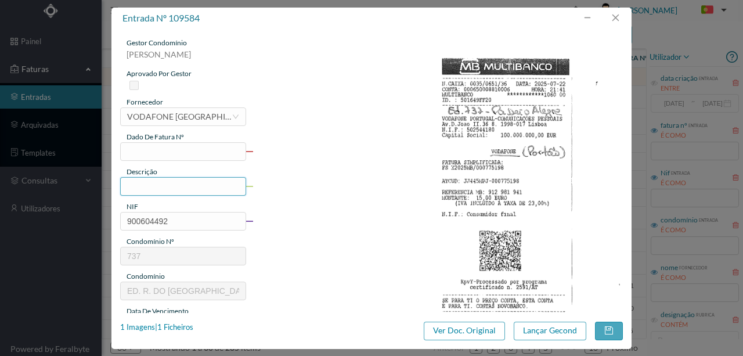
click at [149, 187] on input "text" at bounding box center [183, 186] width 126 height 19
click at [147, 150] on input "text" at bounding box center [183, 151] width 126 height 19
type input "5198"
click at [146, 185] on input "text" at bounding box center [183, 186] width 126 height 19
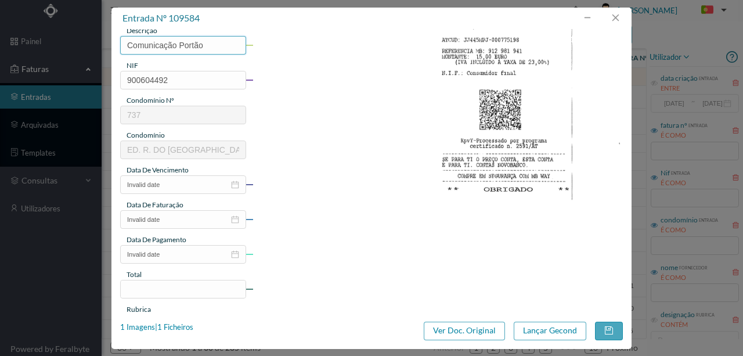
scroll to position [154, 0]
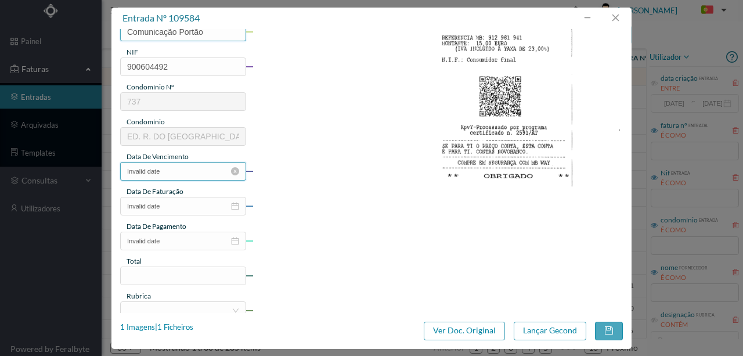
type input "Comunicação Portão"
click at [172, 172] on input "Invalid date" at bounding box center [183, 171] width 126 height 19
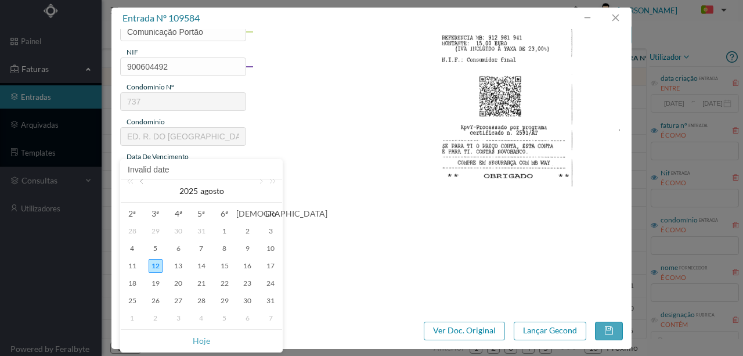
click at [140, 183] on link at bounding box center [143, 190] width 10 height 23
drag, startPoint x: 158, startPoint y: 282, endPoint x: 155, endPoint y: 272, distance: 10.5
click at [158, 281] on div "22" at bounding box center [156, 283] width 14 height 14
type input "22-07-2025"
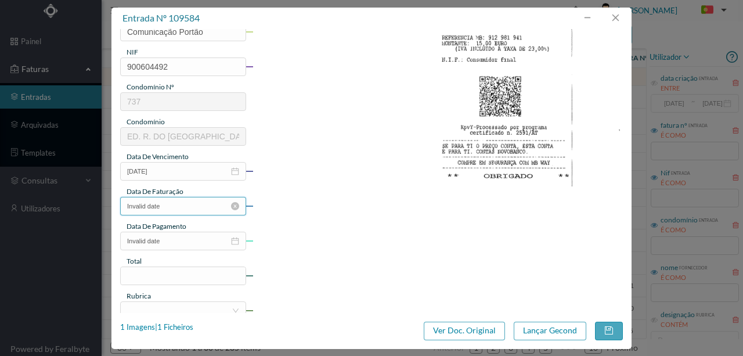
click at [176, 210] on input "Invalid date" at bounding box center [183, 206] width 126 height 19
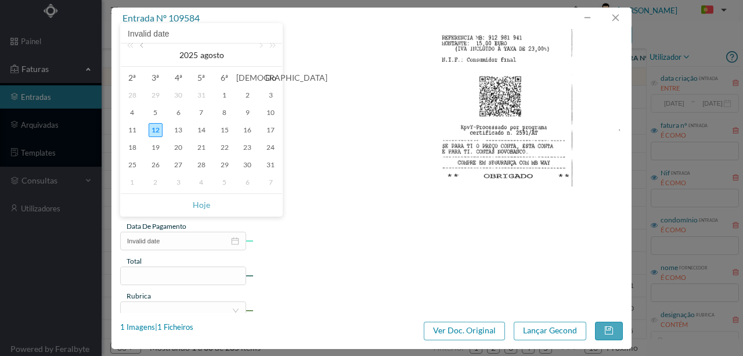
click at [146, 49] on link at bounding box center [143, 55] width 10 height 23
click at [161, 151] on div "22" at bounding box center [156, 147] width 14 height 14
type input "22-07-2025"
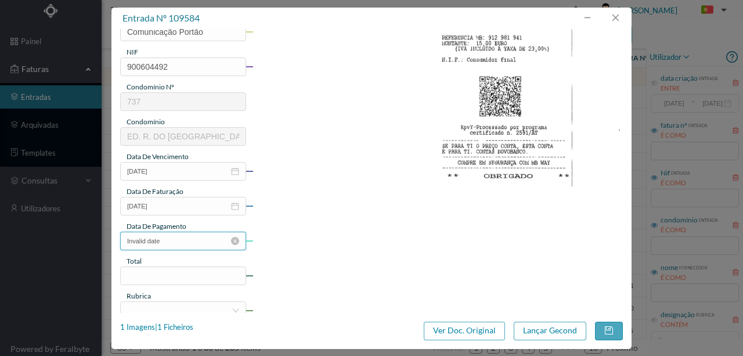
click at [187, 241] on input "Invalid date" at bounding box center [183, 241] width 126 height 19
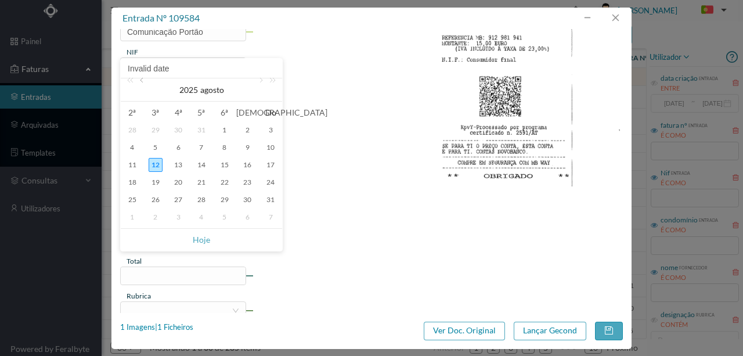
click at [142, 81] on link at bounding box center [143, 89] width 10 height 23
click at [155, 182] on div "22" at bounding box center [156, 182] width 14 height 14
type input "22-07-2025"
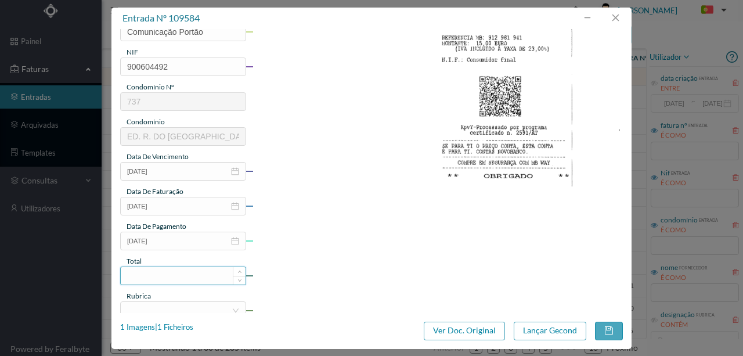
click at [171, 277] on input at bounding box center [183, 275] width 125 height 17
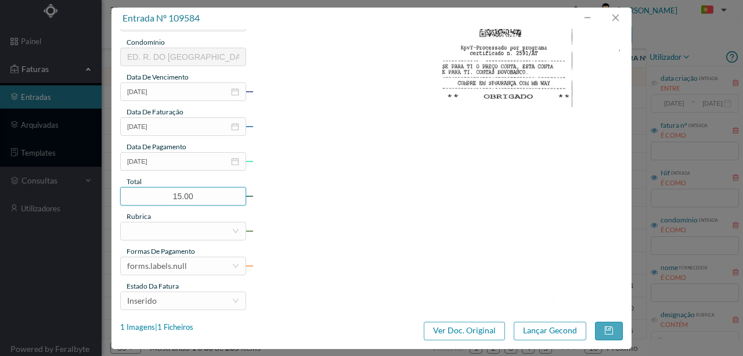
scroll to position [270, 0]
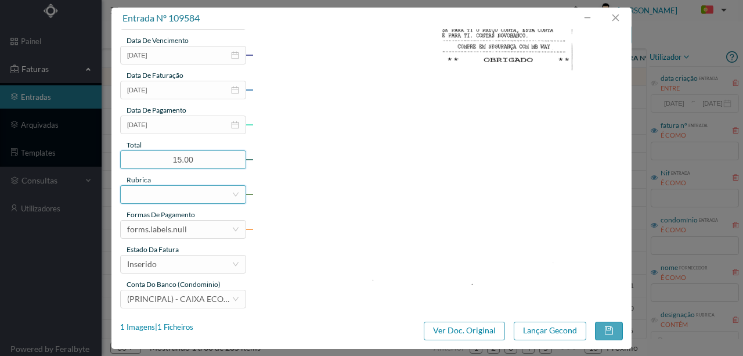
type input "15.00"
drag, startPoint x: 141, startPoint y: 193, endPoint x: 150, endPoint y: 197, distance: 10.1
click at [141, 192] on div at bounding box center [179, 194] width 104 height 17
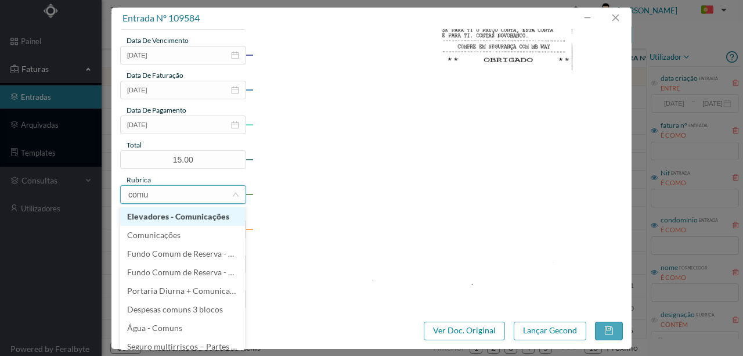
type input "comun"
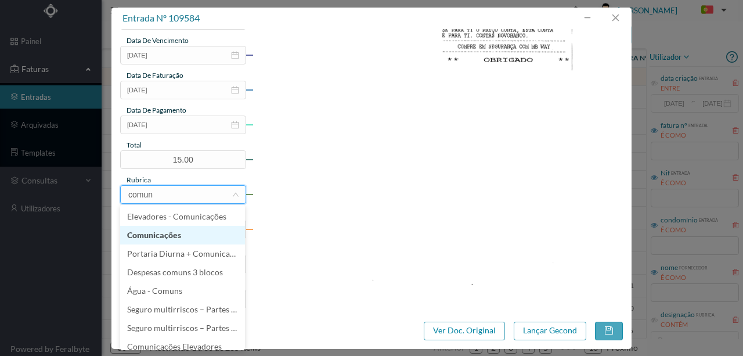
click at [166, 238] on li "Comunicações" at bounding box center [182, 235] width 125 height 19
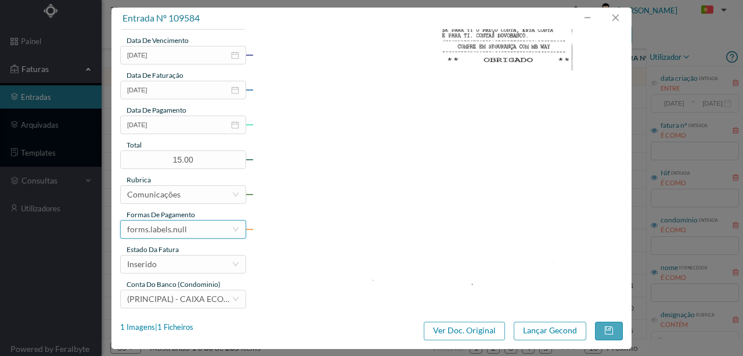
click at [161, 225] on div "forms.labels.null" at bounding box center [157, 229] width 60 height 17
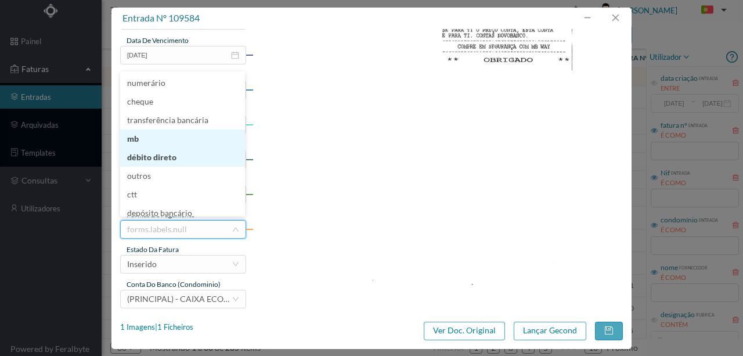
scroll to position [2, 0]
click at [127, 135] on li "mb" at bounding box center [182, 136] width 125 height 19
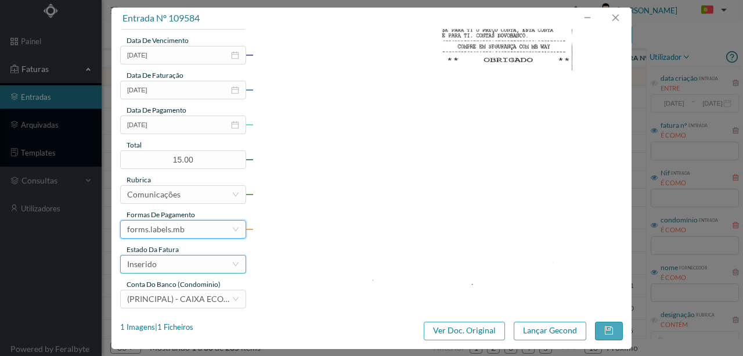
click at [169, 266] on div "Inserido" at bounding box center [179, 263] width 104 height 17
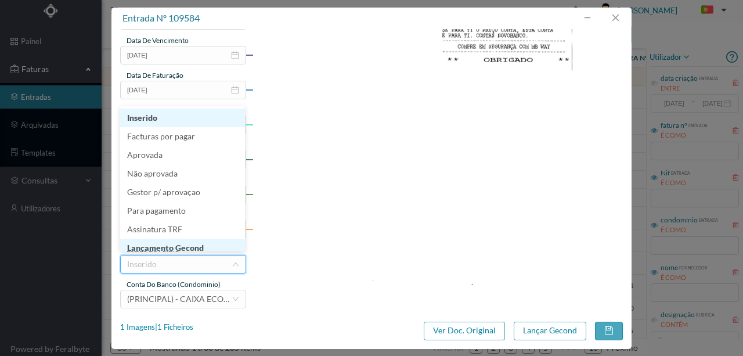
scroll to position [6, 0]
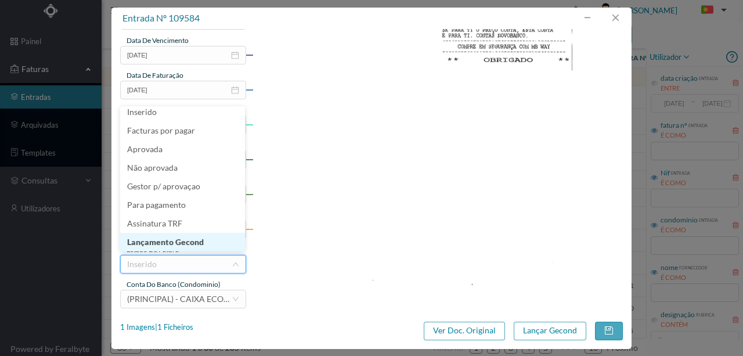
click at [183, 242] on li "Lançamento Gecond" at bounding box center [182, 242] width 125 height 19
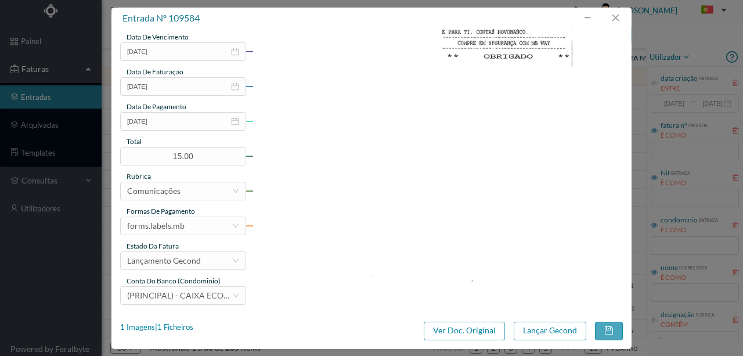
scroll to position [275, 0]
click at [539, 332] on button "Lançar Gecond" at bounding box center [550, 331] width 73 height 19
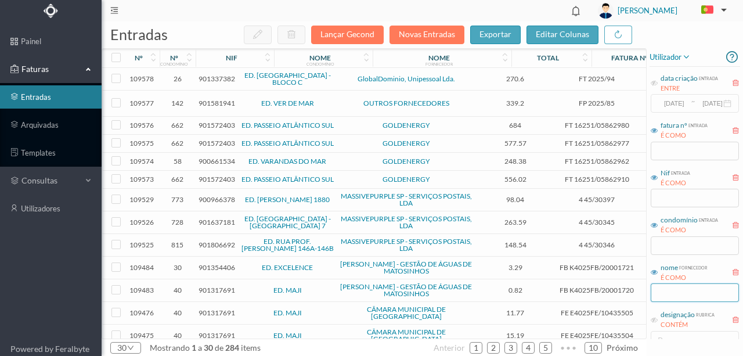
click at [661, 295] on input "text" at bounding box center [695, 292] width 88 height 19
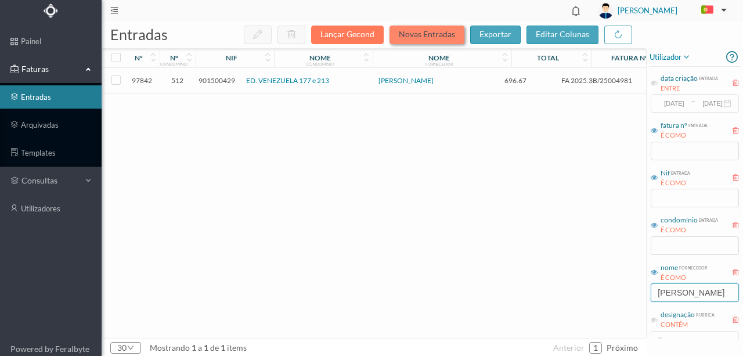
type input "otis"
click at [426, 35] on button "Novas Entradas" at bounding box center [426, 35] width 75 height 19
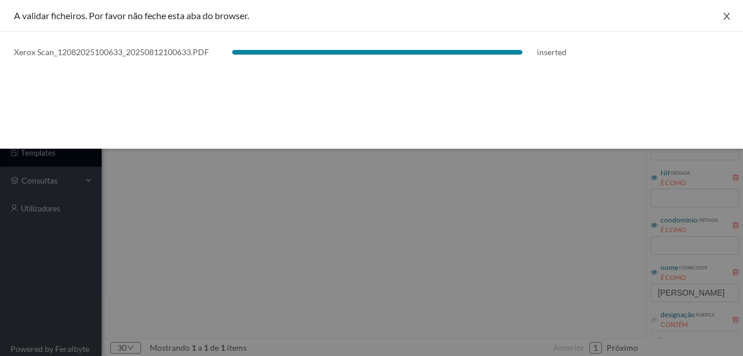
click at [728, 15] on icon "icon: close" at bounding box center [726, 16] width 9 height 9
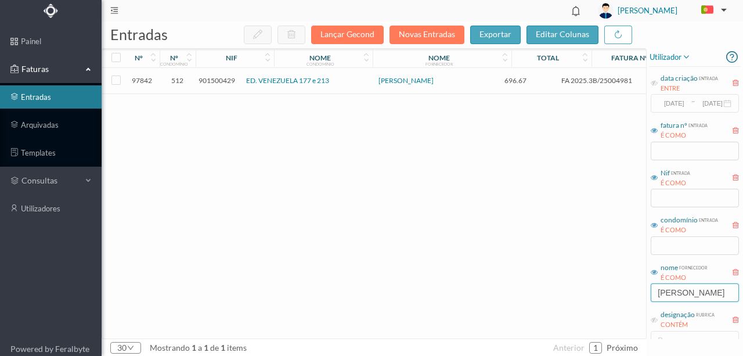
drag, startPoint x: 681, startPoint y: 286, endPoint x: 618, endPoint y: 293, distance: 64.3
click at [618, 293] on div "entradas Lançar Gecond Novas Entradas exportar editar colunas nº nº condomínio …" at bounding box center [422, 188] width 641 height 334
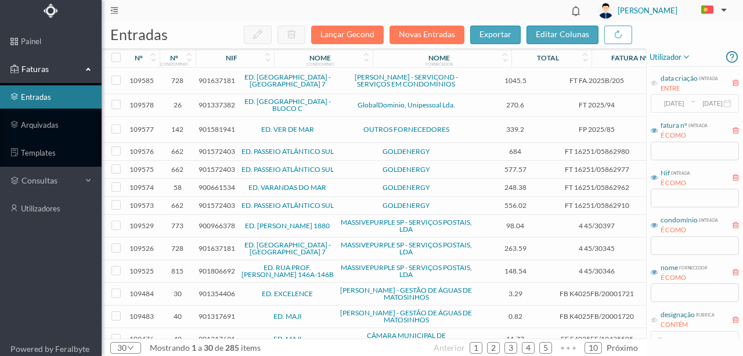
click at [209, 82] on span "901637181" at bounding box center [217, 80] width 37 height 9
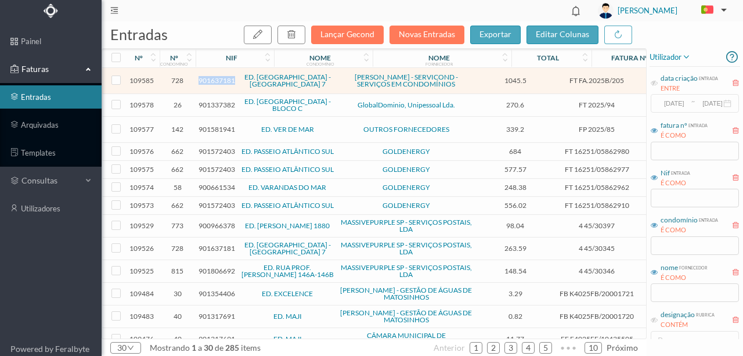
click at [209, 82] on span "901637181" at bounding box center [217, 80] width 37 height 9
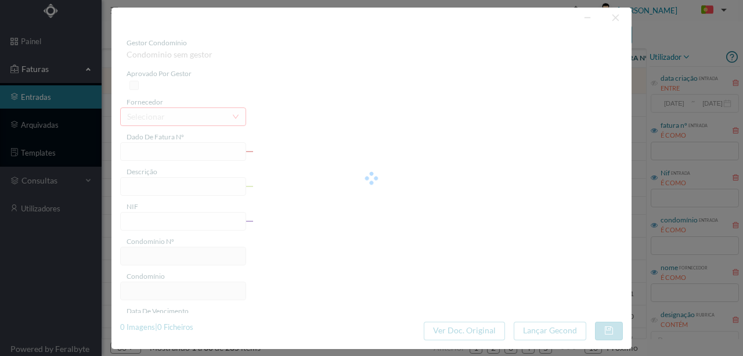
type input "FT FA.2025B/205"
type input "901637181"
type input "Invalid date"
type input "2025-07-17"
type input "1045.50"
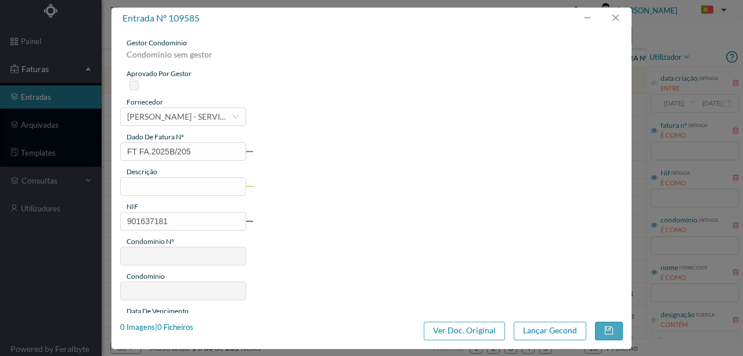
type input "728"
type input "ED. [GEOGRAPHIC_DATA] - [GEOGRAPHIC_DATA] 7"
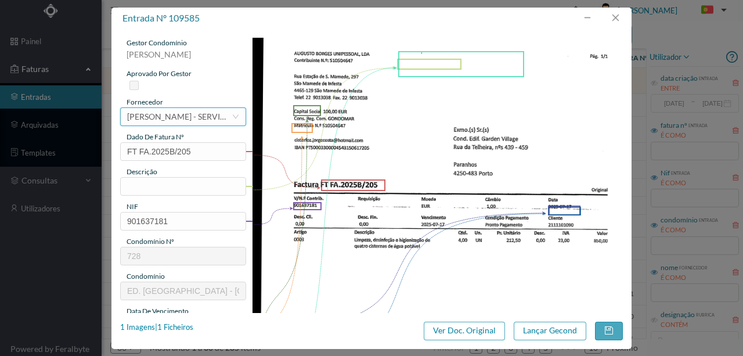
click at [167, 116] on div "FERNANDO ARAÚJO ALVES - SERVICOND - SERVIÇOS EM CONDOMÍNIOS" at bounding box center [179, 116] width 104 height 17
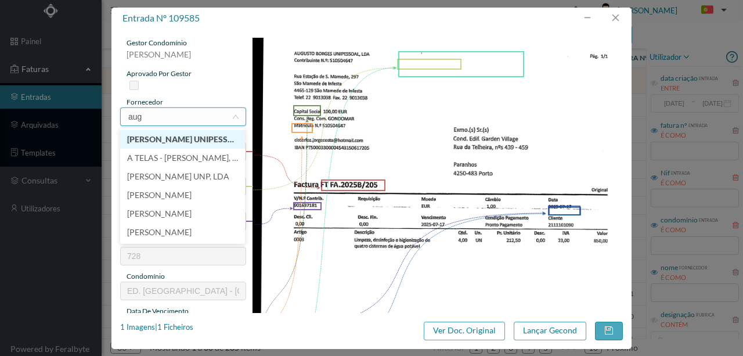
scroll to position [0, 0]
type input "augusto"
click at [193, 136] on li "AUGUSTO BORGES UNIPESSOAL, LDA" at bounding box center [182, 139] width 125 height 19
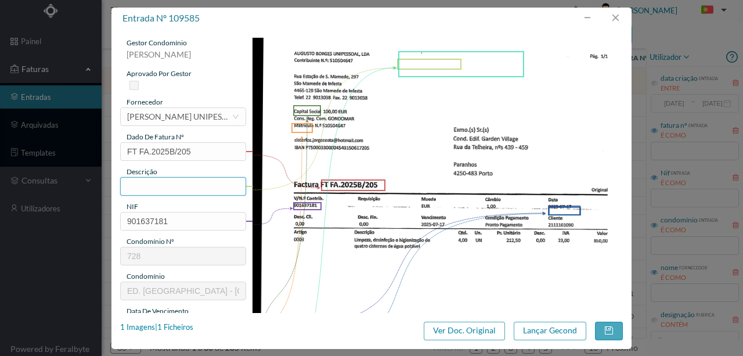
click at [134, 189] on input "text" at bounding box center [183, 186] width 126 height 19
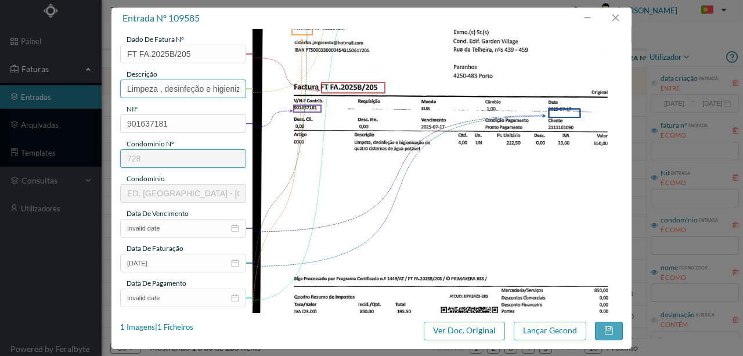
scroll to position [116, 0]
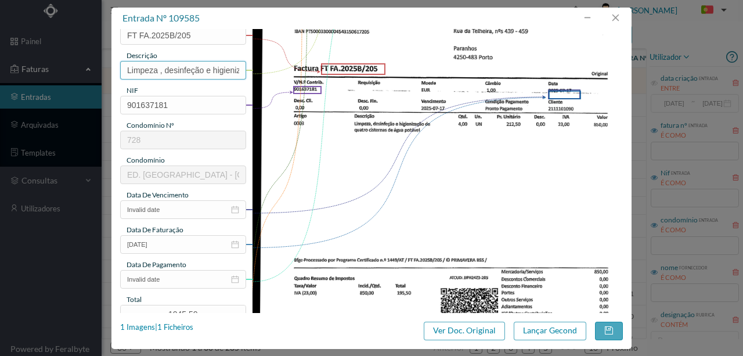
type input "Limpeza , desinfeção e higienização de 4 cisternas de agua potavel"
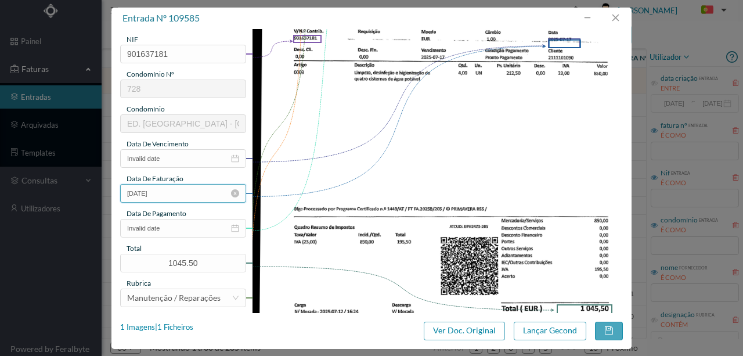
scroll to position [193, 0]
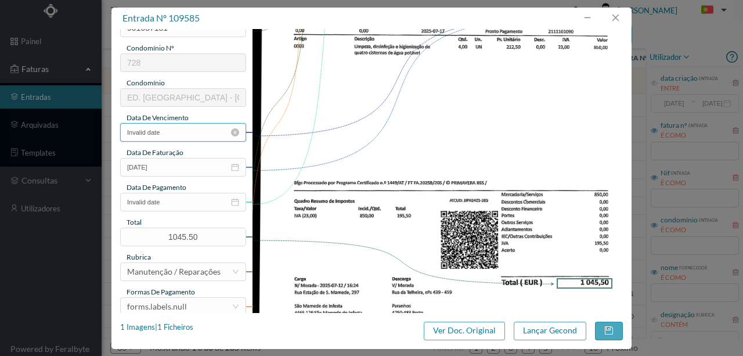
click at [192, 130] on input "Invalid date" at bounding box center [183, 132] width 126 height 19
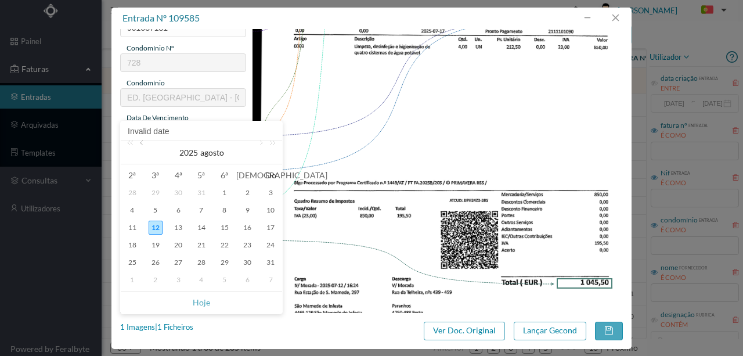
click at [143, 144] on link at bounding box center [143, 152] width 10 height 23
click at [206, 226] on div "17" at bounding box center [201, 228] width 14 height 14
type input "2025-07-17"
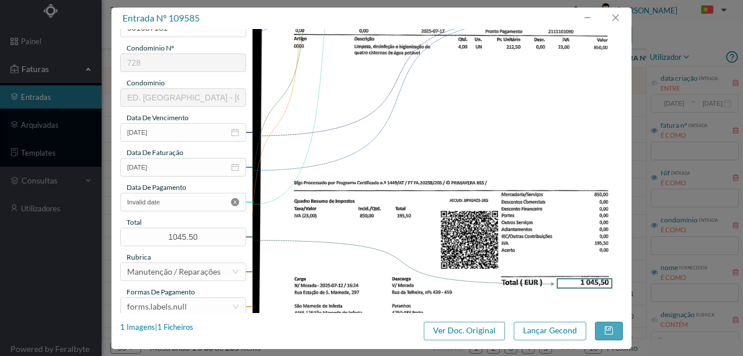
click at [237, 204] on icon "icon: close-circle" at bounding box center [235, 202] width 8 height 8
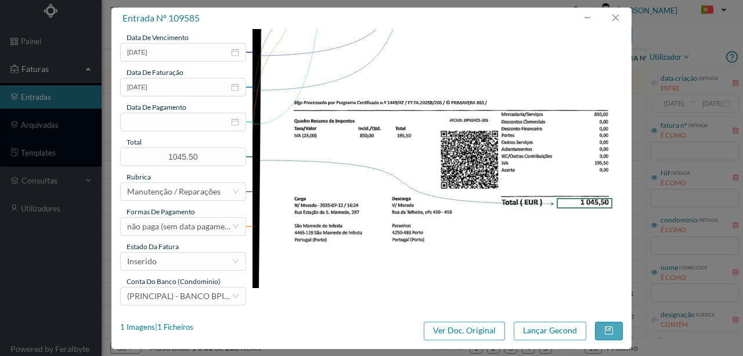
scroll to position [275, 0]
click at [187, 259] on div "Inserido" at bounding box center [179, 259] width 104 height 17
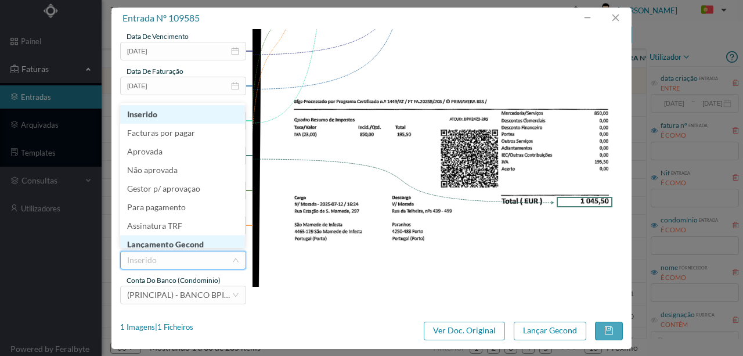
scroll to position [6, 0]
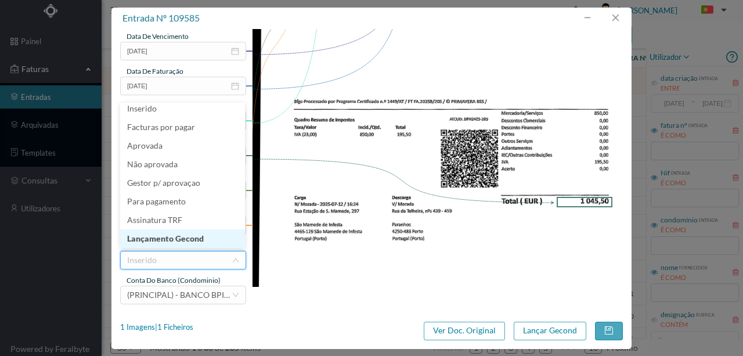
click at [188, 236] on li "Lançamento Gecond" at bounding box center [182, 238] width 125 height 19
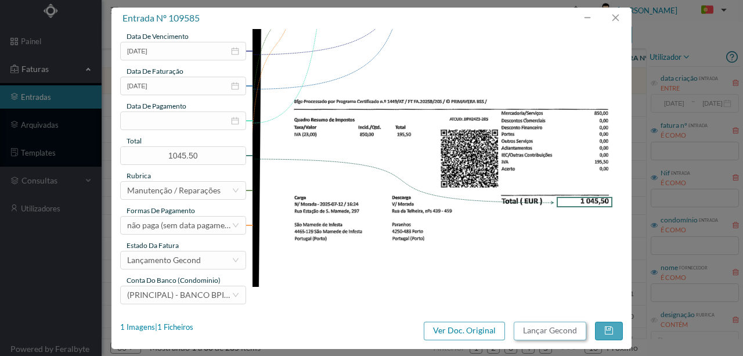
drag, startPoint x: 551, startPoint y: 331, endPoint x: 556, endPoint y: 324, distance: 8.2
click at [556, 324] on button "Lançar Gecond" at bounding box center [550, 331] width 73 height 19
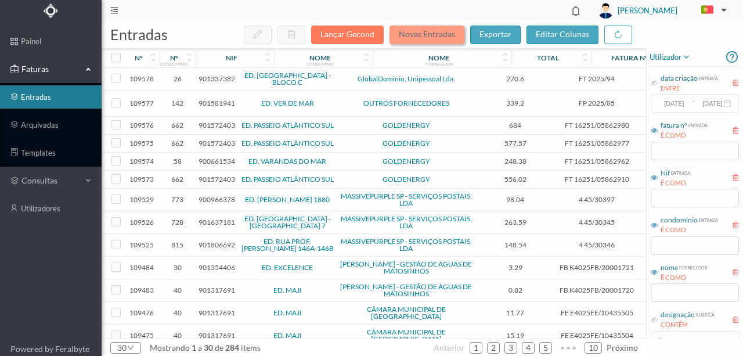
click at [417, 37] on button "Novas Entradas" at bounding box center [426, 35] width 75 height 19
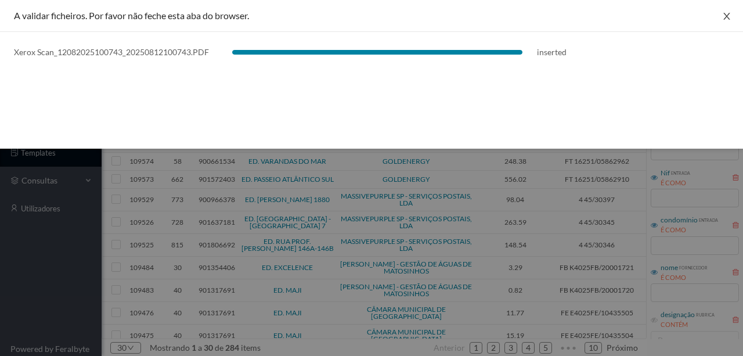
drag, startPoint x: 725, startPoint y: 12, endPoint x: 504, endPoint y: 261, distance: 332.7
click at [722, 14] on icon "icon: close" at bounding box center [726, 16] width 9 height 9
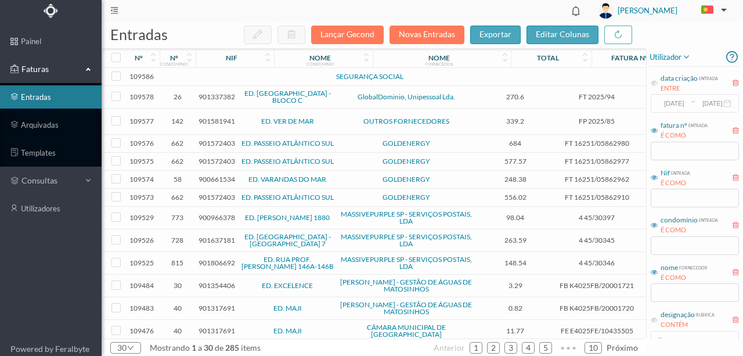
click at [266, 81] on td at bounding box center [250, 77] width 99 height 18
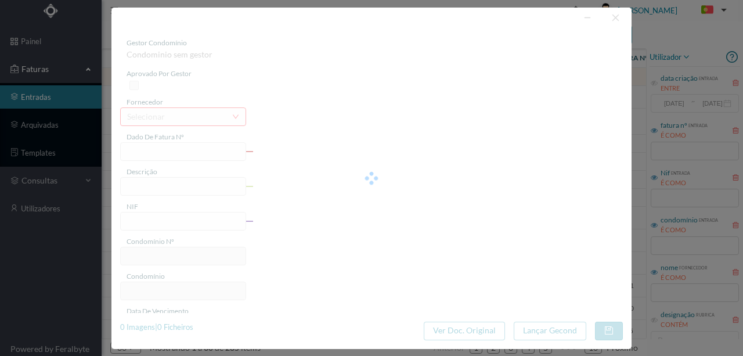
type input "0"
type input "Invalid date"
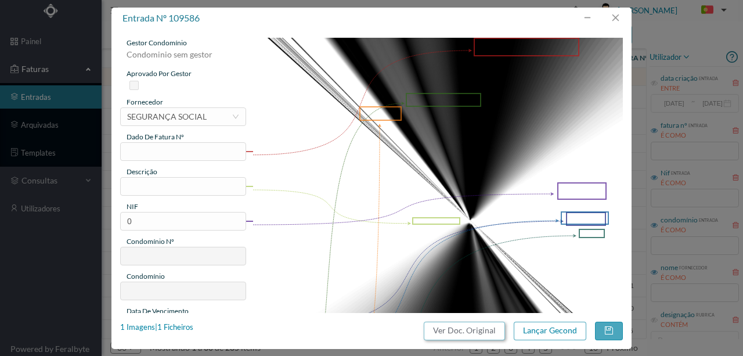
click at [476, 330] on button "Ver Doc. Original" at bounding box center [464, 331] width 81 height 19
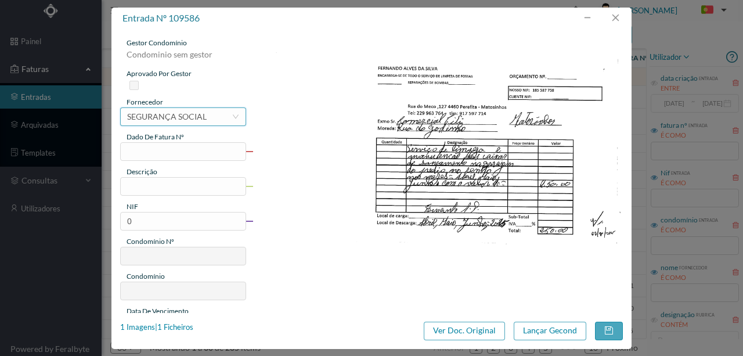
click at [147, 116] on div "SEGURANÇA SOCIAL" at bounding box center [167, 116] width 80 height 17
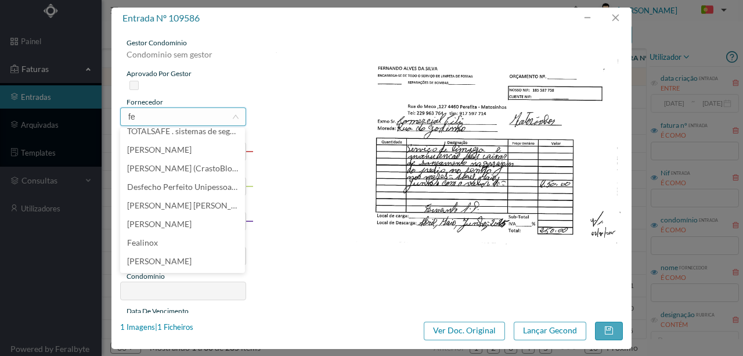
scroll to position [0, 0]
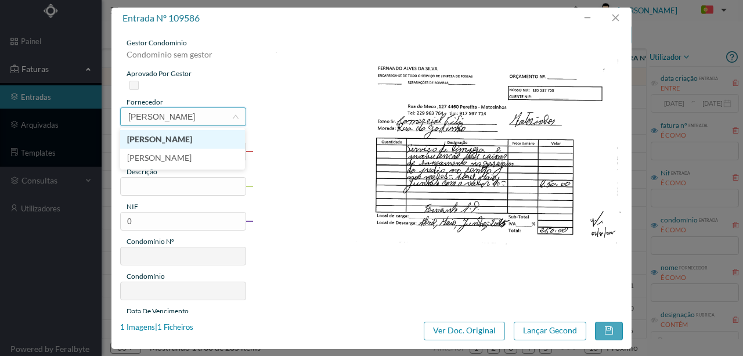
type input "fernando alv"
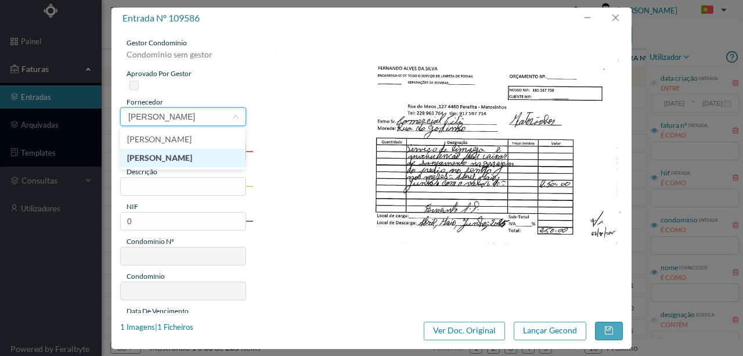
click at [205, 159] on li "FERNANDO ALVES DA SILVA" at bounding box center [182, 158] width 125 height 19
click at [132, 150] on input "text" at bounding box center [183, 151] width 126 height 19
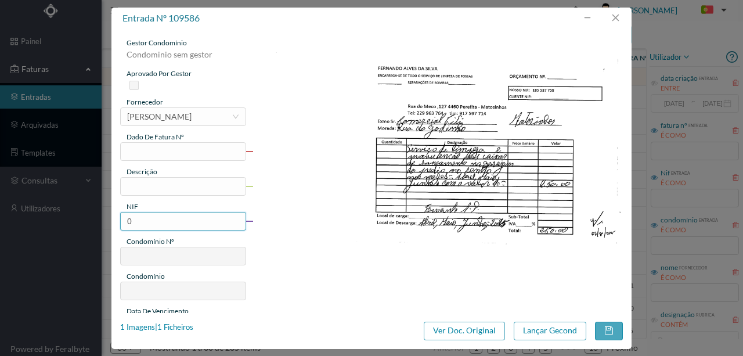
drag, startPoint x: 147, startPoint y: 219, endPoint x: 117, endPoint y: 219, distance: 29.6
click at [117, 219] on div "gestor condomínio Condominio sem gestor aprovado por gestor fornecedor selecion…" at bounding box center [371, 171] width 520 height 284
paste input "901325031"
type input "901325031"
type input "130"
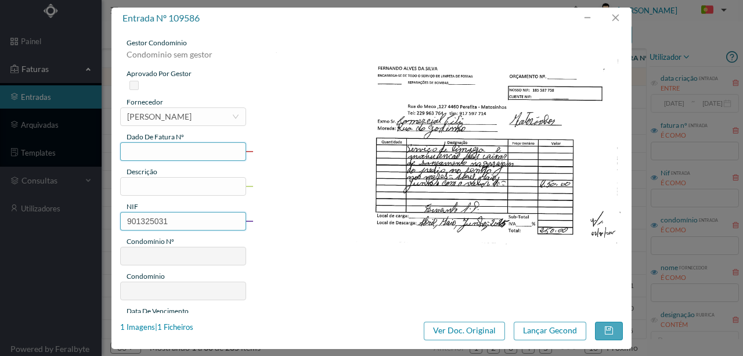
type input "ED. NEW CITY - GARAGENS"
type input "901325031"
click at [139, 147] on input "text" at bounding box center [183, 151] width 126 height 19
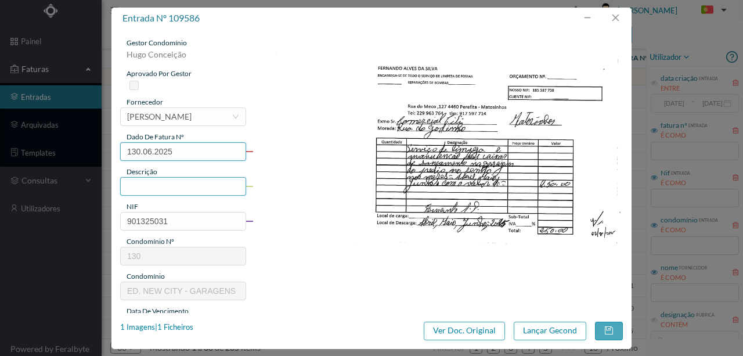
type input "130.06.2025"
click at [158, 192] on input "text" at bounding box center [183, 186] width 126 height 19
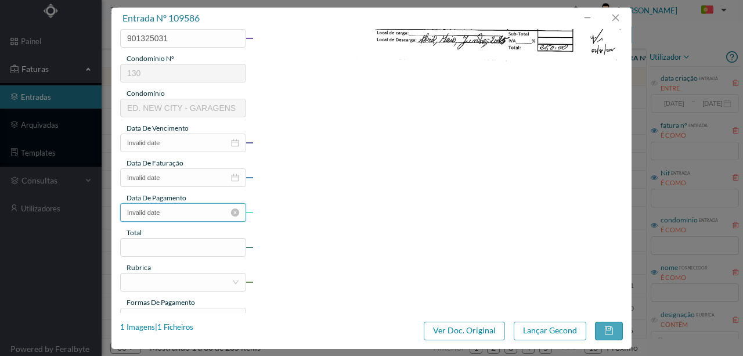
scroll to position [193, 0]
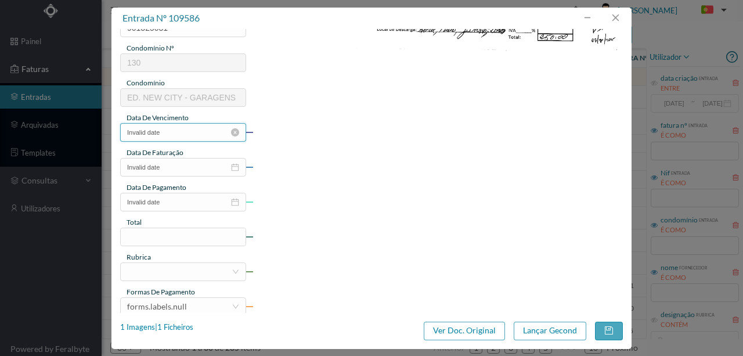
type input "Limpeza e manutenção das caixas de saneamento Abril, Maio e Junho 2025"
click at [183, 131] on input "Invalid date" at bounding box center [183, 132] width 126 height 19
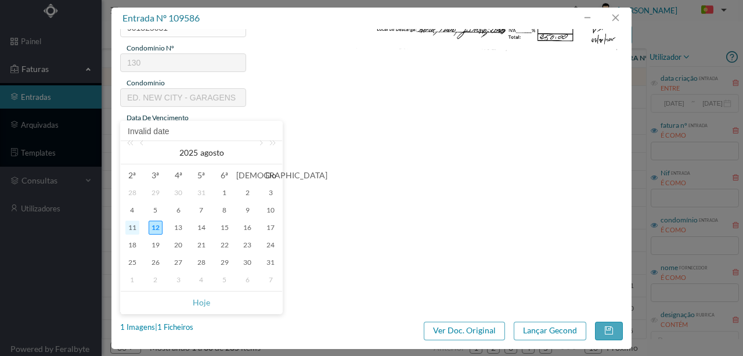
click at [136, 229] on div "11" at bounding box center [132, 228] width 14 height 14
type input "2025-08-11"
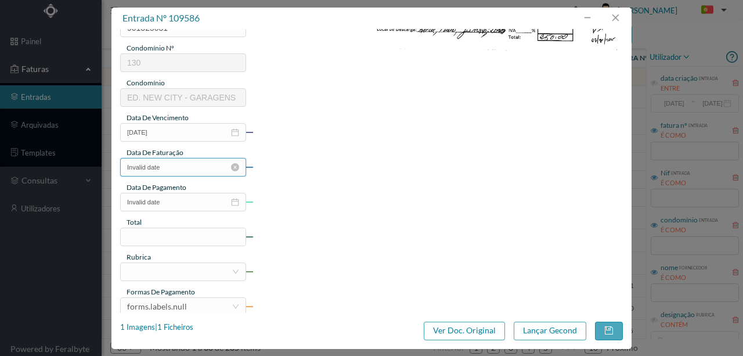
click at [174, 168] on input "Invalid date" at bounding box center [183, 167] width 126 height 19
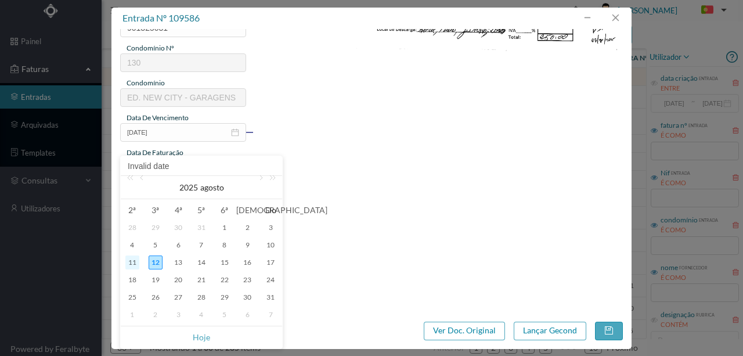
click at [134, 260] on div "11" at bounding box center [132, 262] width 14 height 14
type input "2025-08-11"
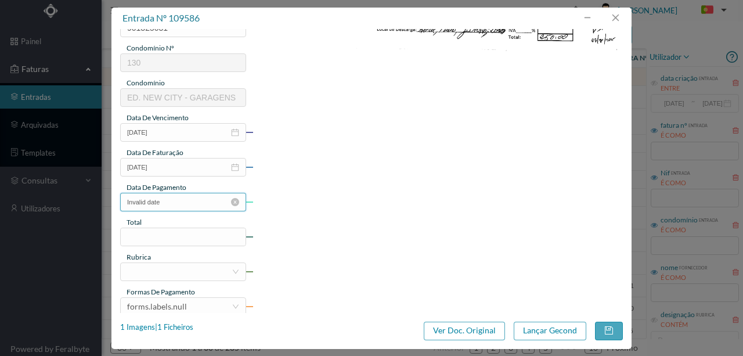
click at [181, 201] on input "Invalid date" at bounding box center [183, 202] width 126 height 19
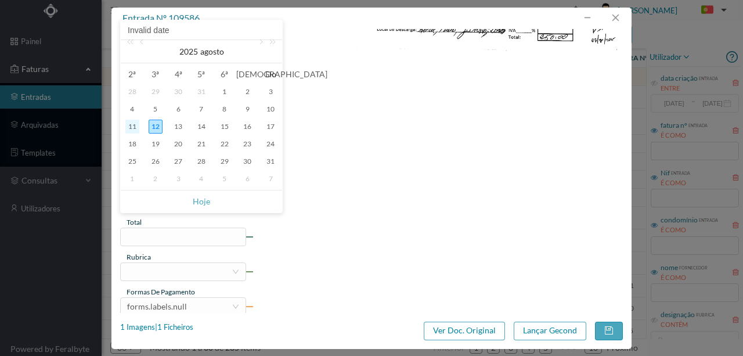
click at [133, 127] on div "11" at bounding box center [132, 127] width 14 height 14
type input "2025-08-11"
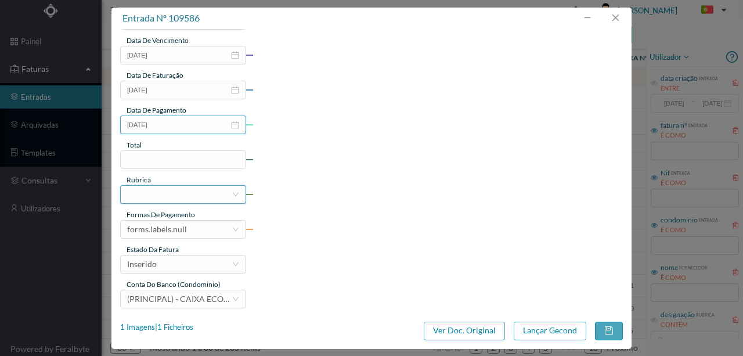
scroll to position [270, 0]
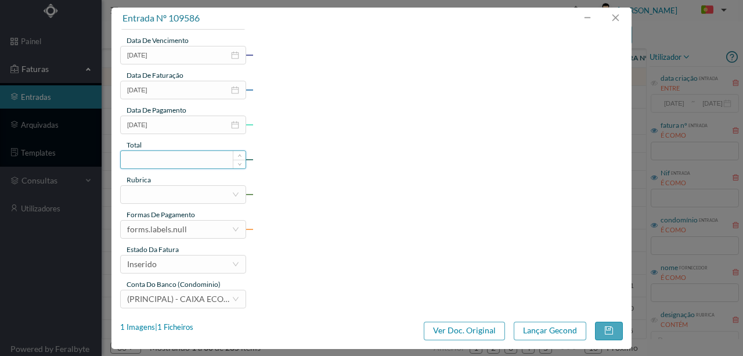
click at [159, 160] on input at bounding box center [183, 159] width 125 height 17
type input "250.00"
click at [178, 197] on div at bounding box center [179, 194] width 104 height 17
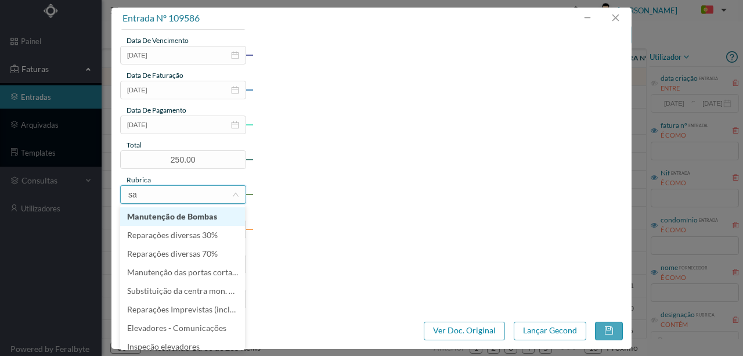
type input "san"
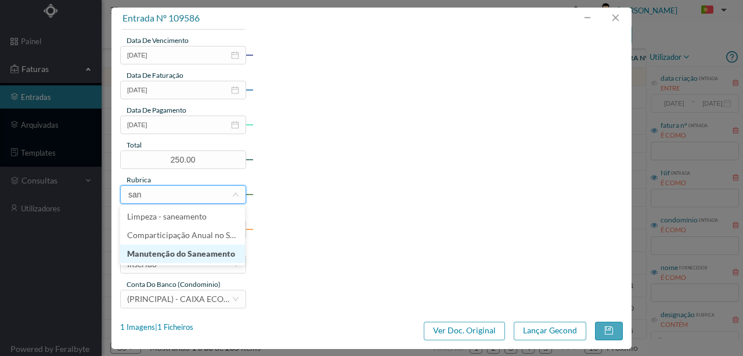
click at [179, 258] on li "Manutenção do Saneamento" at bounding box center [182, 253] width 125 height 19
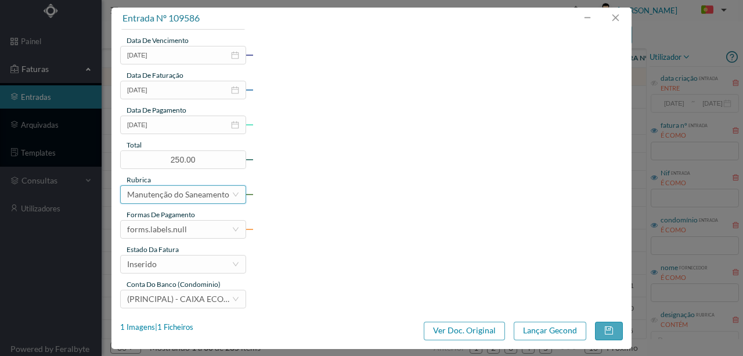
scroll to position [275, 0]
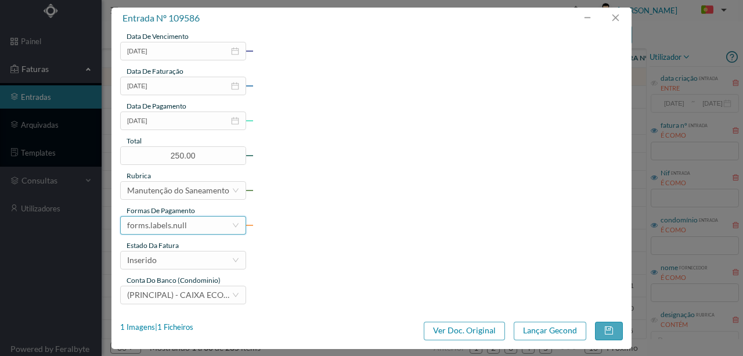
click at [188, 228] on div "forms.labels.null" at bounding box center [179, 225] width 104 height 17
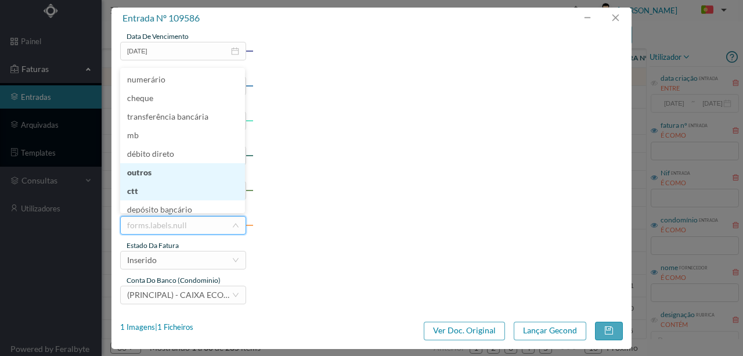
scroll to position [6, 0]
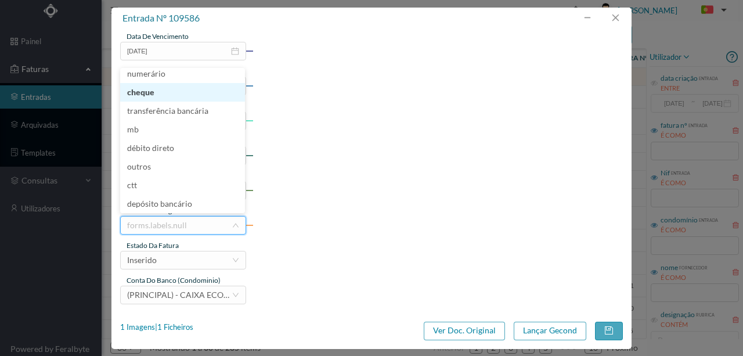
click at [140, 95] on li "cheque" at bounding box center [182, 92] width 125 height 19
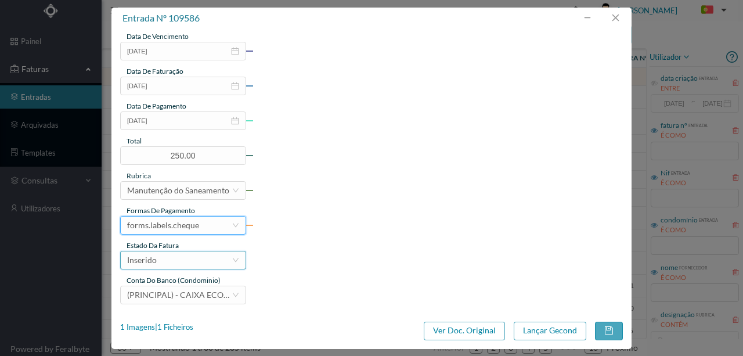
click at [165, 259] on div "Inserido" at bounding box center [179, 259] width 104 height 17
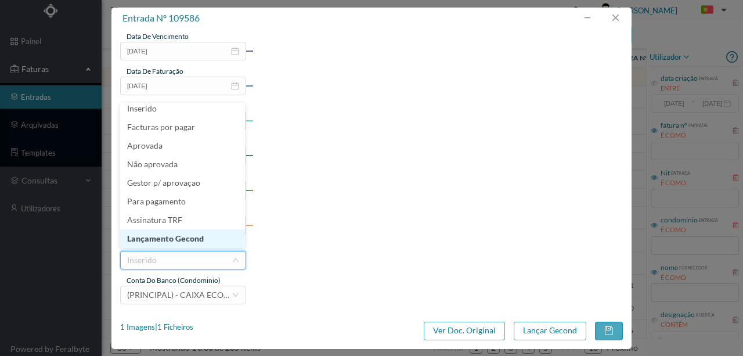
click at [165, 241] on li "Lançamento Gecond" at bounding box center [182, 238] width 125 height 19
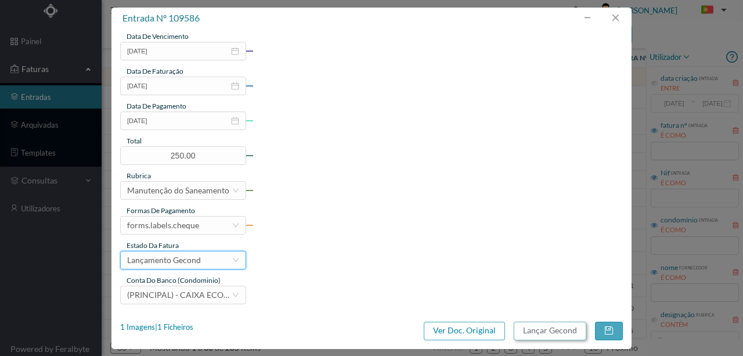
click at [543, 332] on button "Lançar Gecond" at bounding box center [550, 331] width 73 height 19
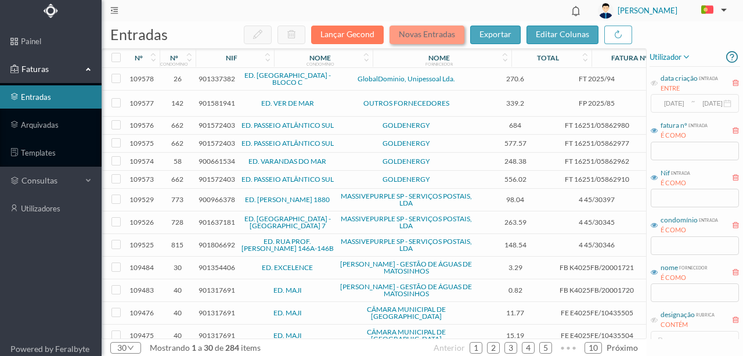
click at [420, 35] on button "Novas Entradas" at bounding box center [426, 35] width 75 height 19
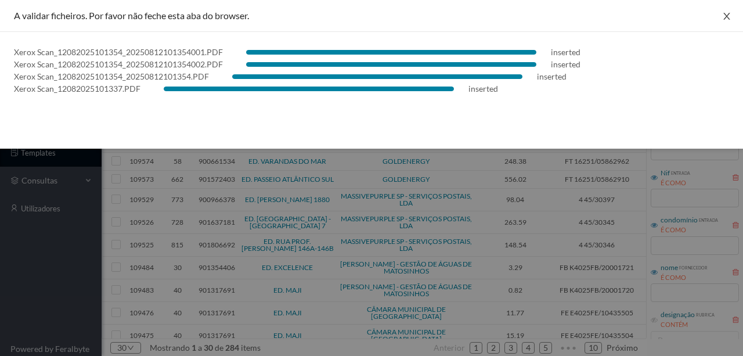
drag, startPoint x: 692, startPoint y: 38, endPoint x: 722, endPoint y: 25, distance: 33.0
click at [692, 38] on div "Xerox Scan_12082025101354_20250812101354001.PDF inserted Xerox Scan_12082025101…" at bounding box center [371, 70] width 743 height 77
click at [729, 14] on icon "icon: close" at bounding box center [726, 16] width 6 height 7
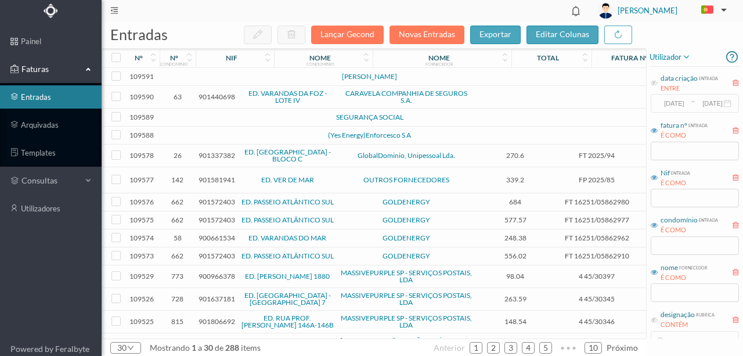
click at [264, 136] on td at bounding box center [250, 136] width 99 height 18
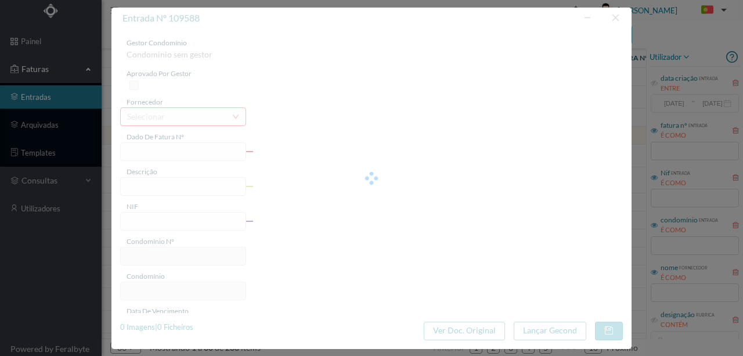
type input "0"
type input "Invalid date"
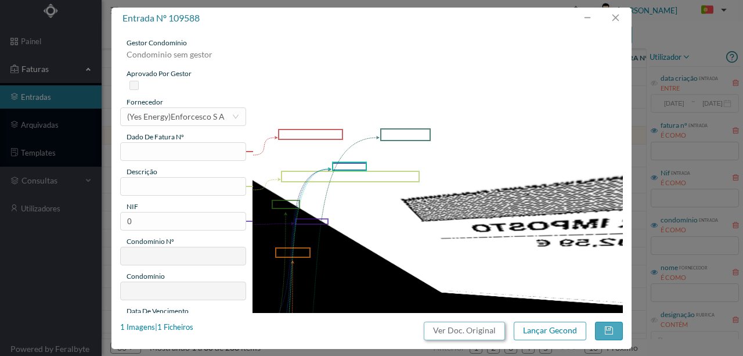
click at [482, 331] on button "Ver Doc. Original" at bounding box center [464, 331] width 81 height 19
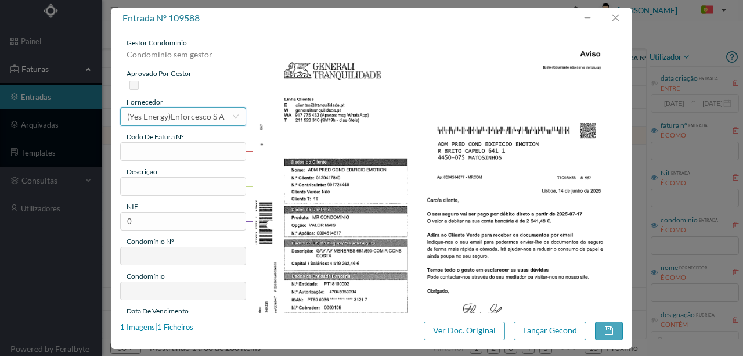
click at [216, 115] on div "(Yes Energy)Enforcesco S A" at bounding box center [176, 116] width 98 height 17
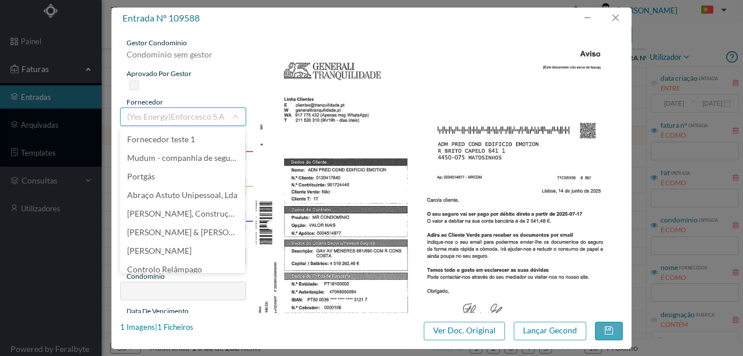
scroll to position [22054, 0]
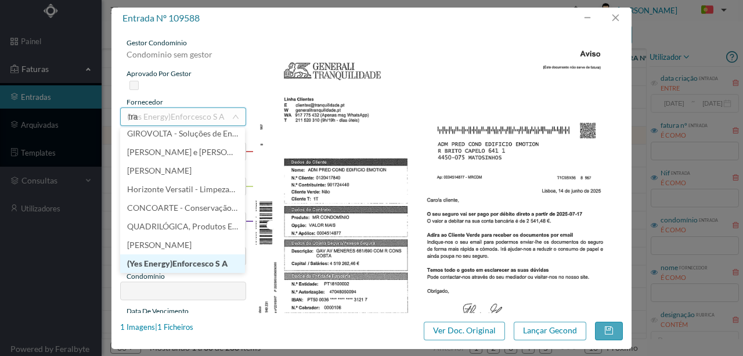
type input "tran"
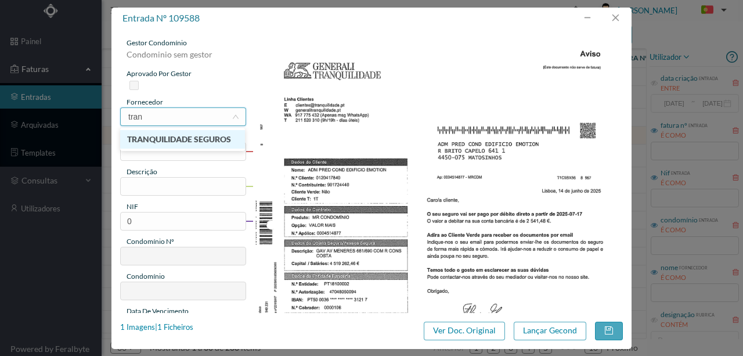
scroll to position [0, 0]
click at [223, 143] on li "TRANQUILIDADE SEGUROS" at bounding box center [182, 139] width 125 height 19
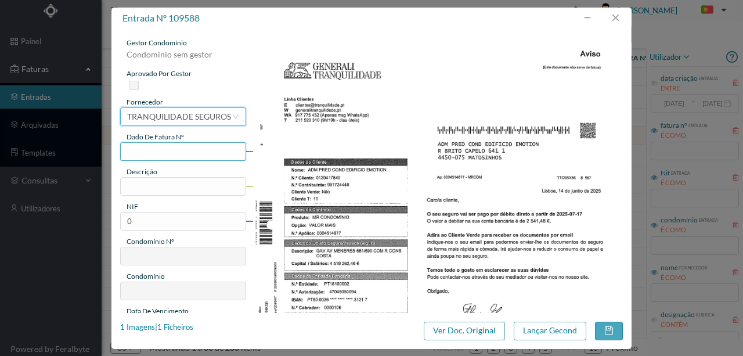
click at [135, 148] on input "text" at bounding box center [183, 151] width 126 height 19
click at [141, 151] on input "text" at bounding box center [183, 151] width 126 height 19
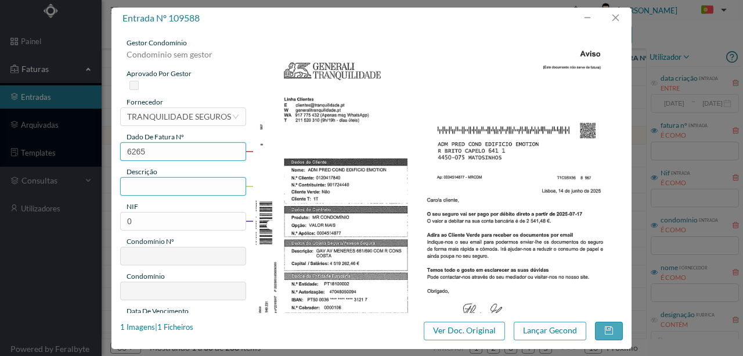
type input "6265"
click at [140, 190] on input "text" at bounding box center [183, 186] width 126 height 19
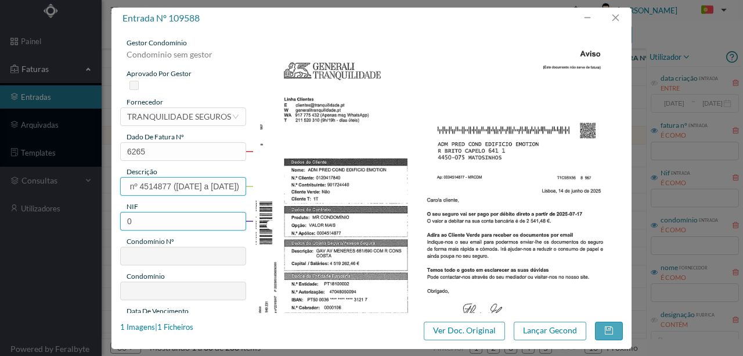
type input "Seguro Condominio Ap. nº 4514877 (25.07.2025 a 24.07.2026)"
drag, startPoint x: 137, startPoint y: 219, endPoint x: 89, endPoint y: 219, distance: 47.6
click at [89, 219] on div "entrada nº 109588 gestor condomínio Condominio sem gestor aprovado por gestor f…" at bounding box center [371, 178] width 743 height 356
type input "901724440"
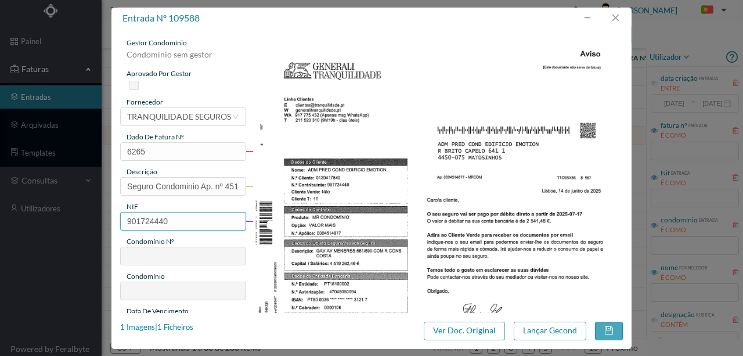
type input "217"
type input "ED. EMOTION"
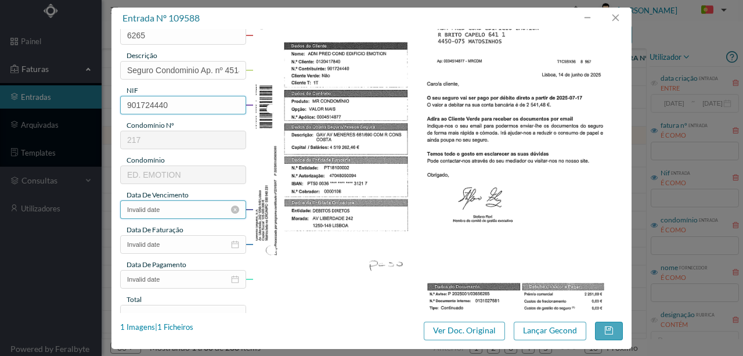
type input "901724440"
click at [167, 211] on input "Invalid date" at bounding box center [183, 209] width 126 height 19
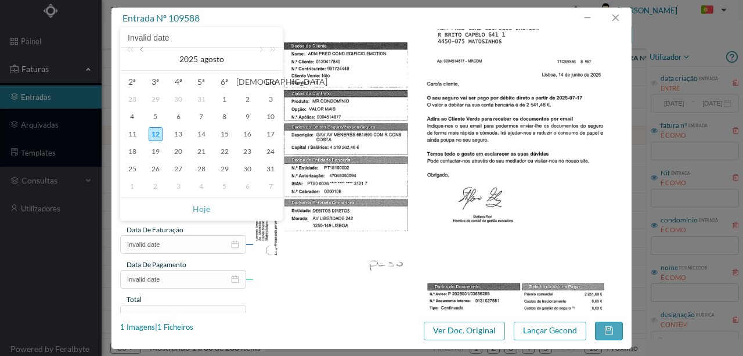
click at [143, 50] on link at bounding box center [143, 59] width 10 height 23
click at [248, 133] on div "14" at bounding box center [247, 134] width 14 height 14
type input "14-06-2025"
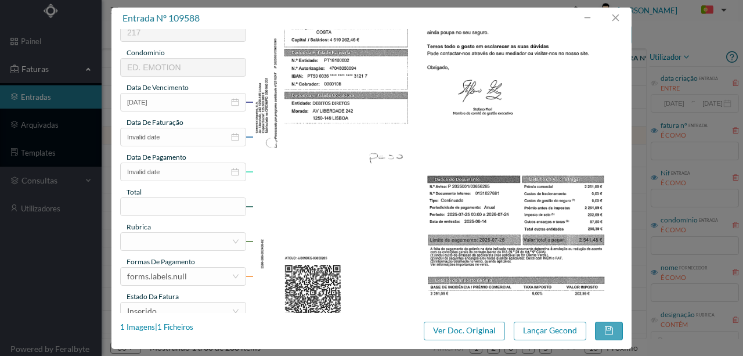
scroll to position [232, 0]
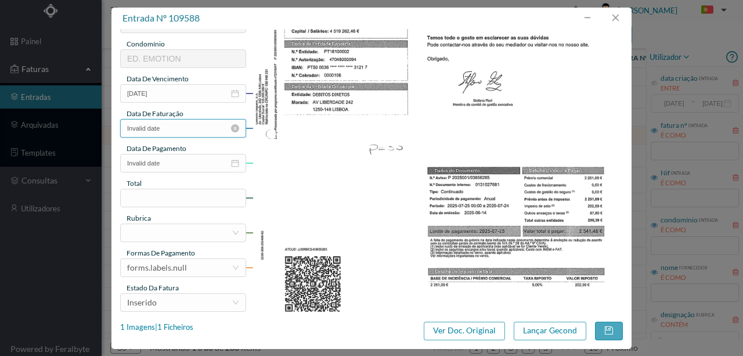
click at [168, 130] on input "Invalid date" at bounding box center [183, 128] width 126 height 19
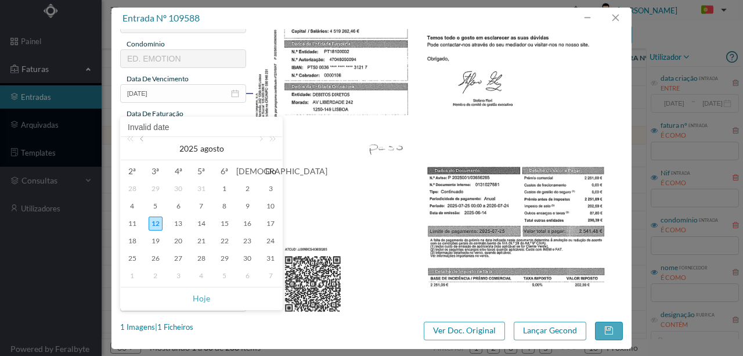
click at [141, 139] on link at bounding box center [143, 148] width 10 height 23
click at [248, 219] on div "14" at bounding box center [247, 224] width 14 height 14
type input "14-06-2025"
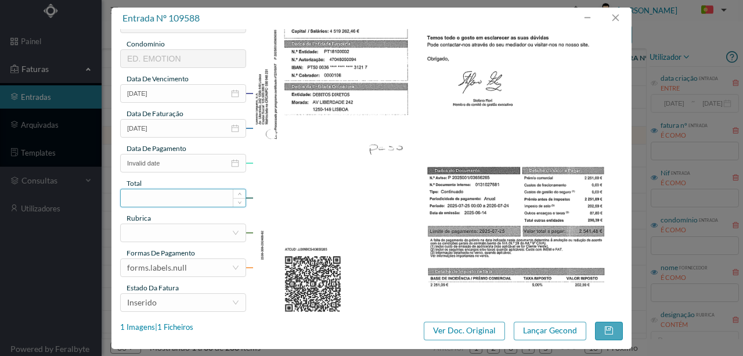
click at [142, 201] on input at bounding box center [183, 197] width 125 height 17
type input "2541.48"
click at [144, 233] on div at bounding box center [179, 232] width 104 height 17
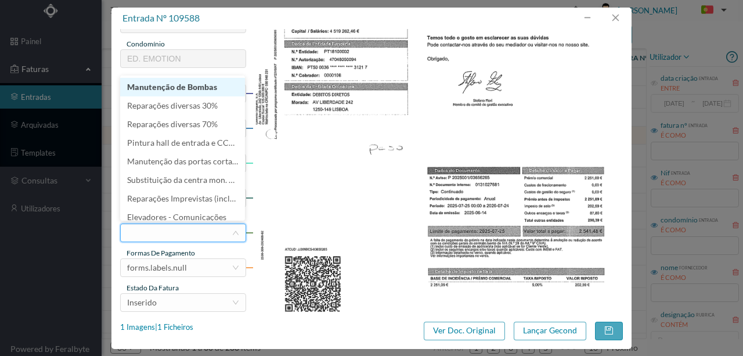
scroll to position [6, 0]
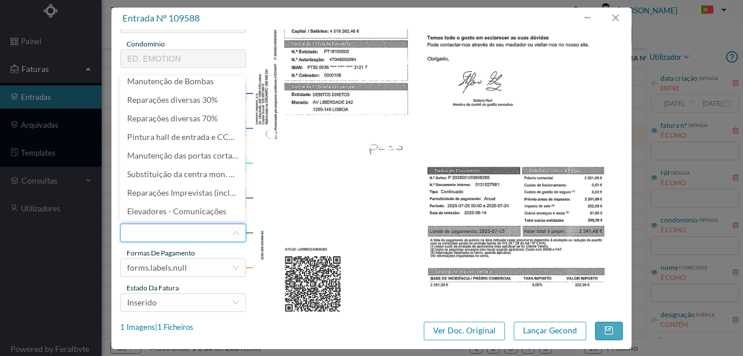
click at [381, 208] on img at bounding box center [437, 68] width 371 height 524
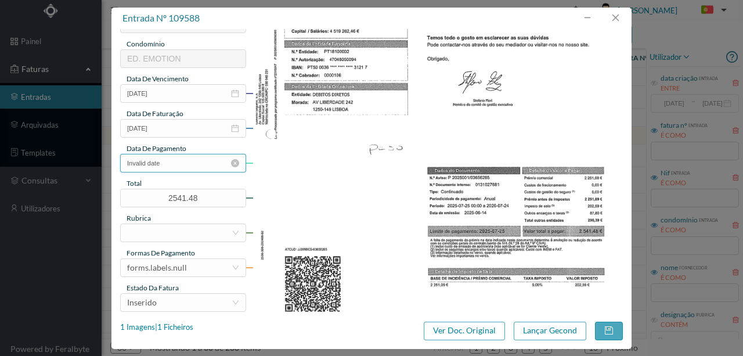
click at [169, 164] on input "Invalid date" at bounding box center [183, 163] width 126 height 19
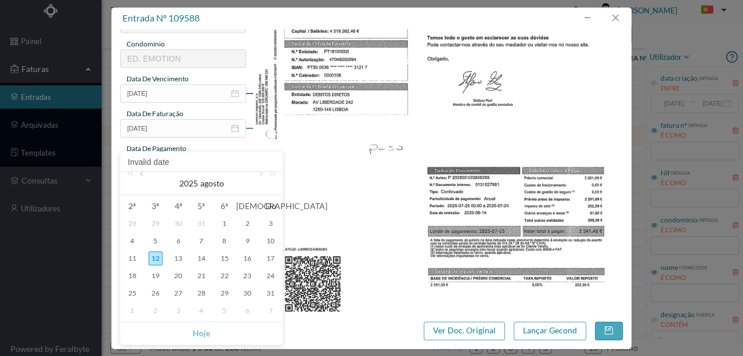
click at [142, 174] on link at bounding box center [143, 183] width 10 height 23
click at [204, 259] on div "17" at bounding box center [201, 258] width 14 height 14
type input "17-07-2025"
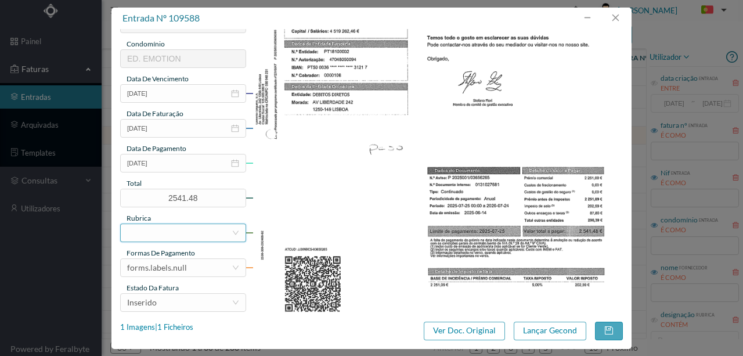
click at [142, 230] on div at bounding box center [179, 232] width 104 height 17
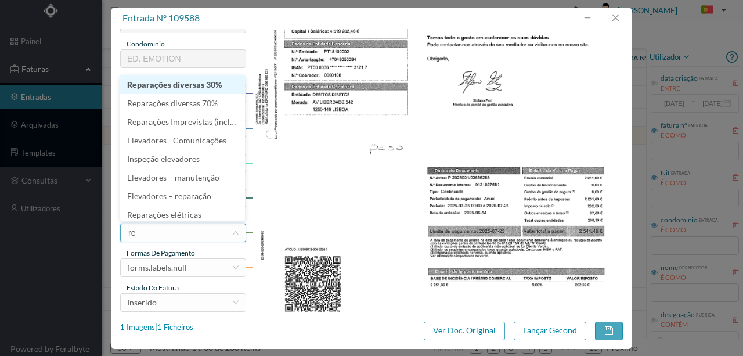
type input "rep"
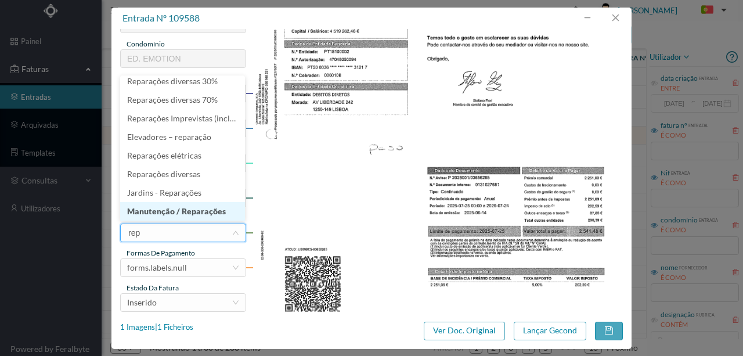
click at [185, 214] on li "Manutenção / Reparações" at bounding box center [182, 211] width 125 height 19
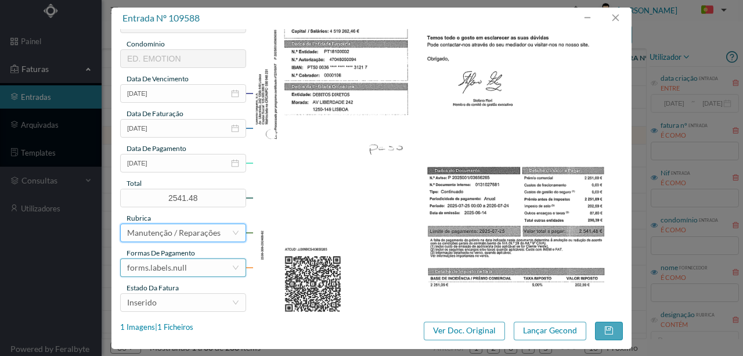
click at [165, 270] on div "forms.labels.null" at bounding box center [157, 267] width 60 height 17
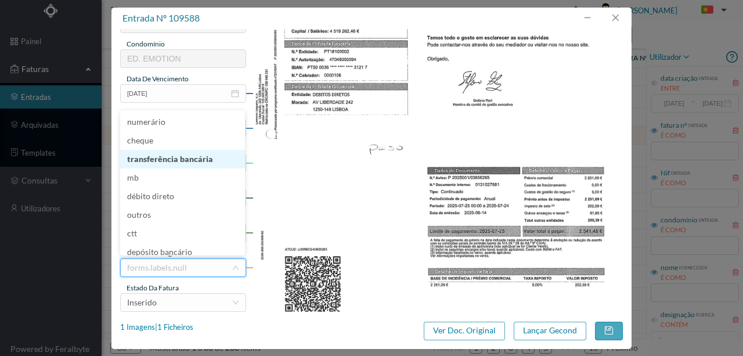
click at [179, 158] on li "transferência bancária" at bounding box center [182, 159] width 125 height 19
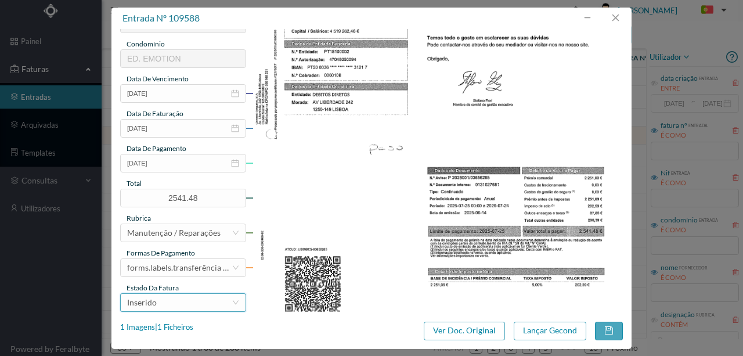
click at [157, 305] on div "Inserido" at bounding box center [179, 302] width 104 height 17
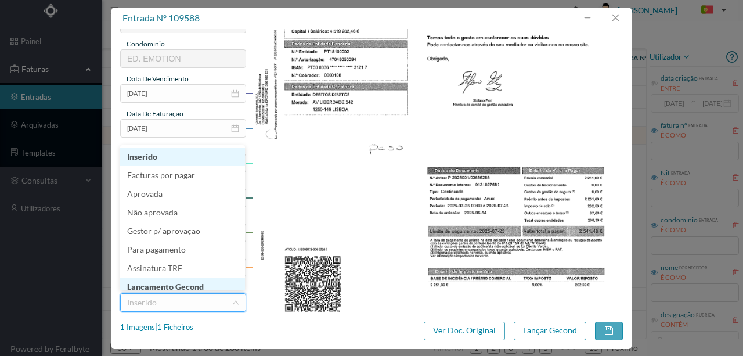
scroll to position [6, 0]
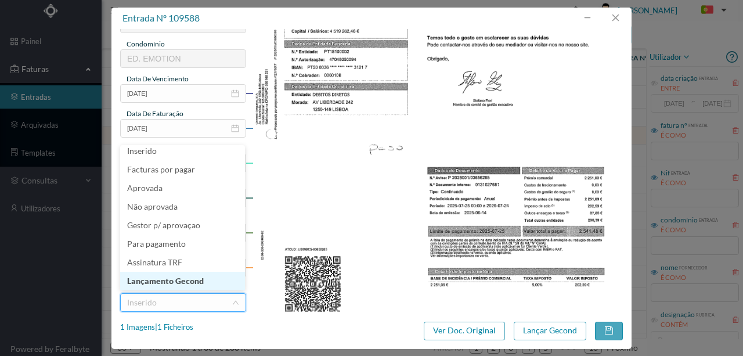
click at [176, 280] on li "Lançamento Gecond" at bounding box center [182, 281] width 125 height 19
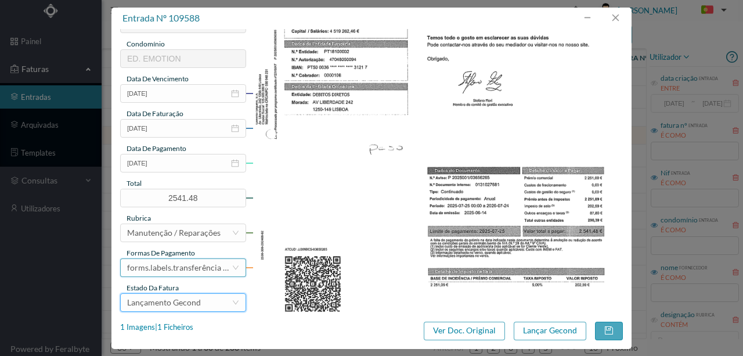
click at [183, 268] on div "forms.labels.transferência bancária" at bounding box center [179, 267] width 104 height 17
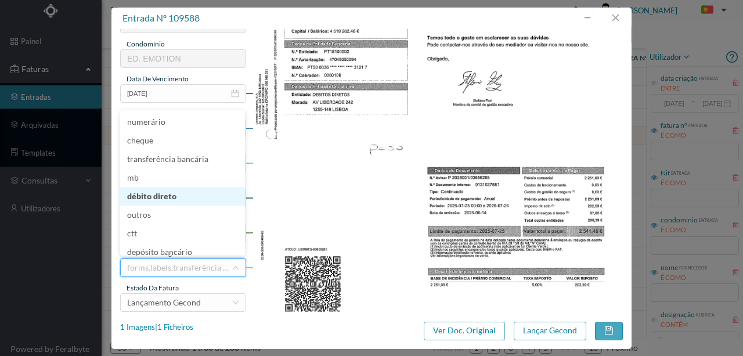
click at [152, 201] on li "débito direto" at bounding box center [182, 196] width 125 height 19
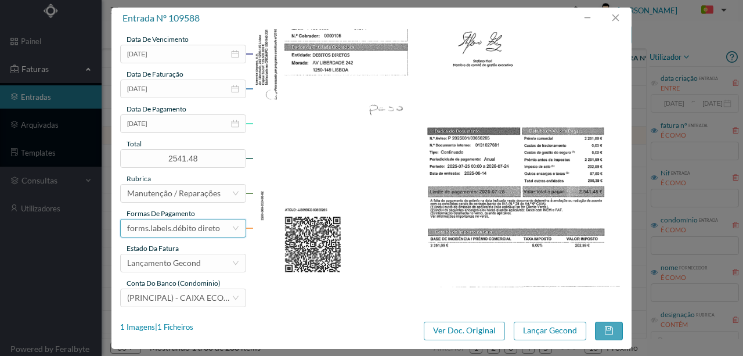
scroll to position [275, 0]
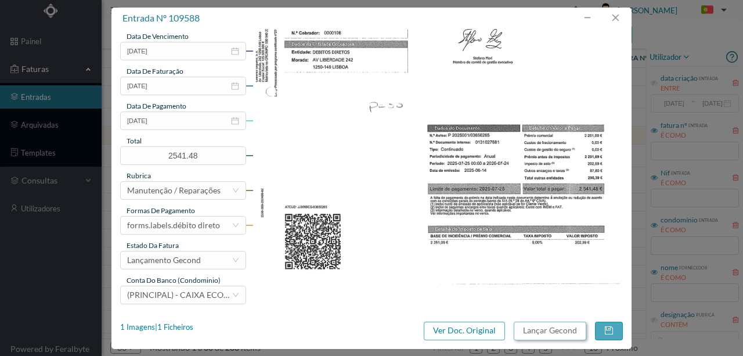
click at [564, 332] on button "Lançar Gecond" at bounding box center [550, 331] width 73 height 19
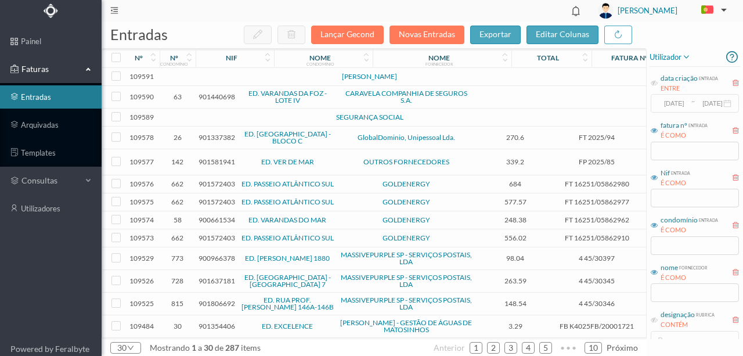
click at [263, 80] on td at bounding box center [250, 77] width 99 height 18
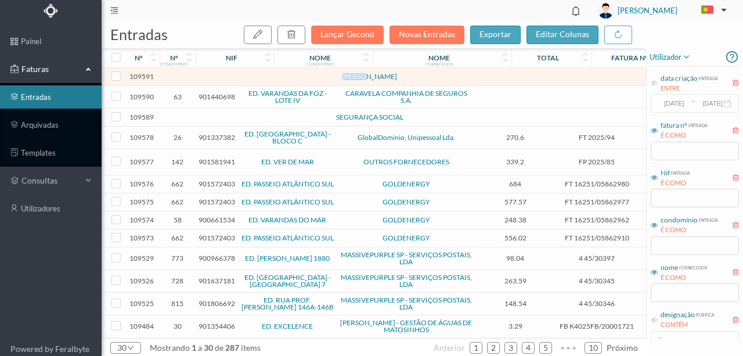
click at [263, 80] on td at bounding box center [250, 77] width 99 height 18
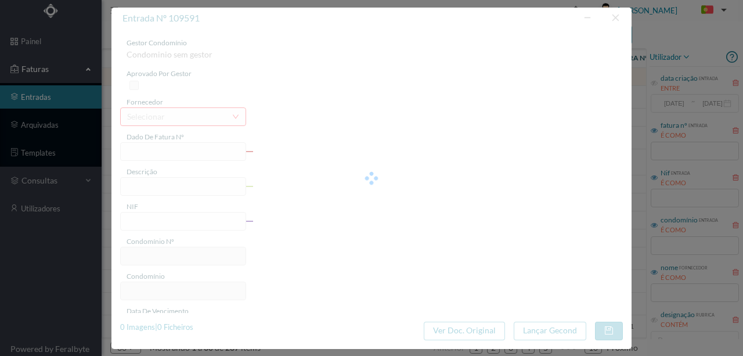
type input "0"
type input "Invalid date"
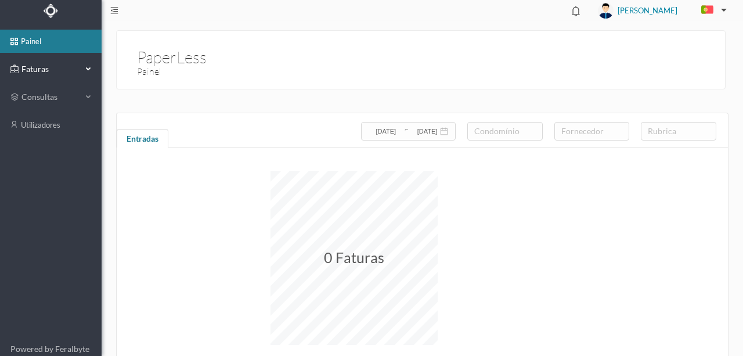
click at [38, 66] on span "Faturas" at bounding box center [51, 69] width 64 height 12
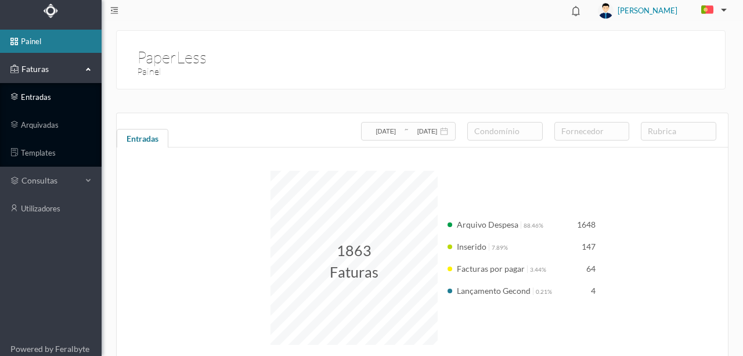
click at [33, 96] on link "entradas" at bounding box center [51, 96] width 102 height 23
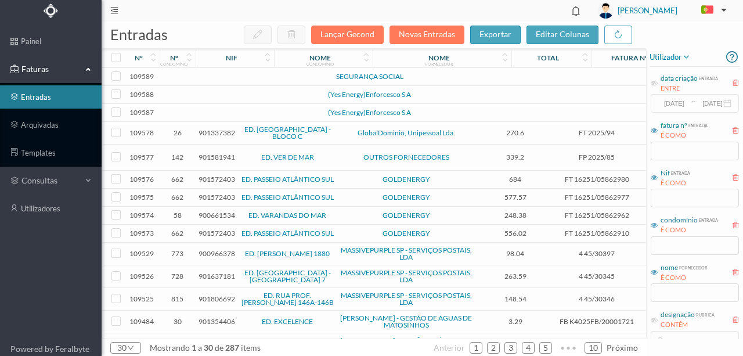
click at [246, 75] on td at bounding box center [250, 77] width 99 height 18
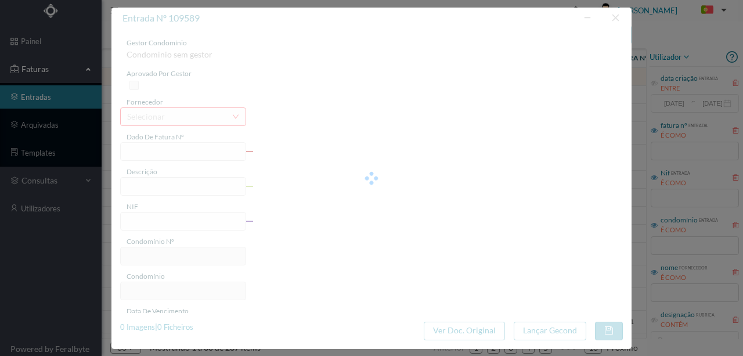
type input "0"
type input "Invalid date"
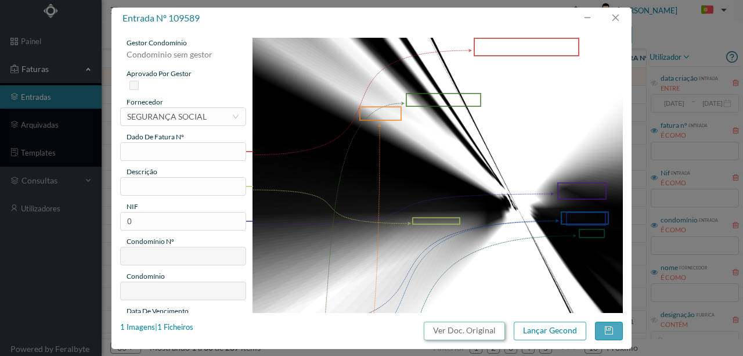
drag, startPoint x: 456, startPoint y: 330, endPoint x: 438, endPoint y: 53, distance: 278.1
click at [456, 329] on button "Ver Doc. Original" at bounding box center [464, 331] width 81 height 19
